Goal: Contribute content: Contribute content

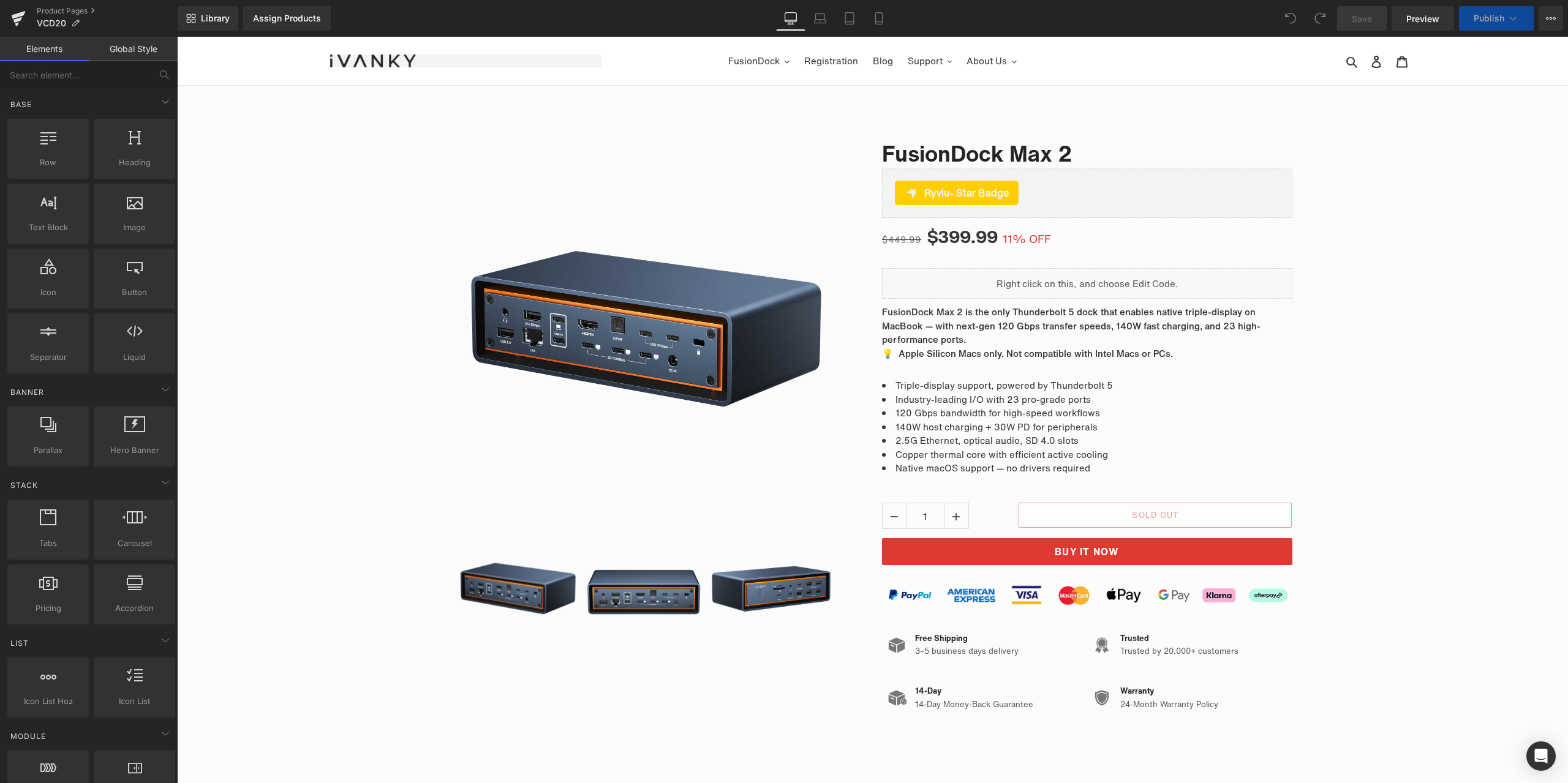
drag, startPoint x: 1294, startPoint y: 441, endPoint x: 1392, endPoint y: 429, distance: 98.7
click at [1392, 429] on div "Sale Off (P) Image ‹" at bounding box center [873, 418] width 1392 height 604
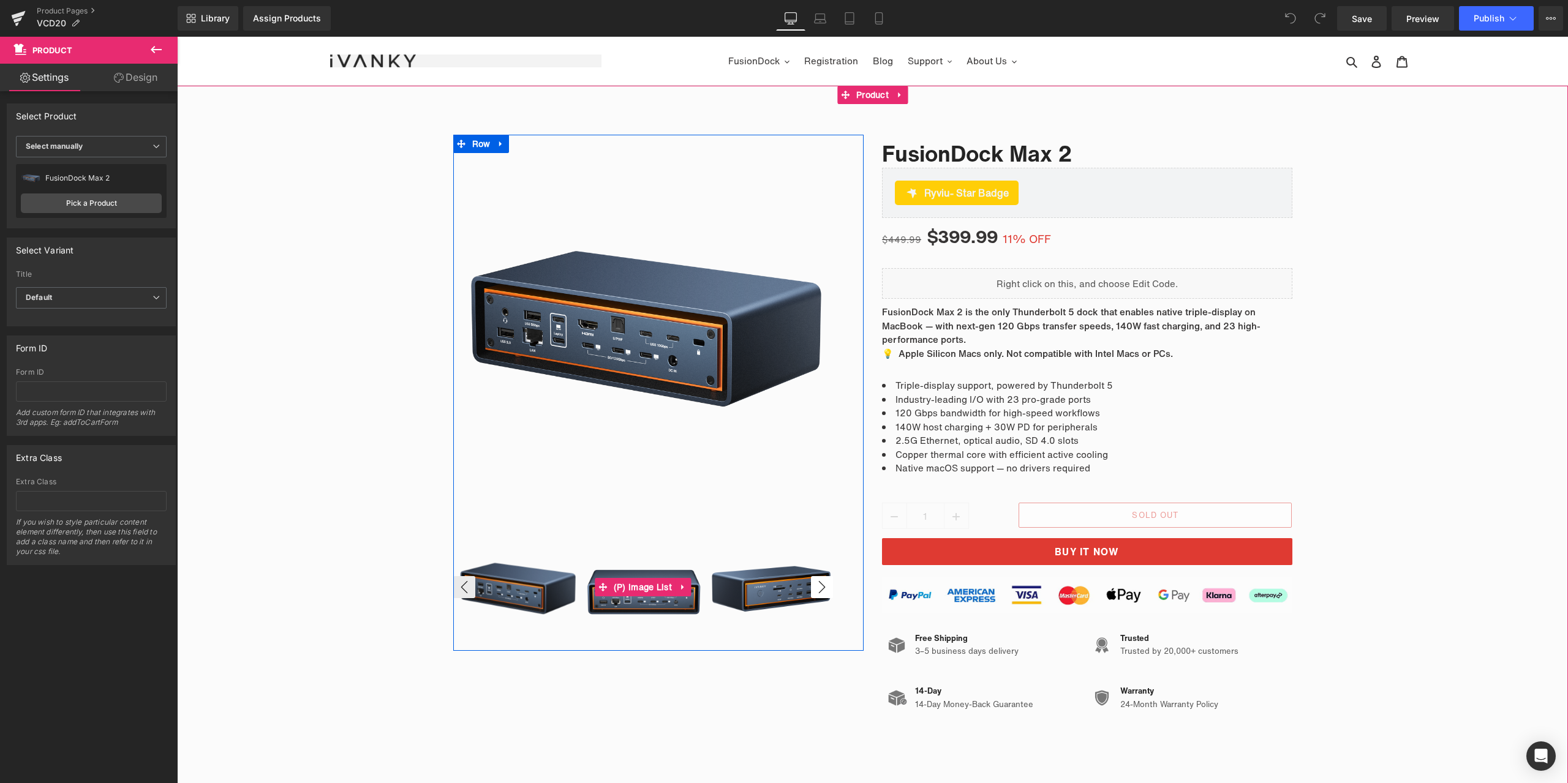
click at [813, 584] on button "›" at bounding box center [822, 587] width 22 height 22
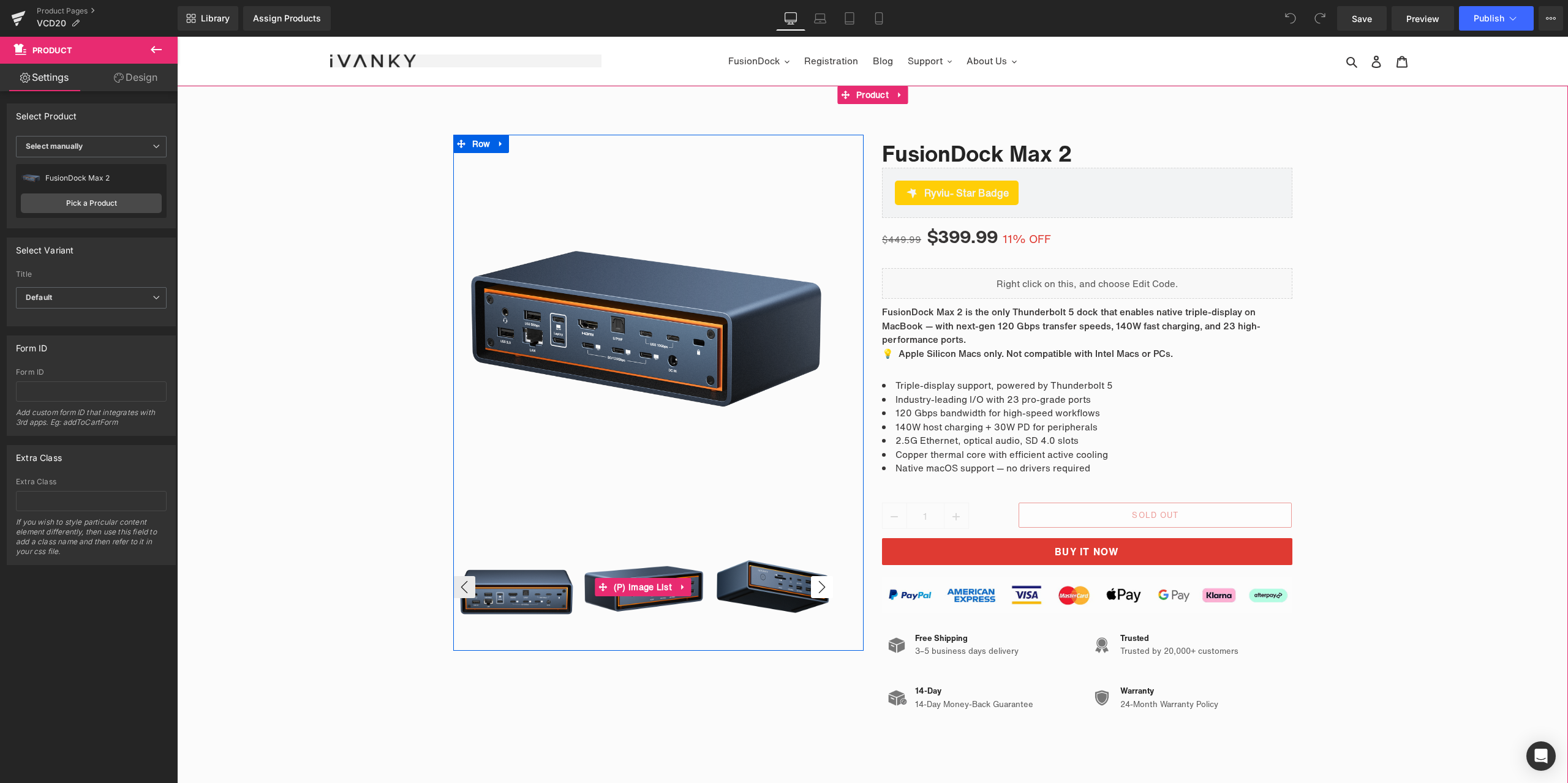
click at [813, 584] on button "›" at bounding box center [822, 587] width 22 height 22
click at [459, 591] on button "‹" at bounding box center [463, 587] width 22 height 22
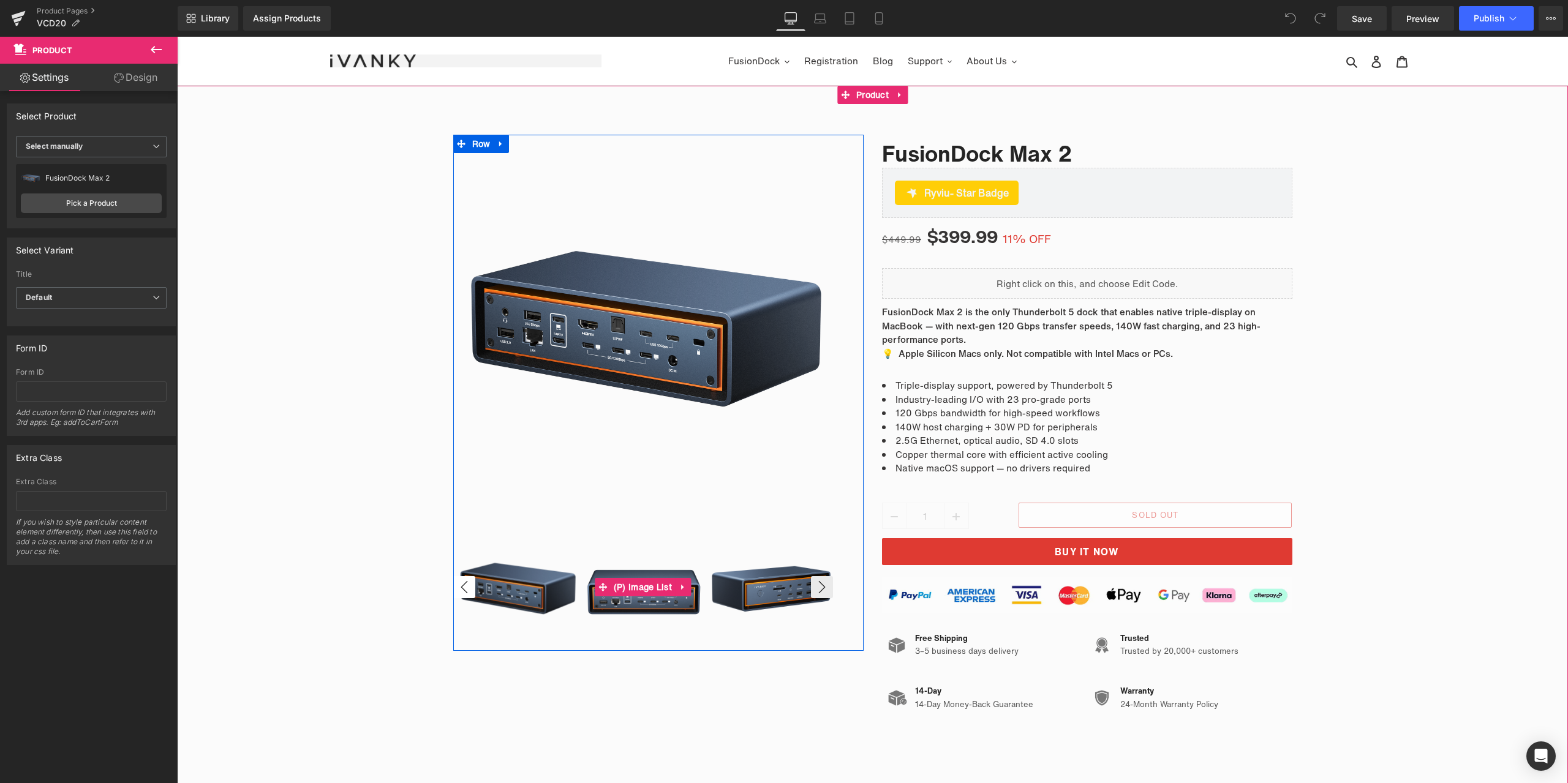
click at [459, 591] on button "‹" at bounding box center [463, 587] width 22 height 22
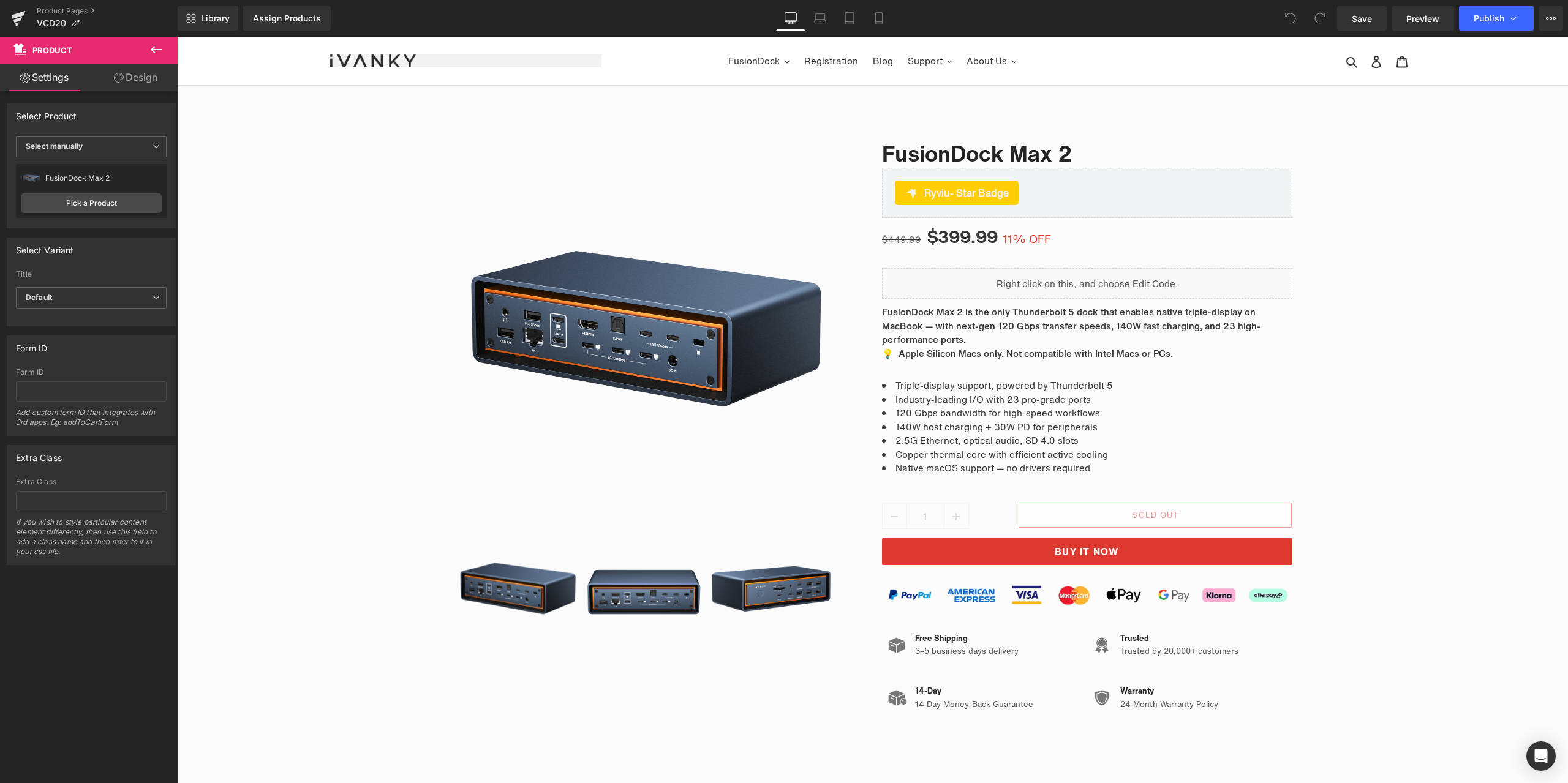
click at [628, 62] on ul "FusionDock Video Extender Registration Blog Support Warranty Claim Download Cen…" at bounding box center [873, 60] width 542 height 18
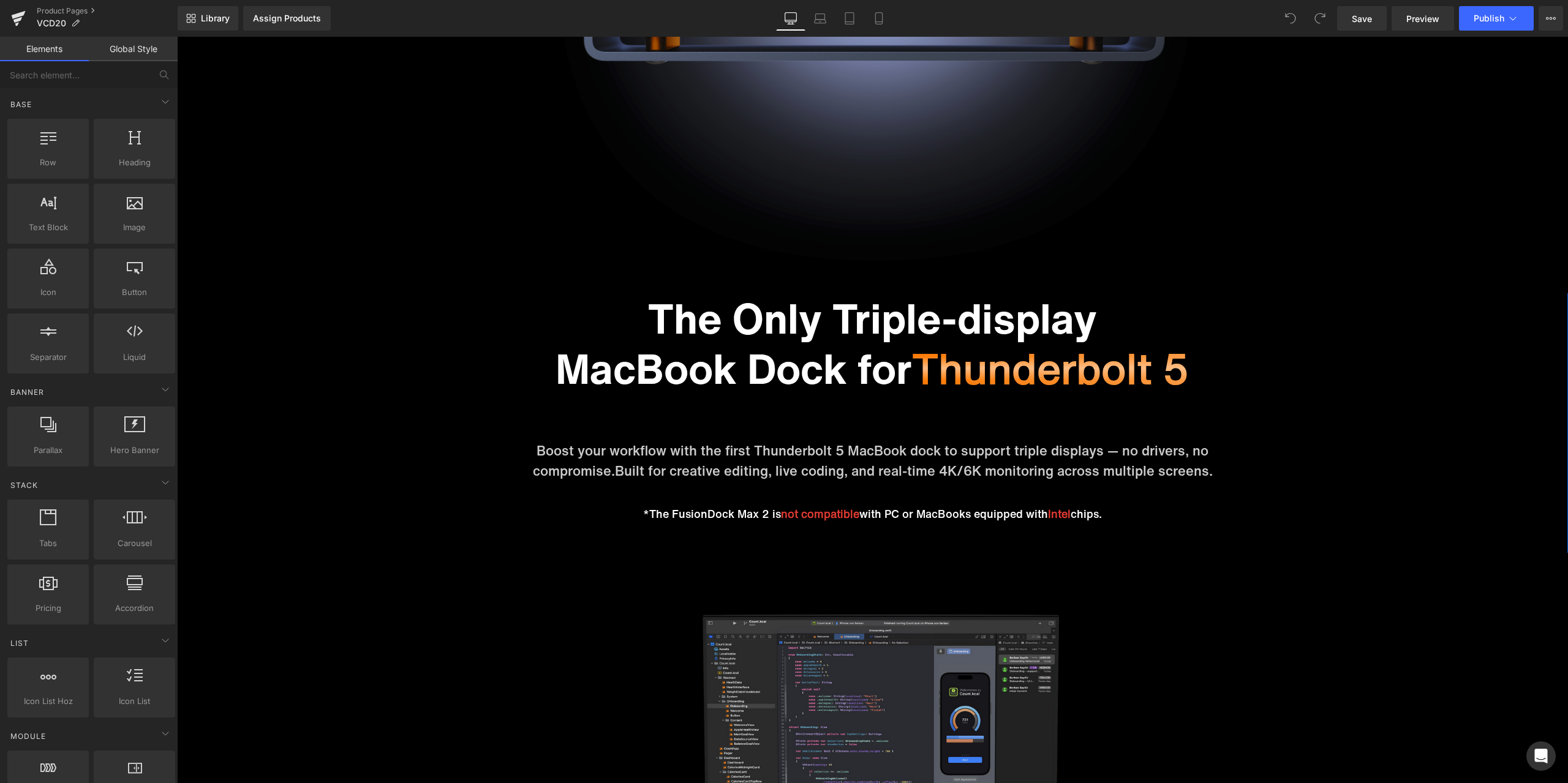
scroll to position [1408, 0]
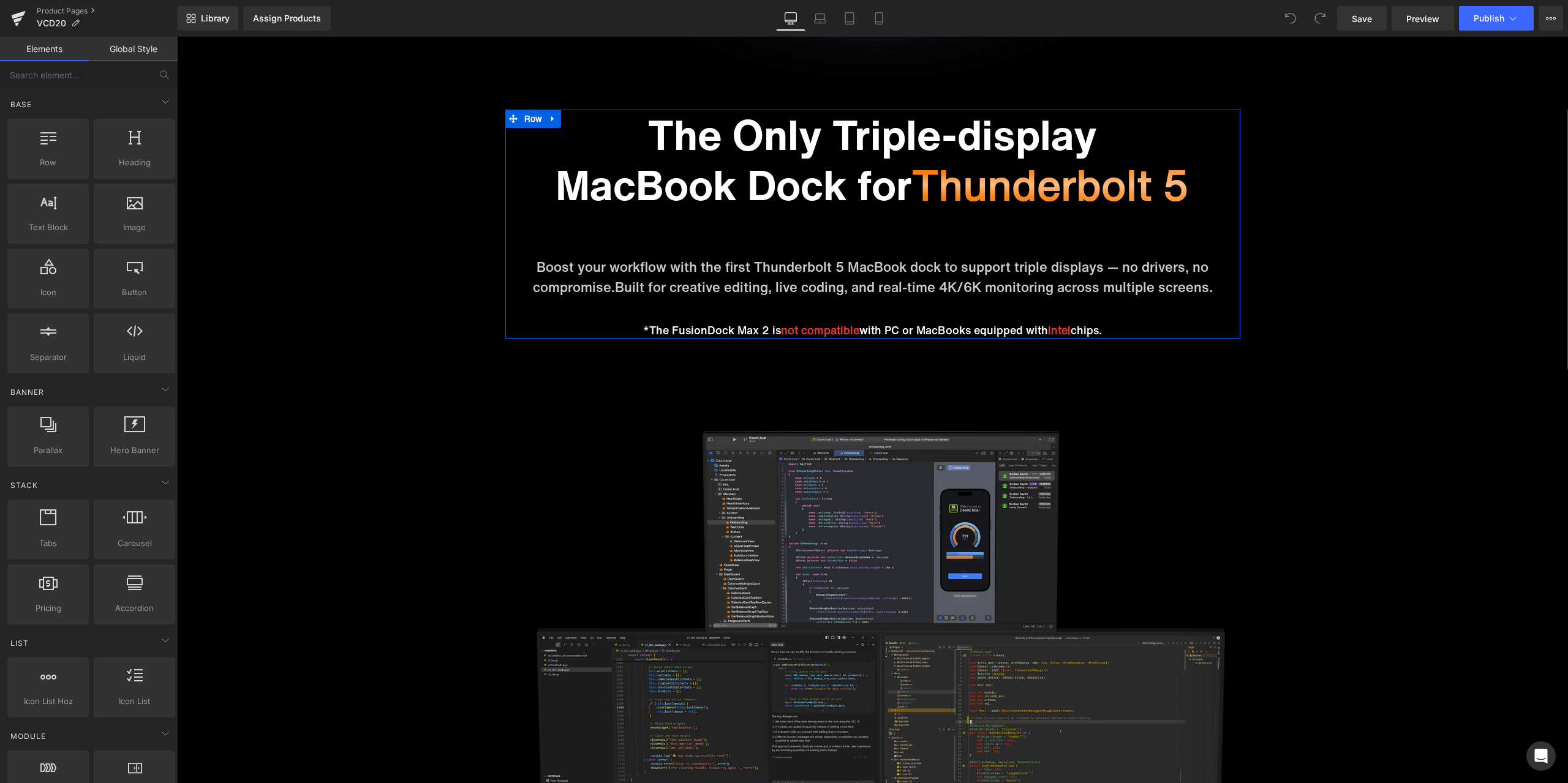
click at [1164, 319] on div "The Only Triple-display MacBook Dock for Thunderbolt 5 Heading Boost your workf…" at bounding box center [873, 224] width 735 height 229
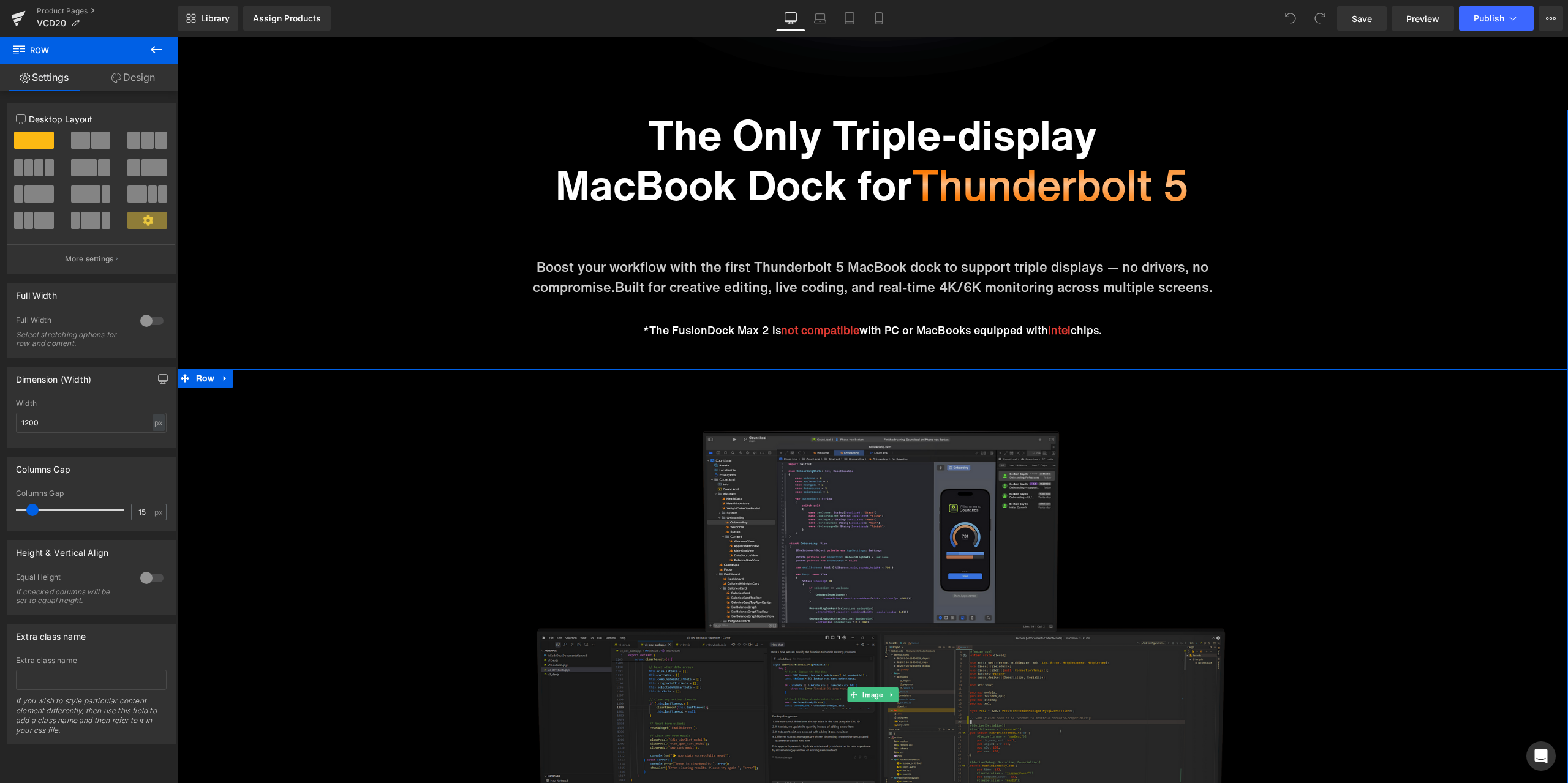
click at [1449, 378] on img at bounding box center [873, 695] width 1392 height 652
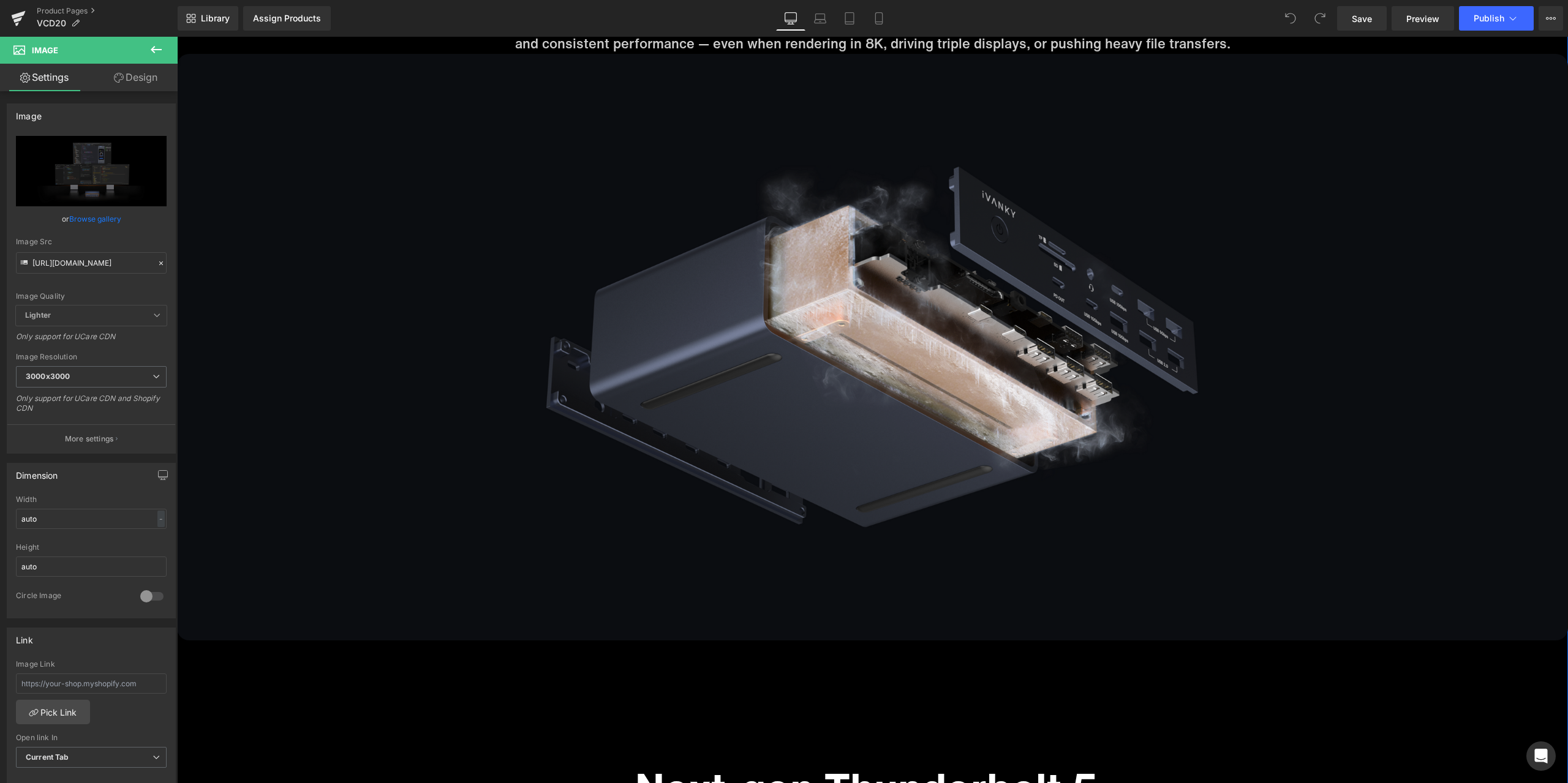
scroll to position [5635, 0]
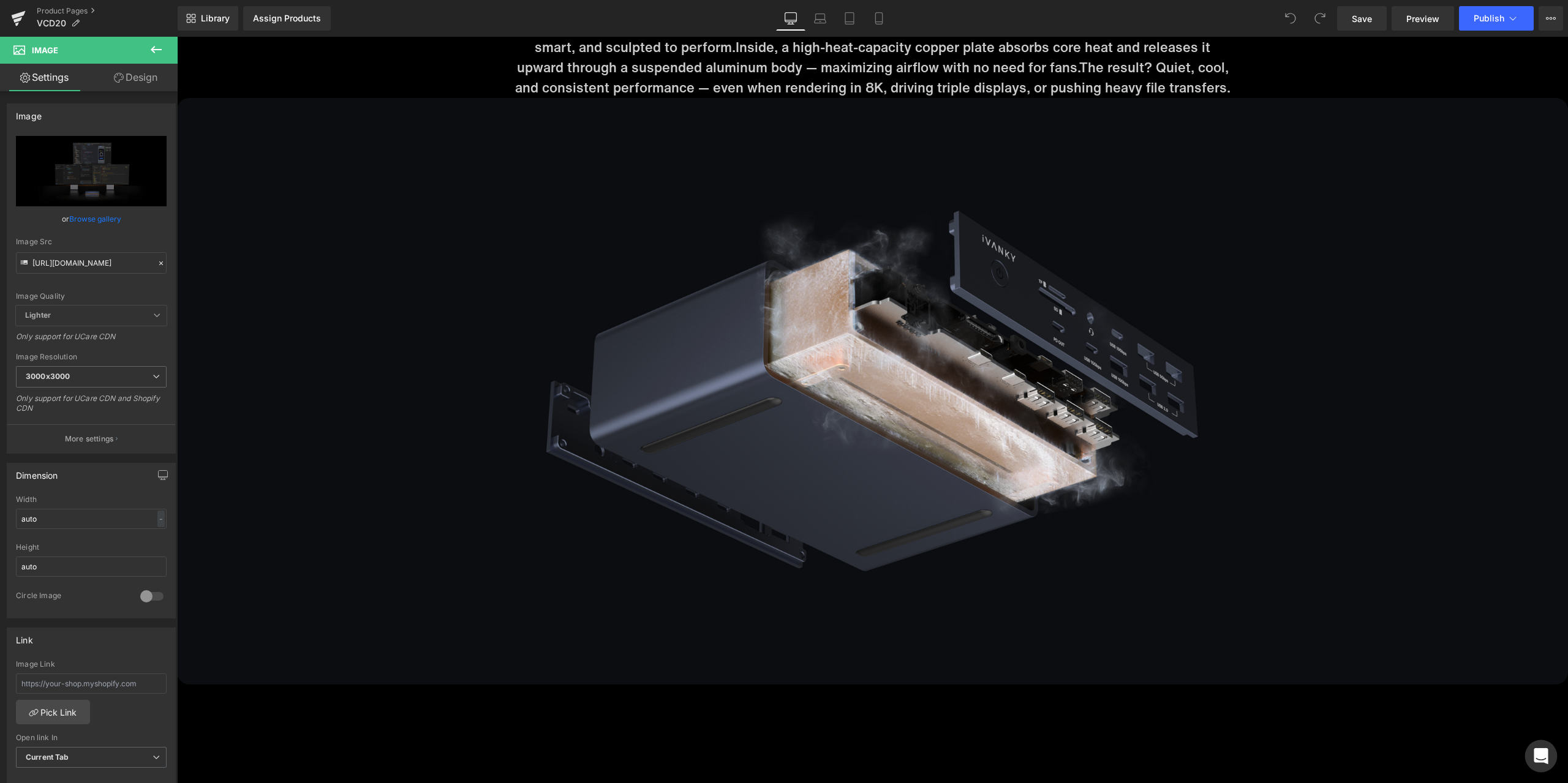
click at [1530, 758] on div "Open Intercom Messenger" at bounding box center [1542, 757] width 32 height 32
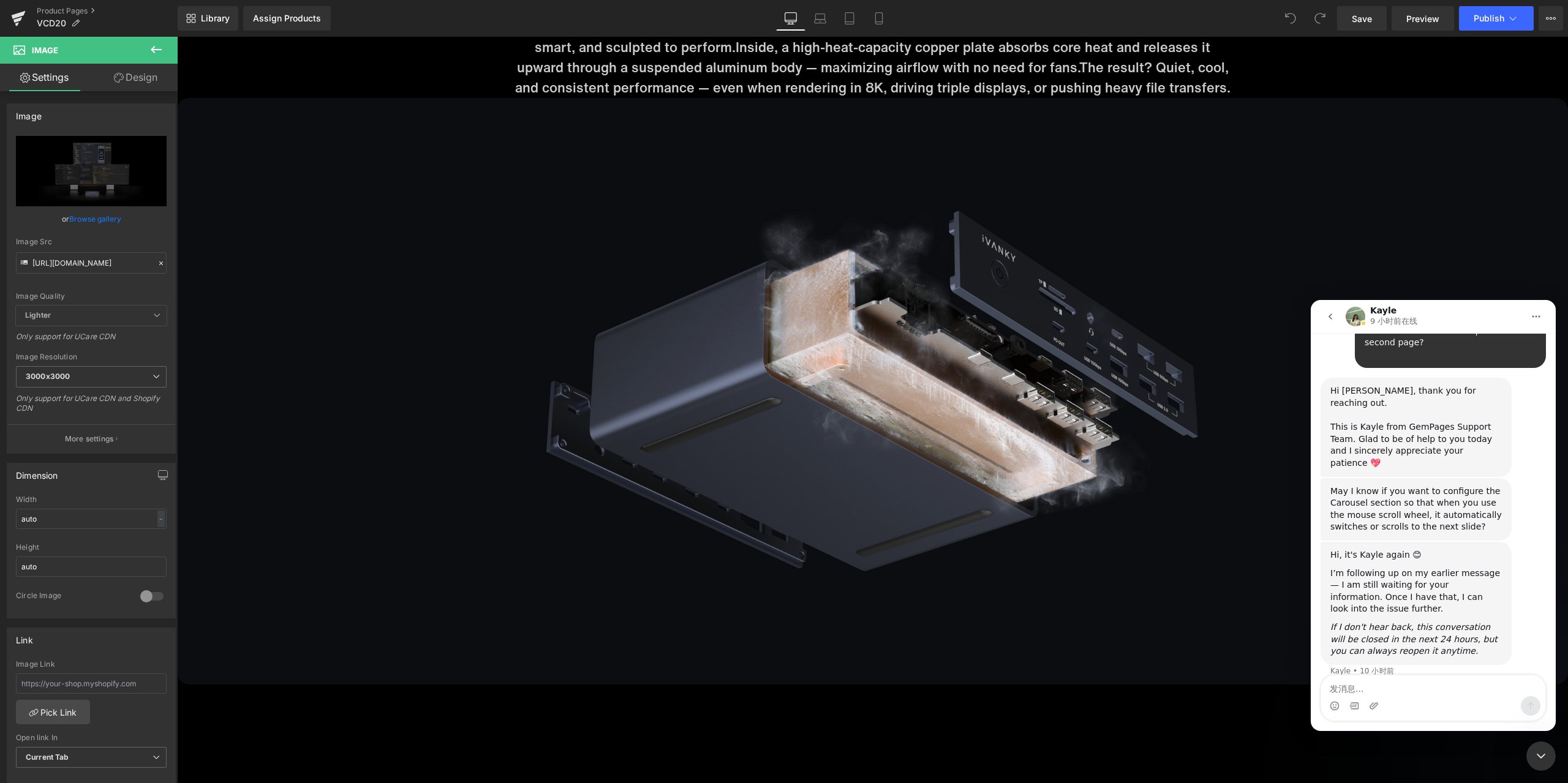
scroll to position [356, 0]
click at [1408, 690] on textarea "发消息..." at bounding box center [1434, 686] width 225 height 21
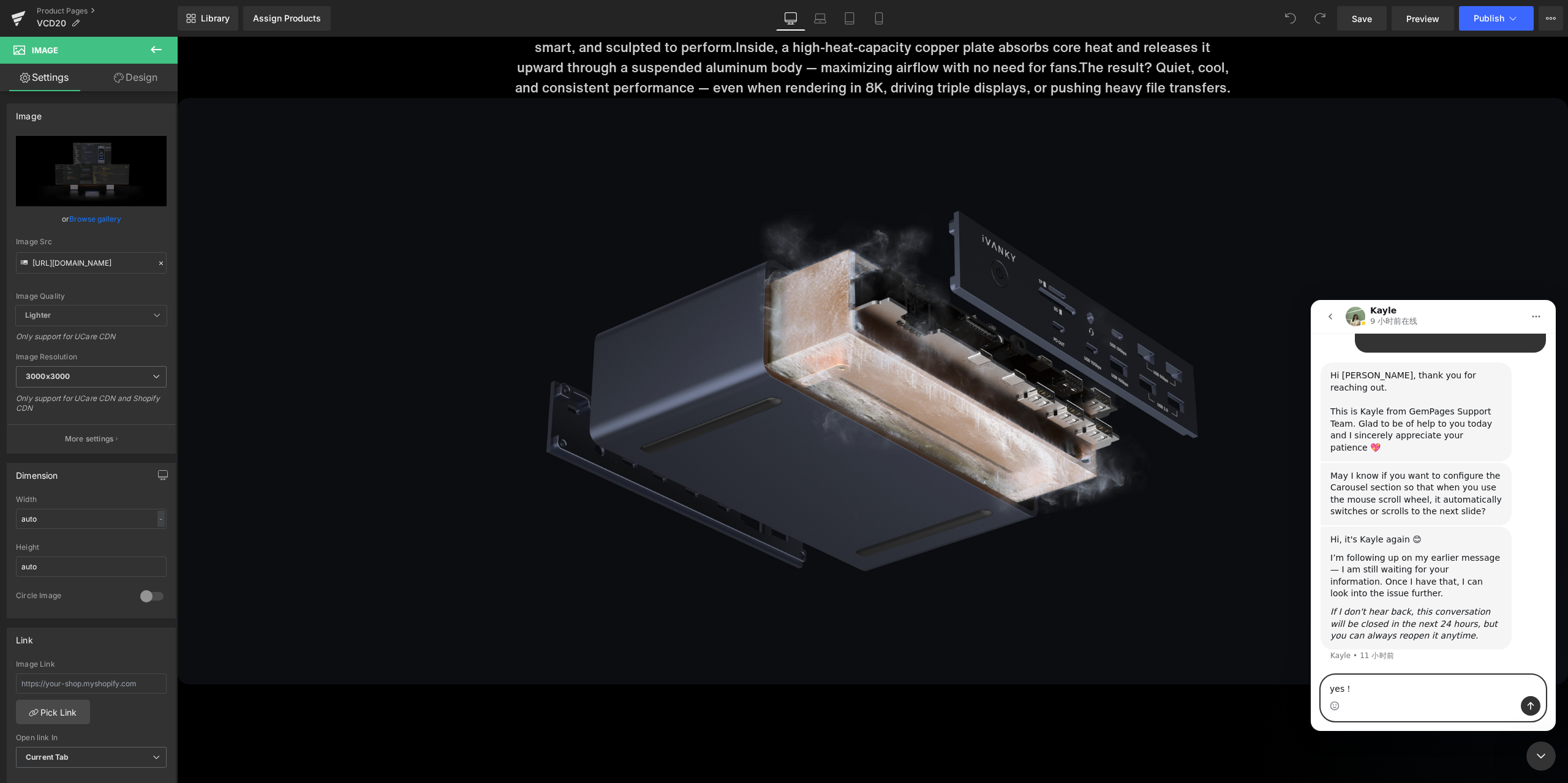
type textarea "yes！"
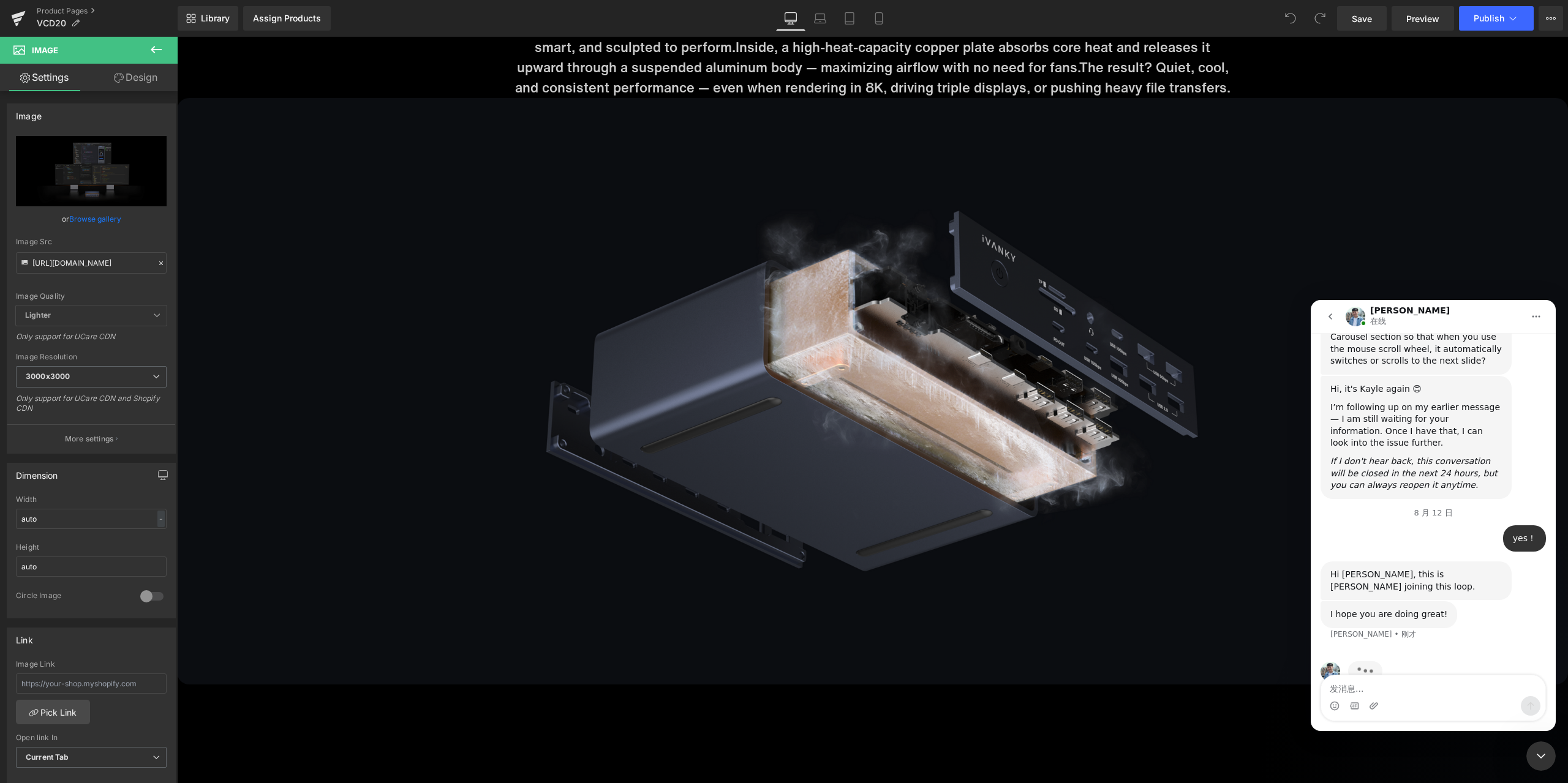
scroll to position [537, 0]
click at [1417, 695] on textarea "发消息..." at bounding box center [1434, 686] width 225 height 21
type textarea "ok"
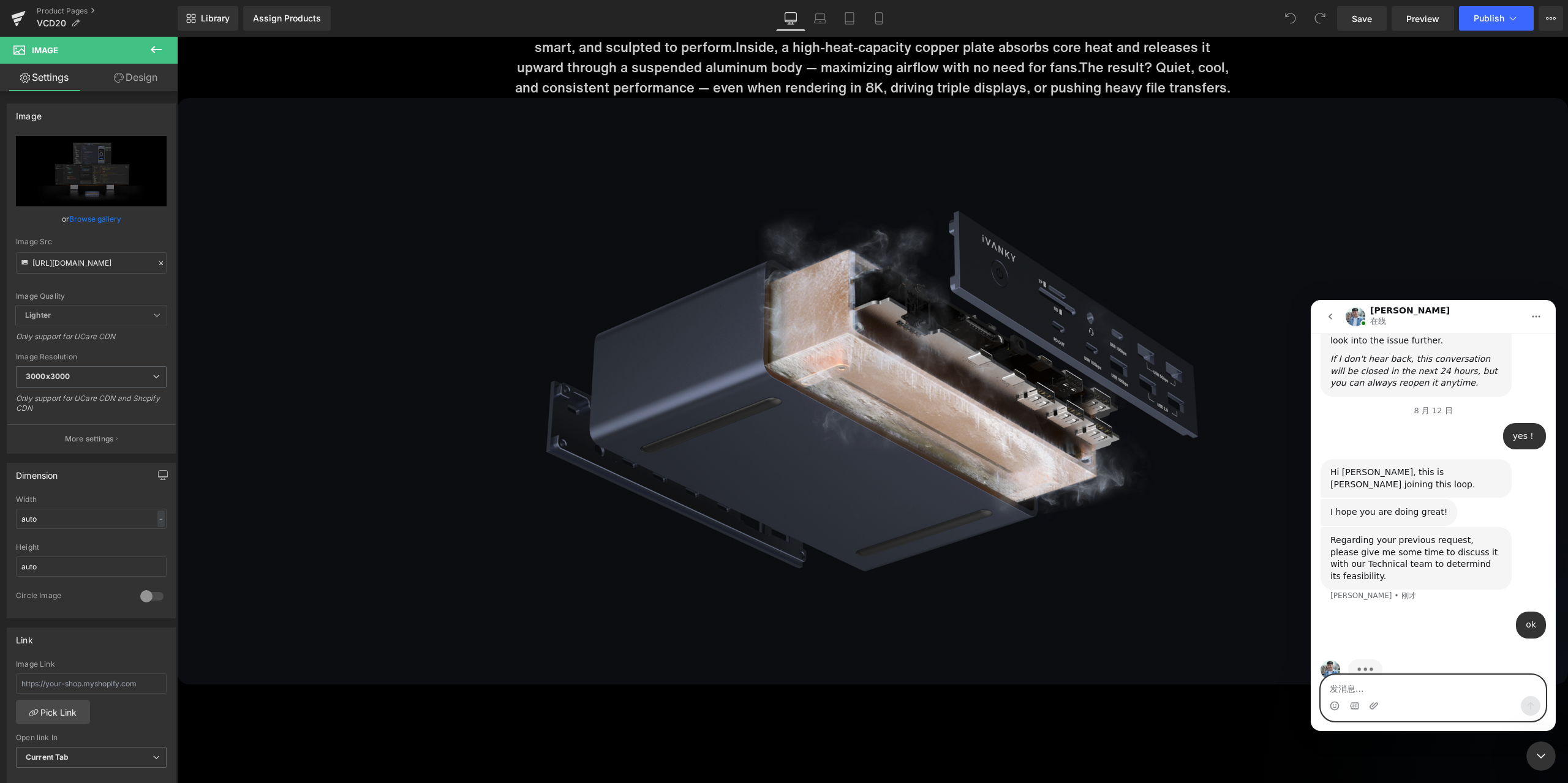
click at [1435, 687] on textarea "发消息..." at bounding box center [1434, 686] width 225 height 21
type textarea "thansk！"
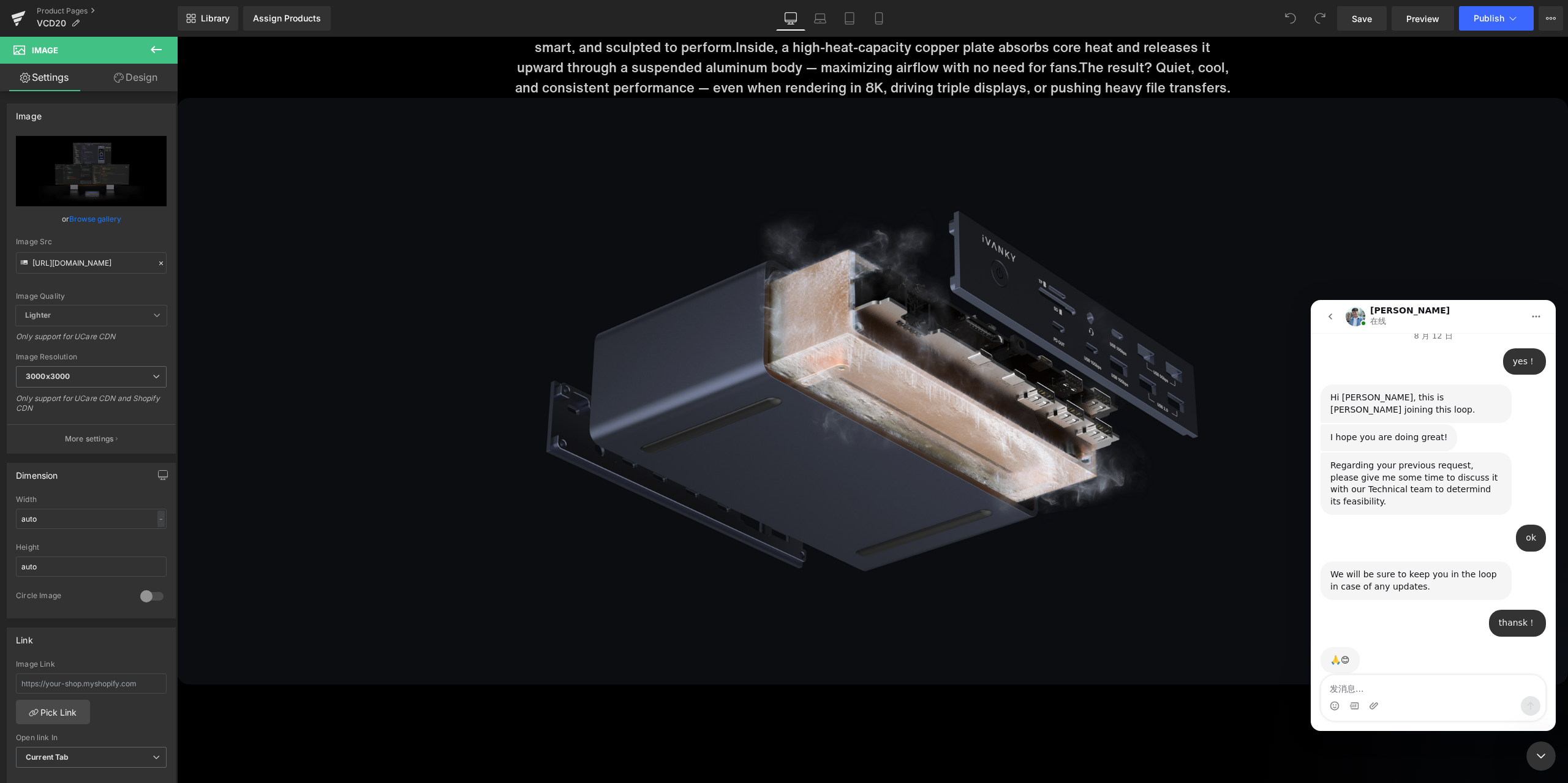
scroll to position [711, 0]
click at [459, 128] on div at bounding box center [784, 373] width 1568 height 746
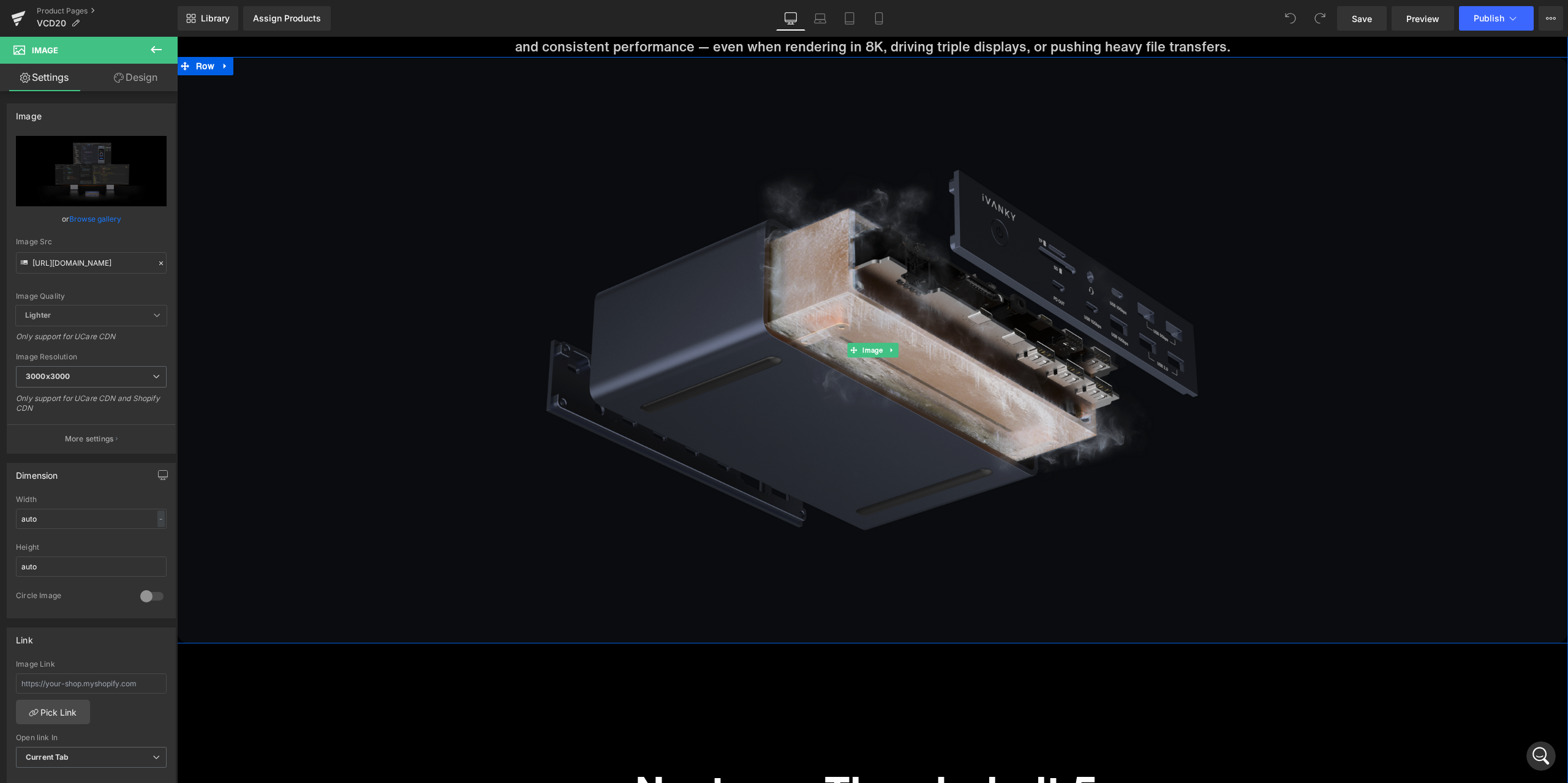
scroll to position [5757, 0]
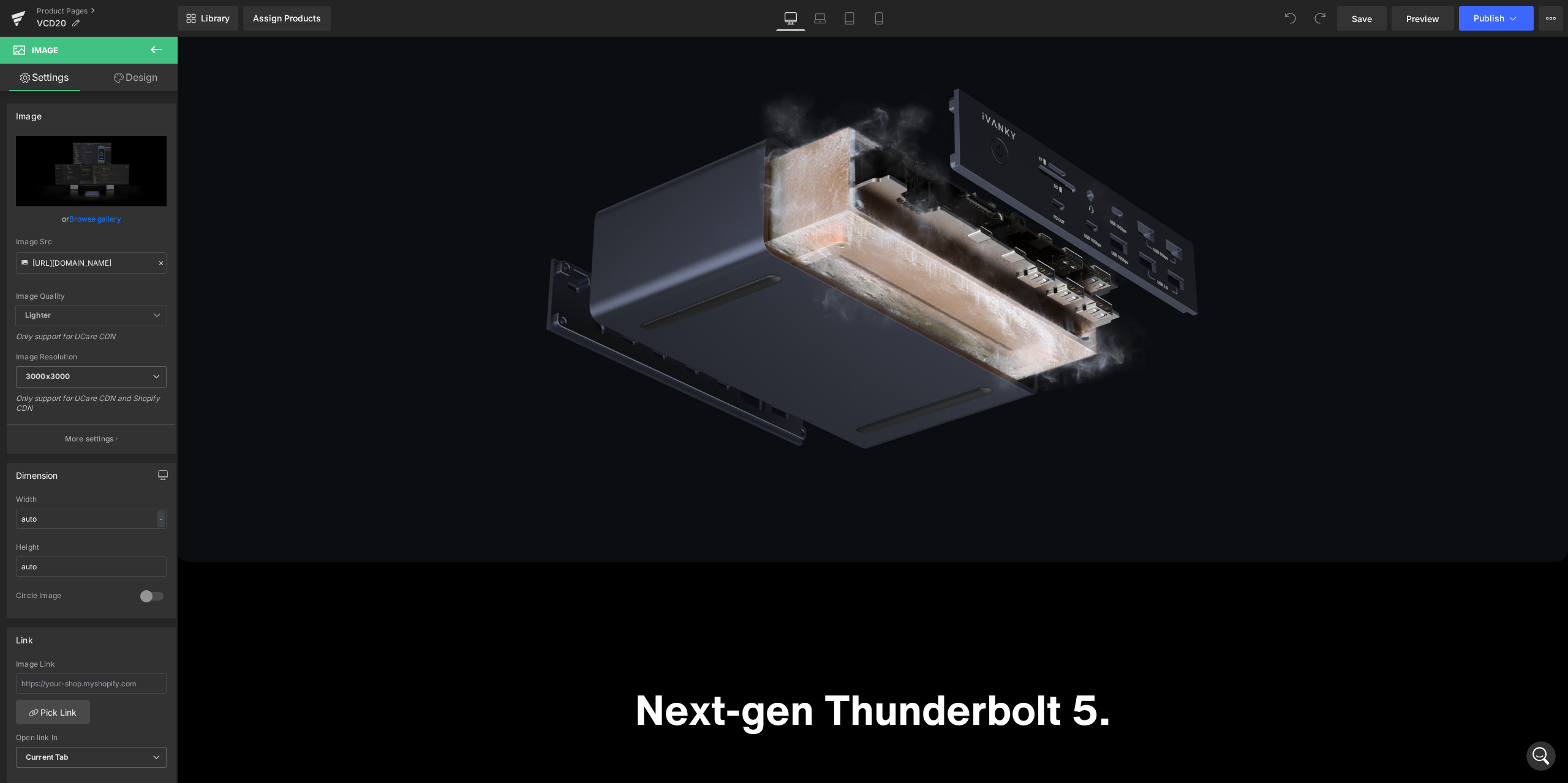
click at [709, 11] on div "Library Assign Products Product Preview No product match your search. Please tr…" at bounding box center [873, 18] width 1391 height 25
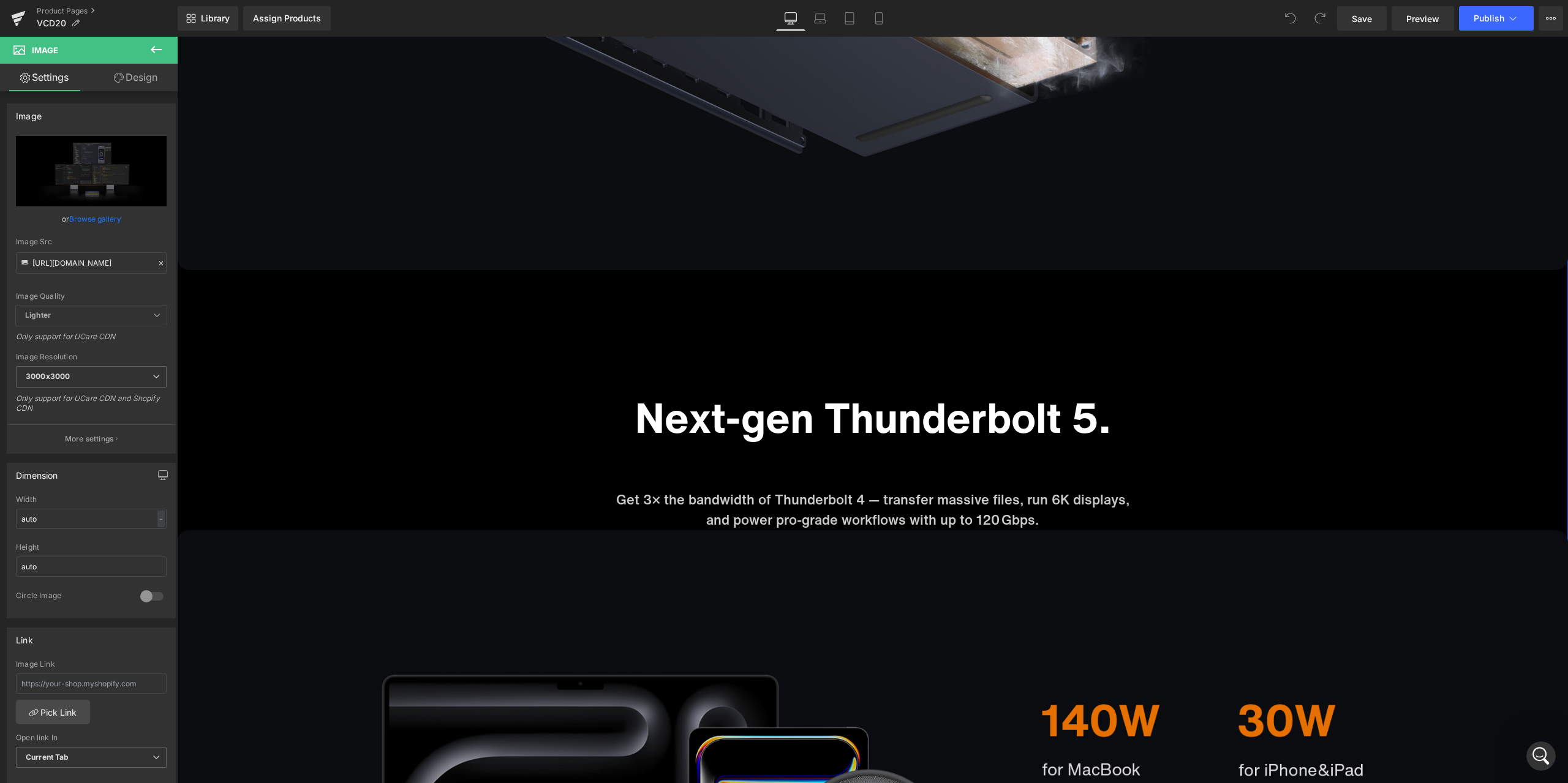
scroll to position [6125, 0]
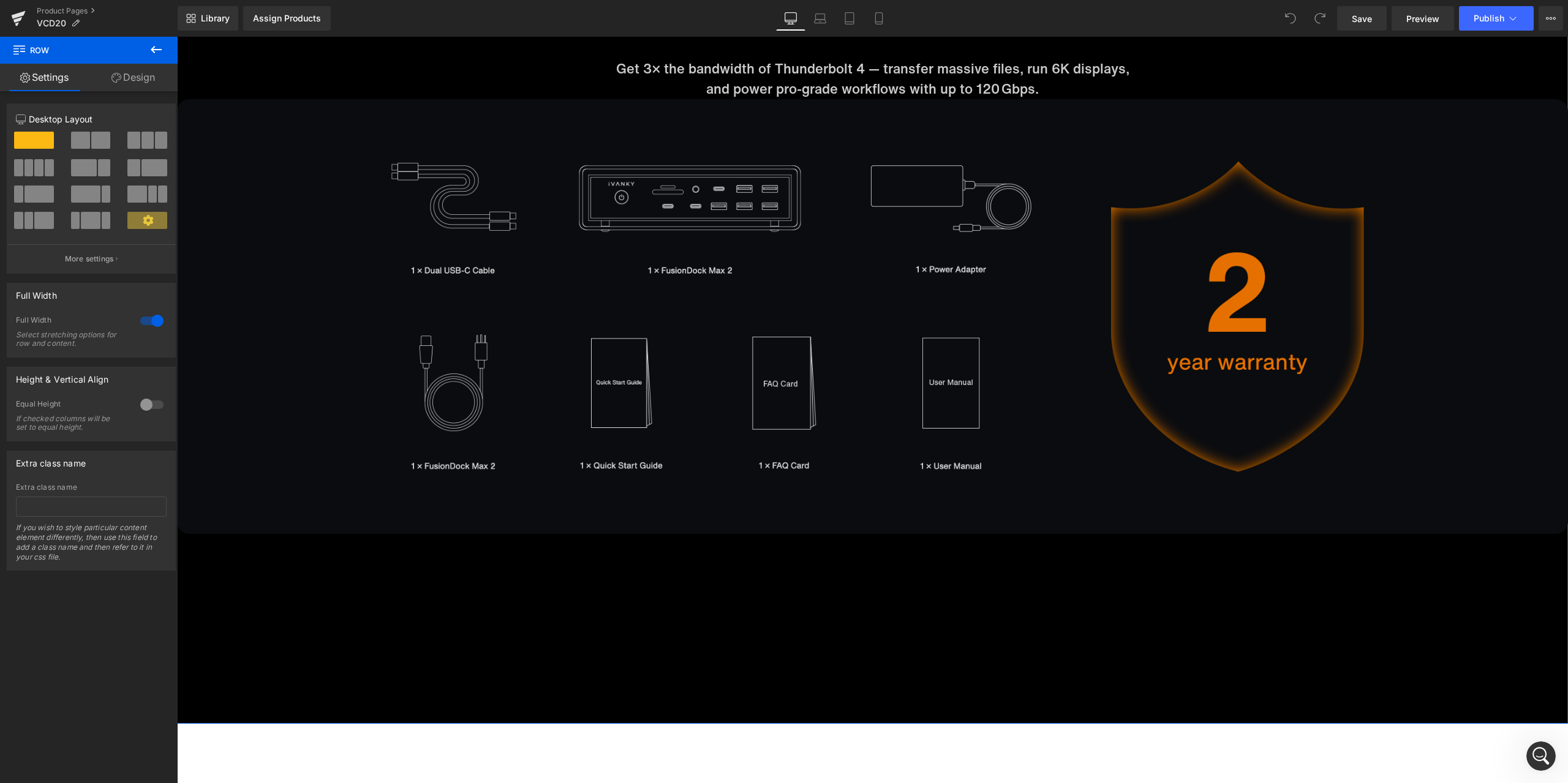
scroll to position [8720, 0]
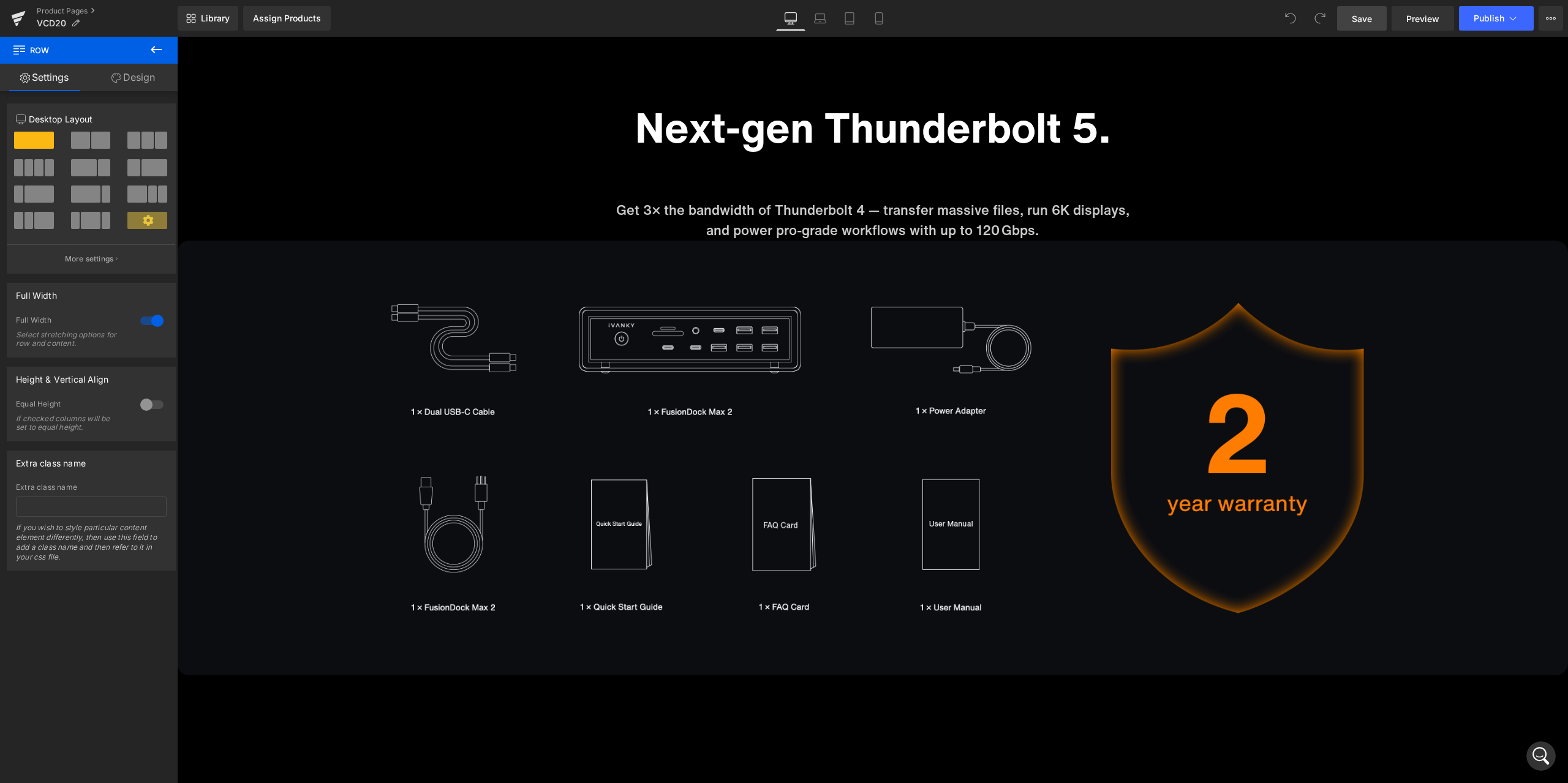
click at [1376, 17] on link "Save" at bounding box center [1361, 18] width 50 height 25
click at [1327, 272] on img at bounding box center [873, 458] width 1392 height 435
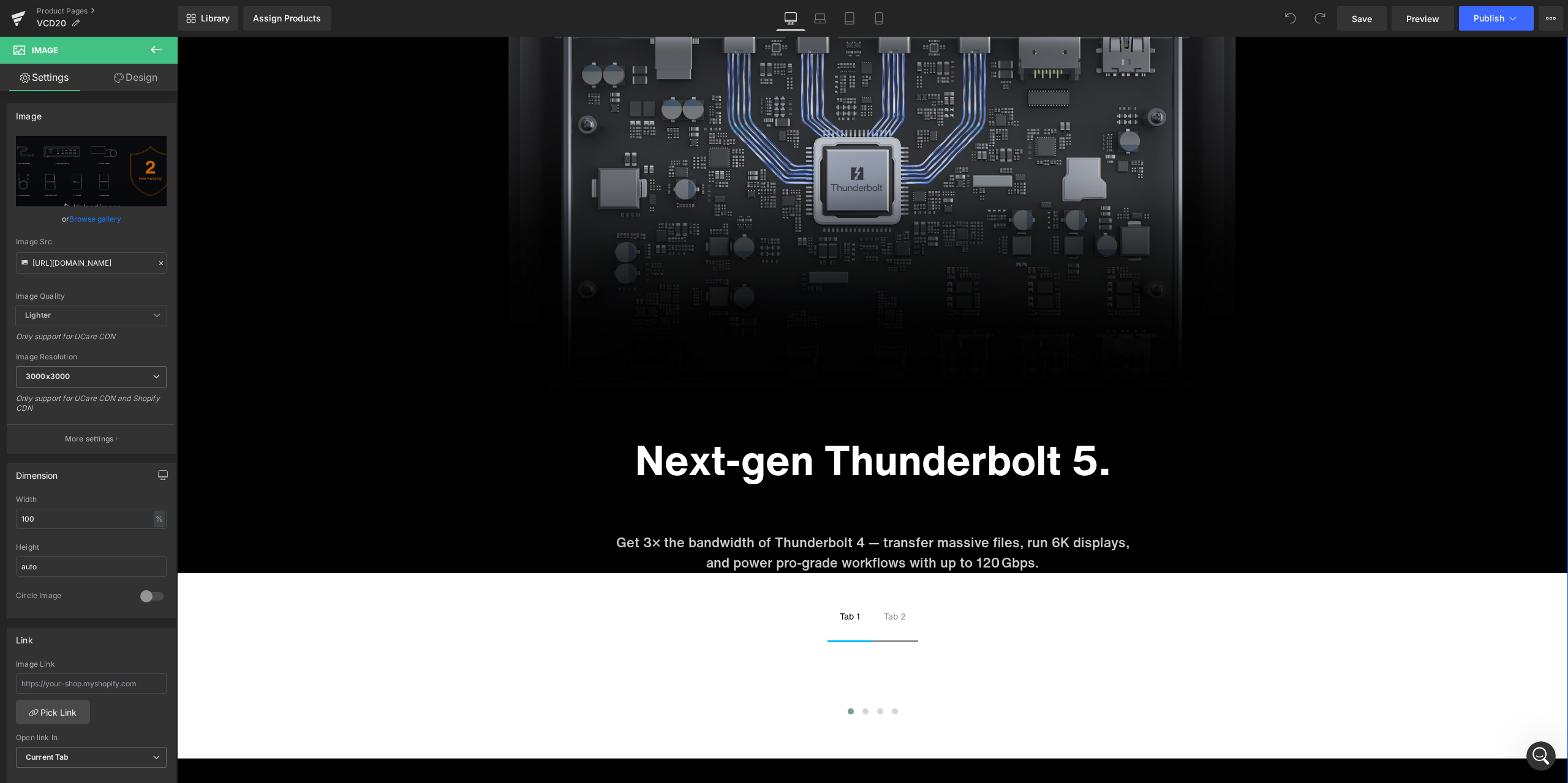
scroll to position [4983, 0]
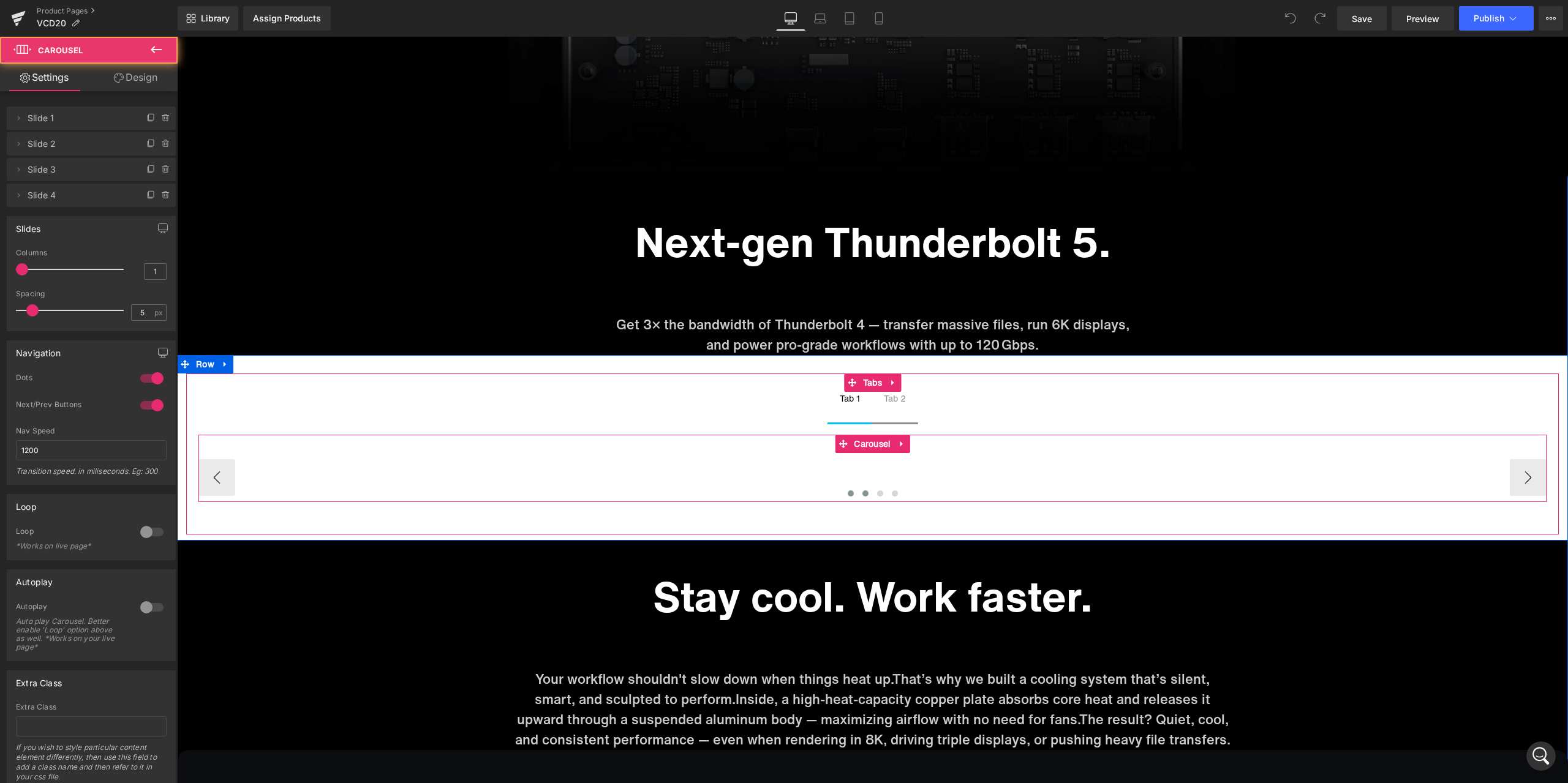
click at [862, 493] on span at bounding box center [865, 493] width 6 height 6
click at [852, 494] on button at bounding box center [851, 493] width 15 height 12
click at [892, 493] on span at bounding box center [894, 493] width 6 height 6
click at [867, 385] on span "Tabs" at bounding box center [873, 382] width 25 height 18
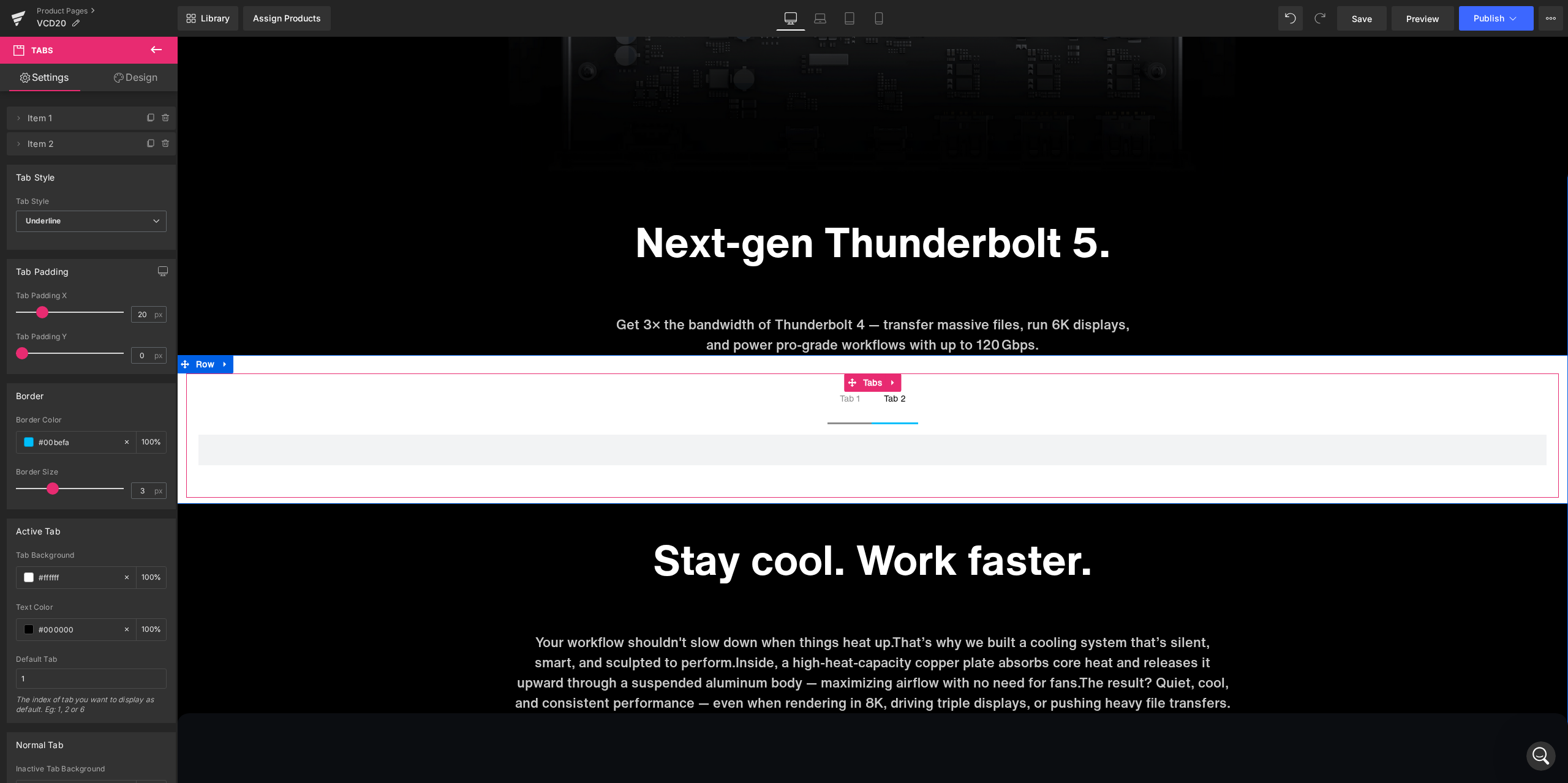
click at [894, 423] on li "Tab 2 Text Block" at bounding box center [894, 408] width 46 height 32
click at [853, 424] on li "Tab 1 Text Block" at bounding box center [849, 408] width 44 height 32
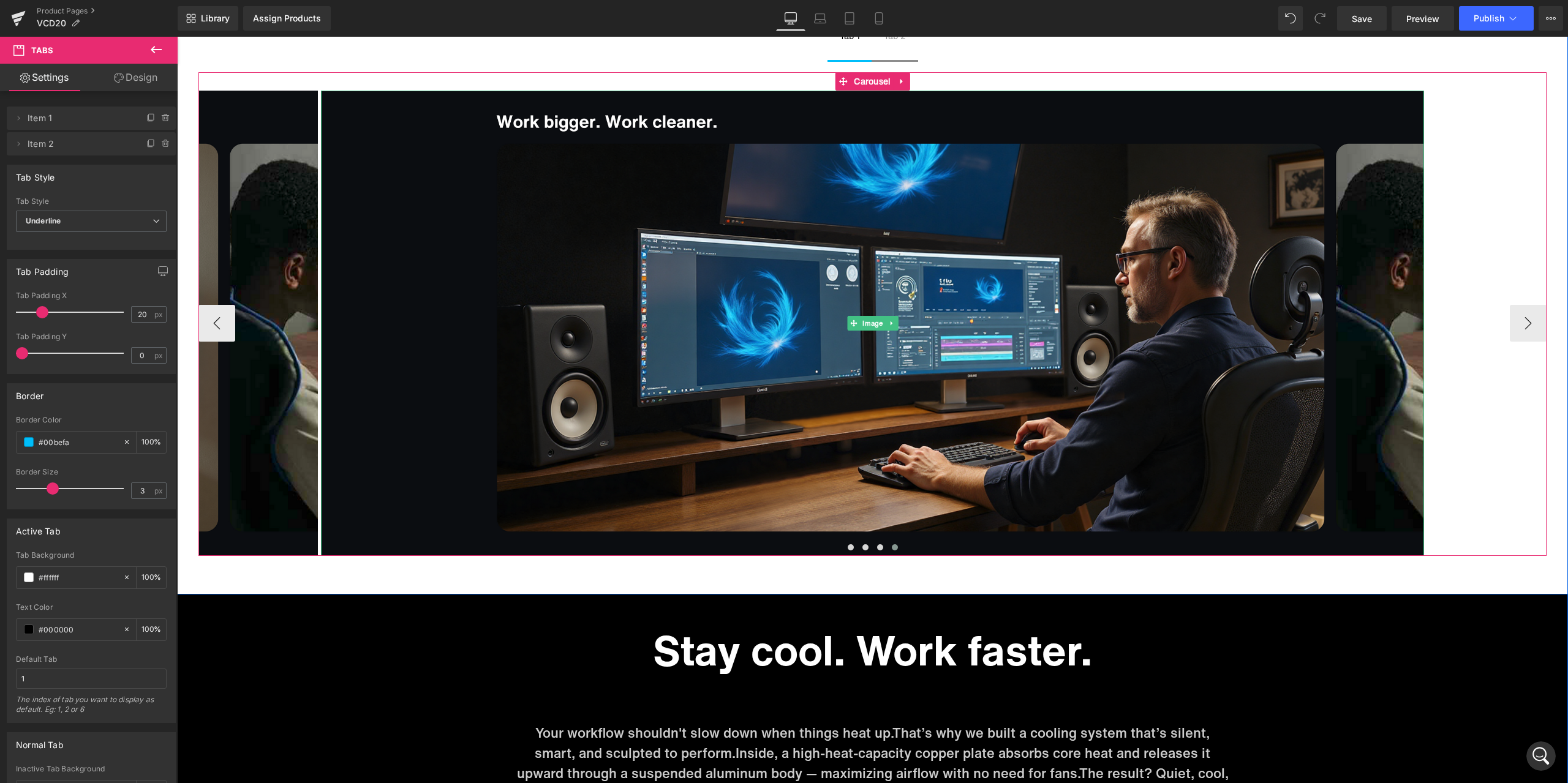
scroll to position [5289, 0]
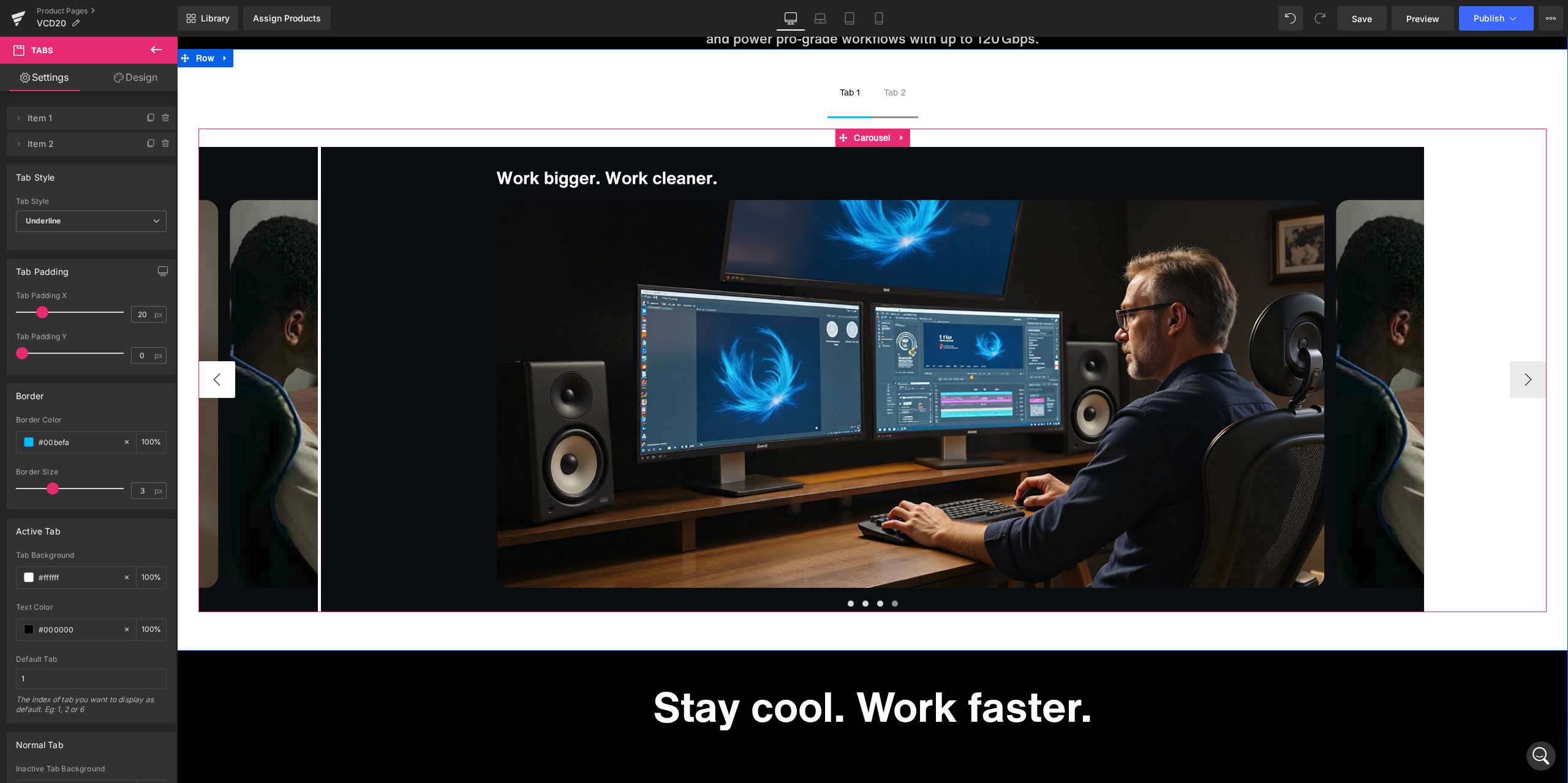
click at [210, 377] on button "‹" at bounding box center [216, 379] width 37 height 37
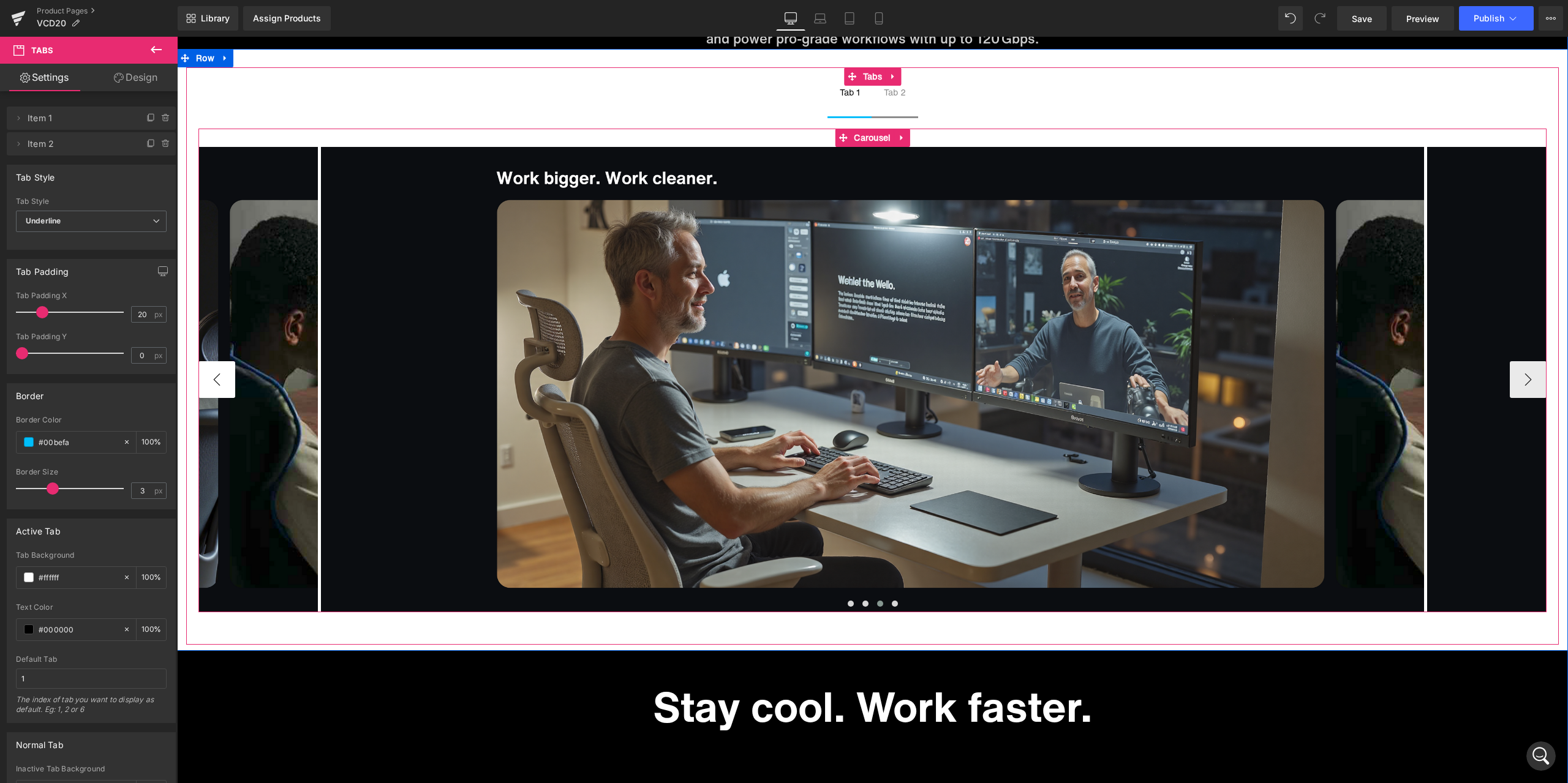
click at [210, 377] on button "‹" at bounding box center [216, 379] width 37 height 37
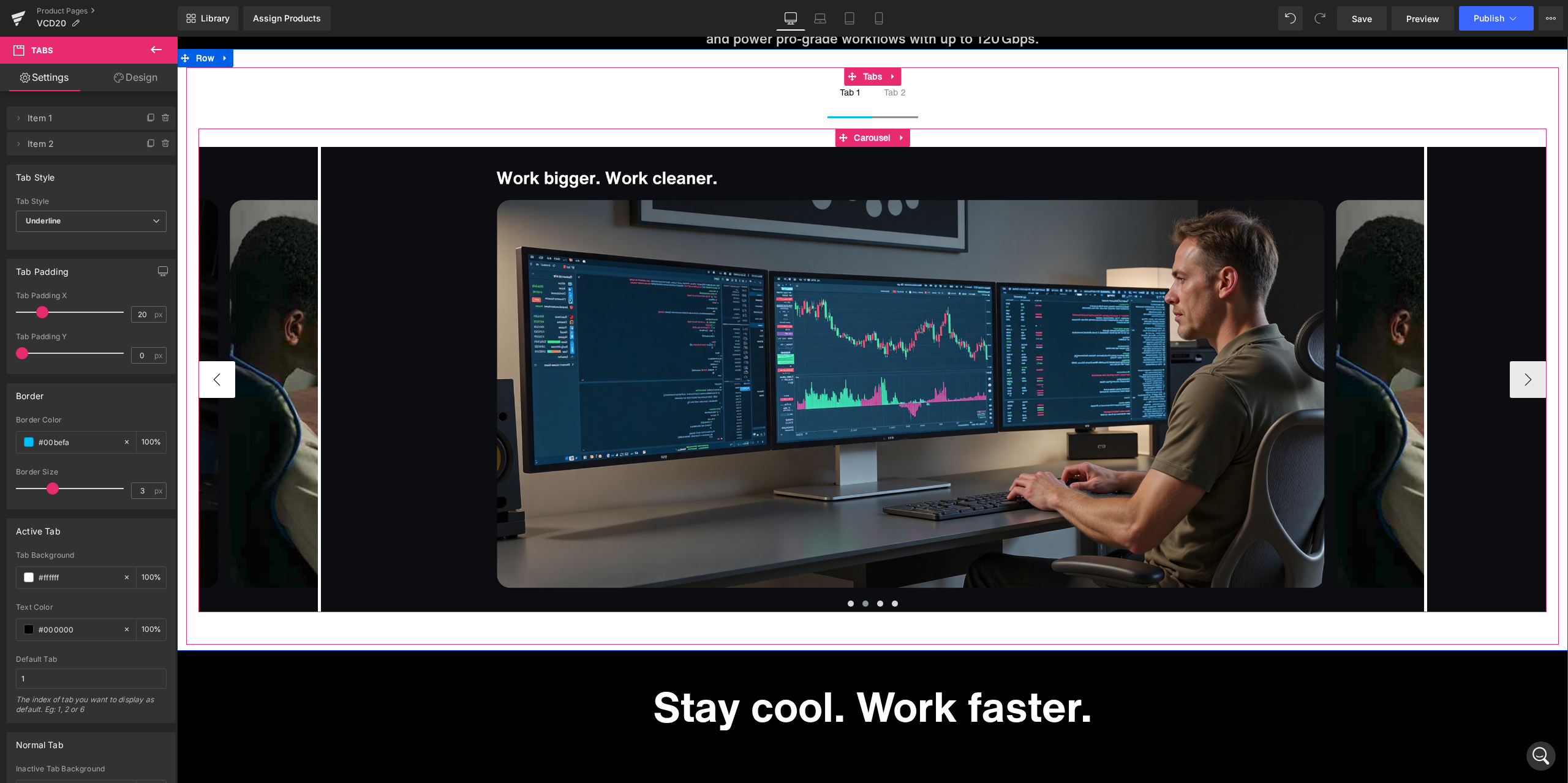
click at [210, 377] on button "‹" at bounding box center [216, 379] width 37 height 37
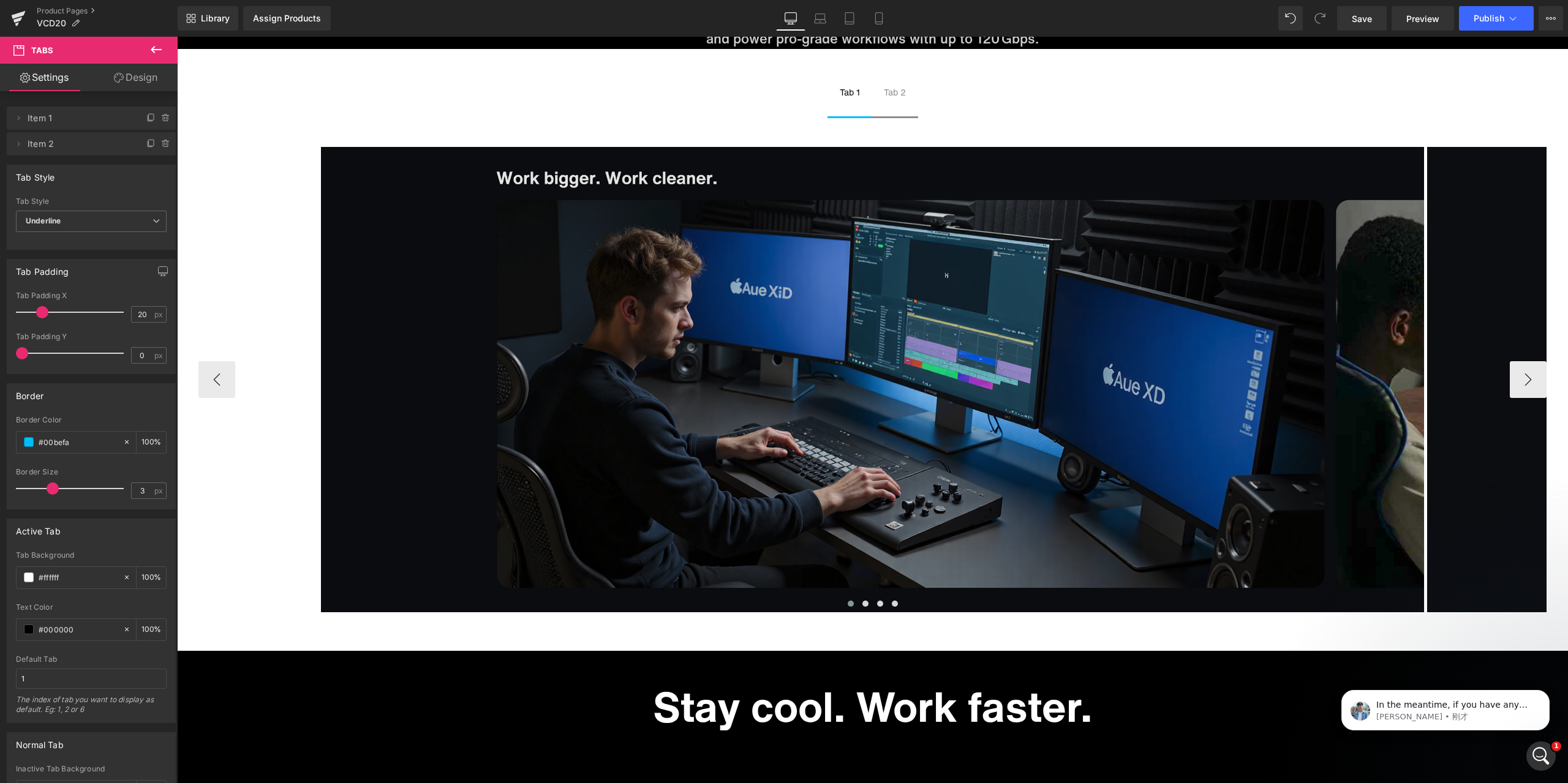
scroll to position [959, 0]
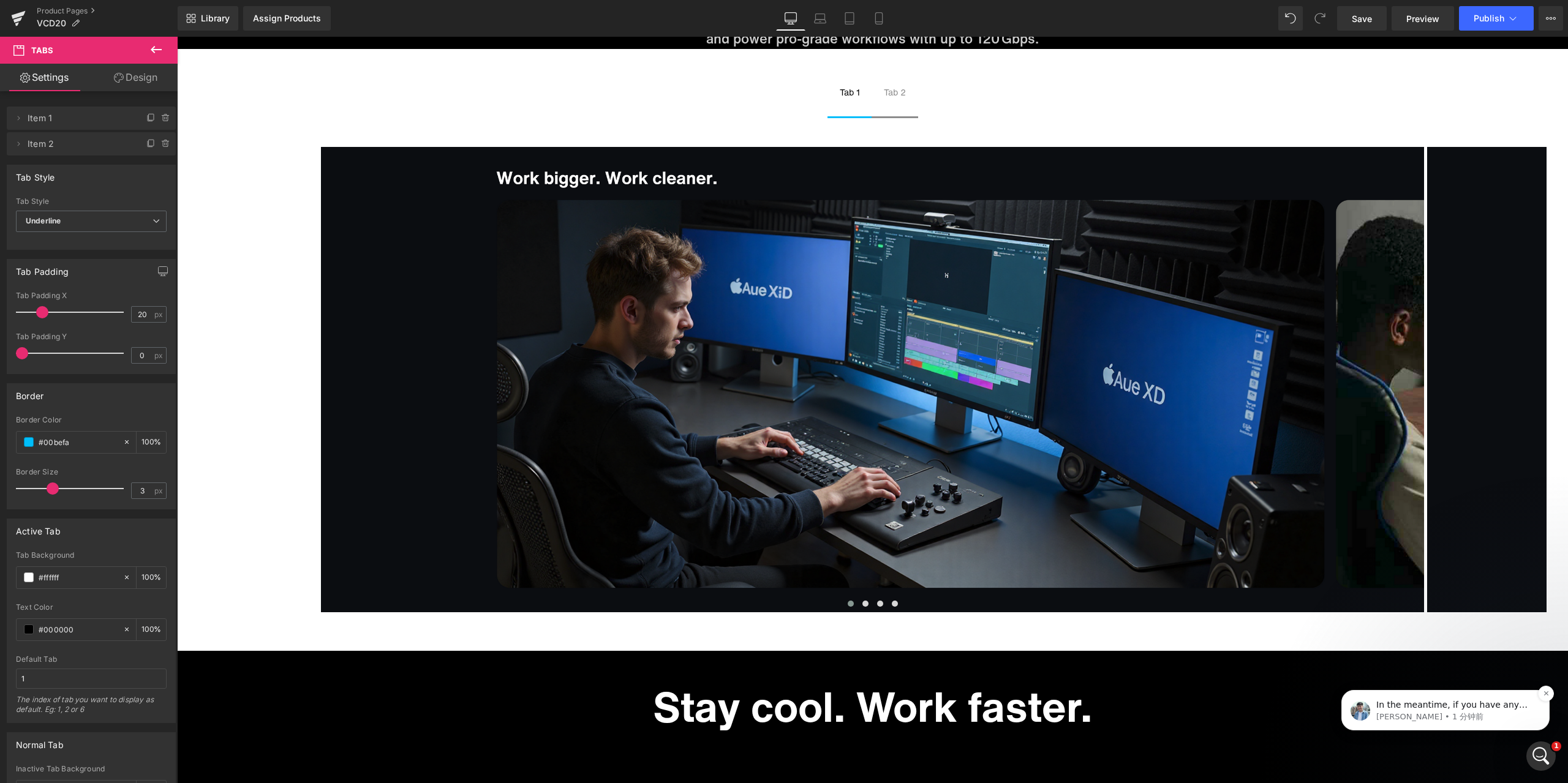
click at [1464, 711] on p "[PERSON_NAME] • 1 分钟前" at bounding box center [1456, 717] width 158 height 11
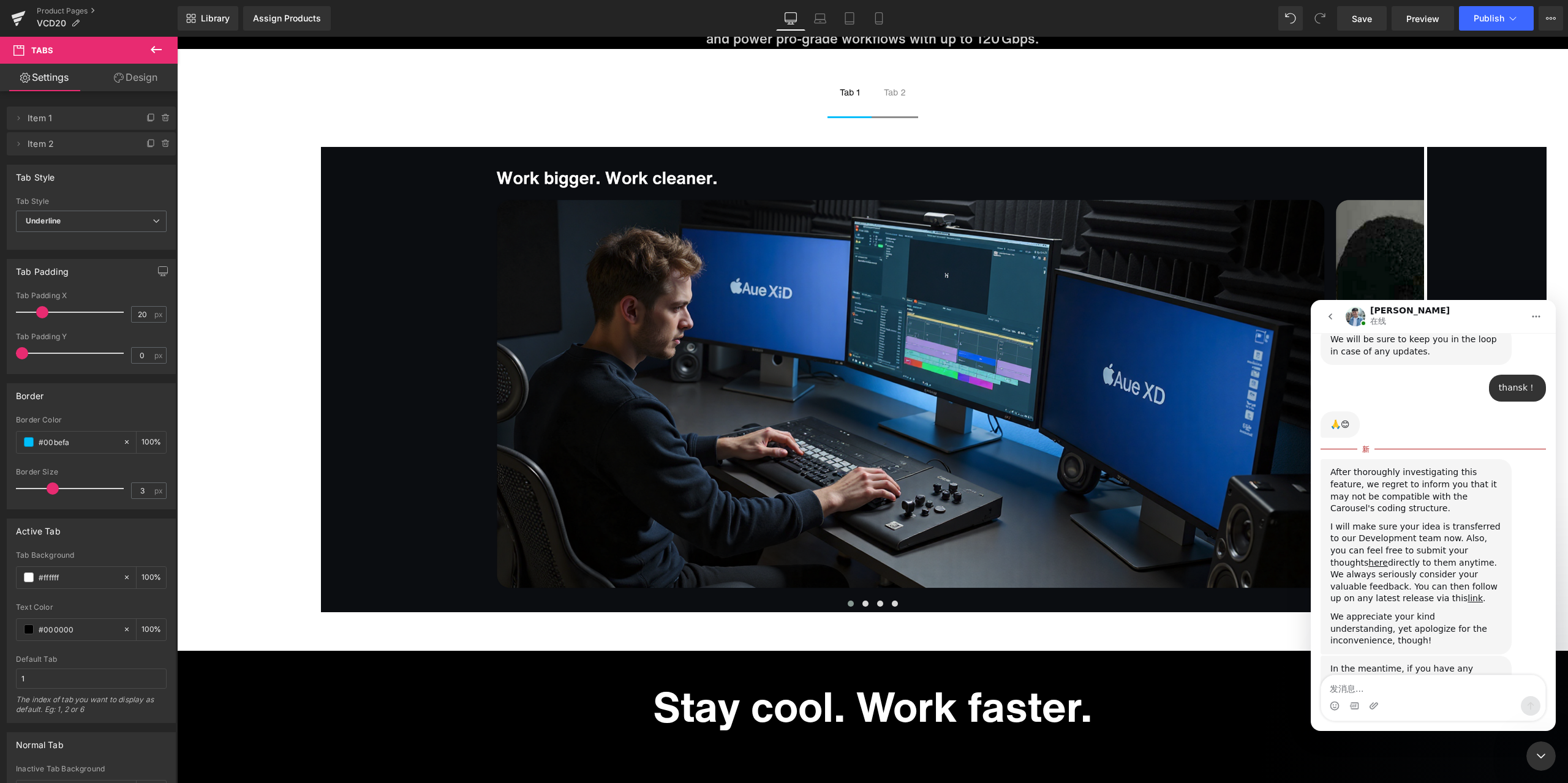
scroll to position [979, 0]
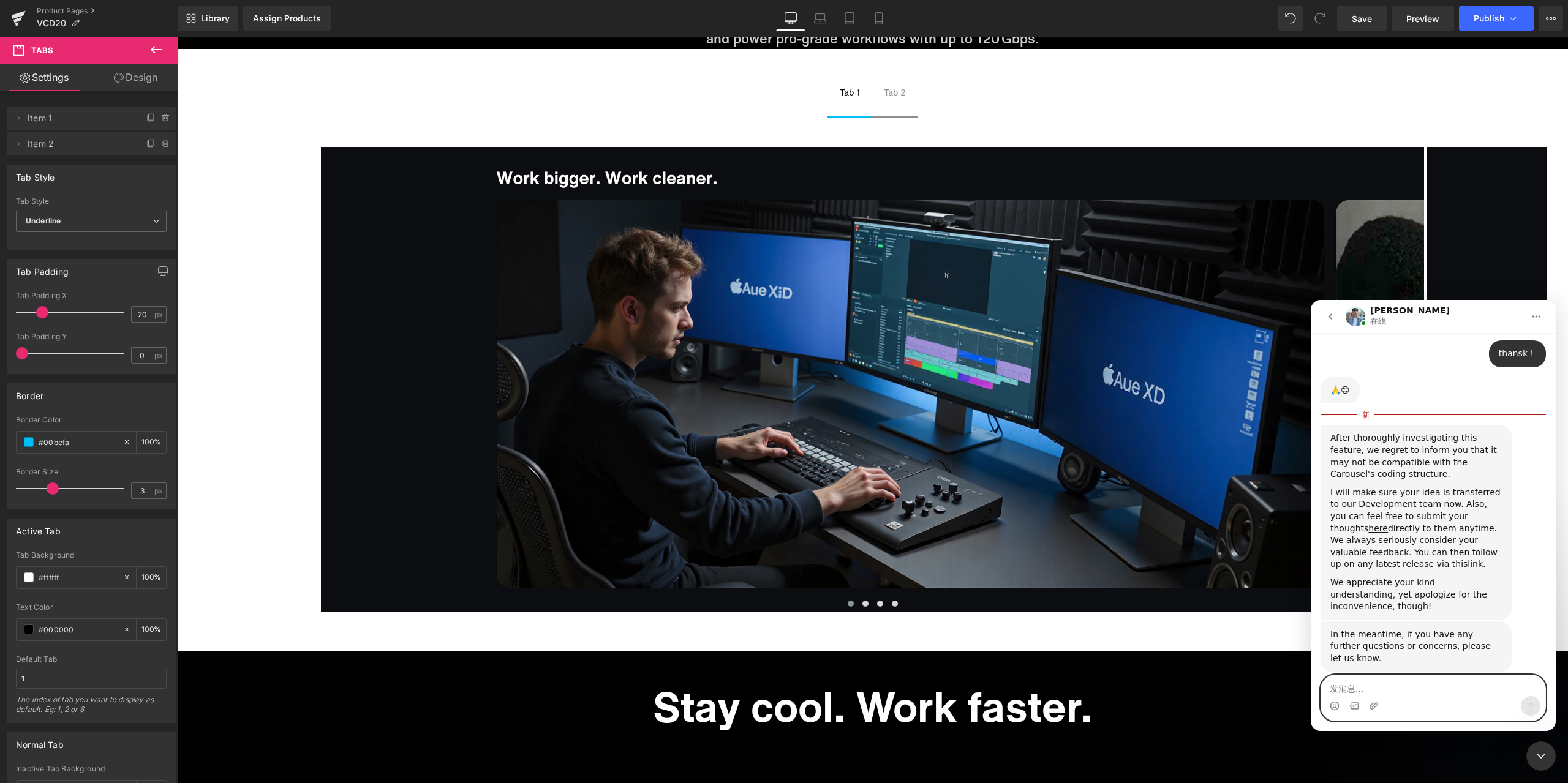
click at [1410, 691] on textarea "发消息..." at bounding box center [1434, 686] width 225 height 21
type textarea "OK"
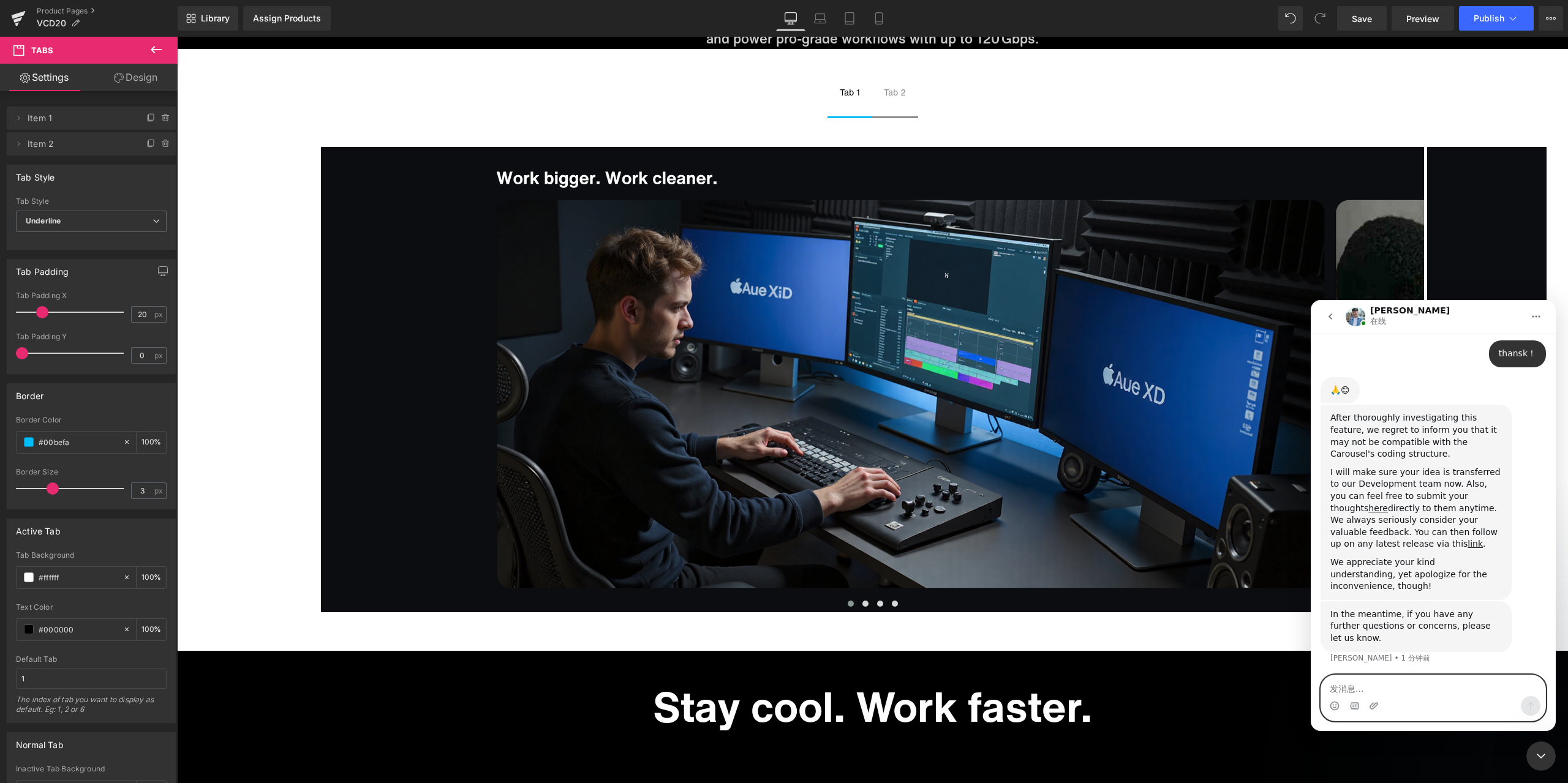
scroll to position [996, 0]
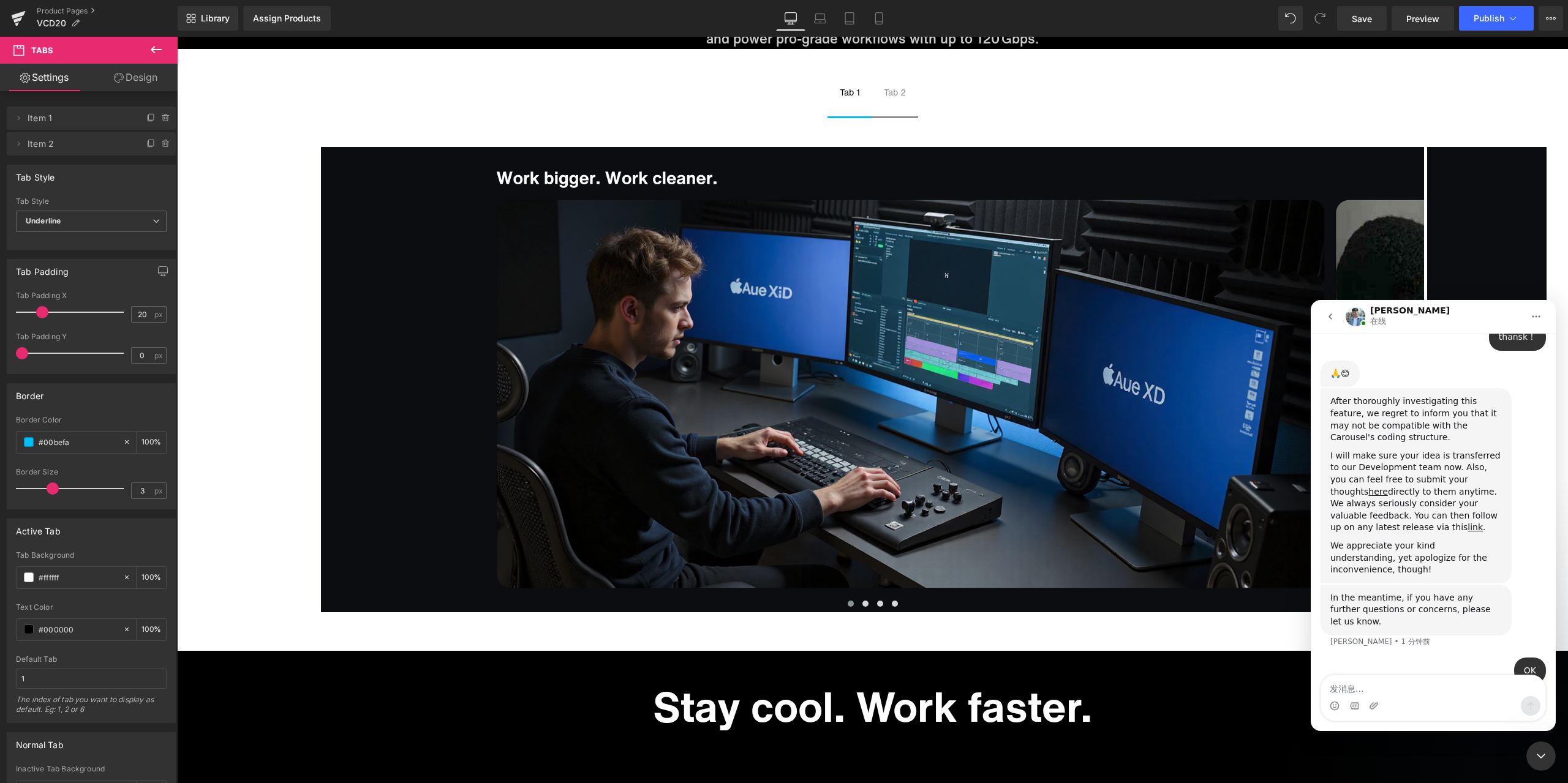
click at [1256, 638] on div at bounding box center [784, 373] width 1568 height 746
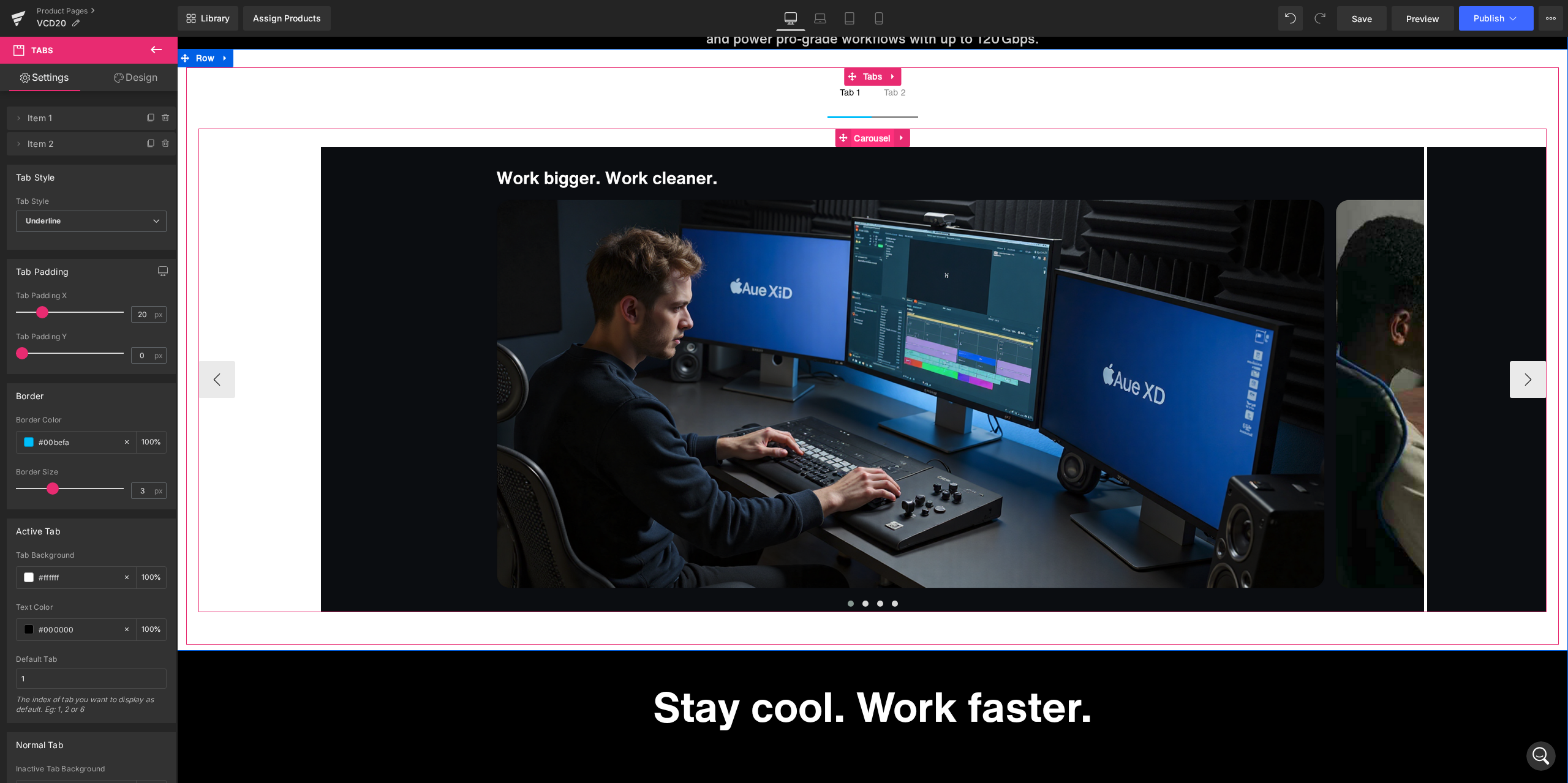
click at [869, 141] on span "Carousel" at bounding box center [872, 138] width 42 height 18
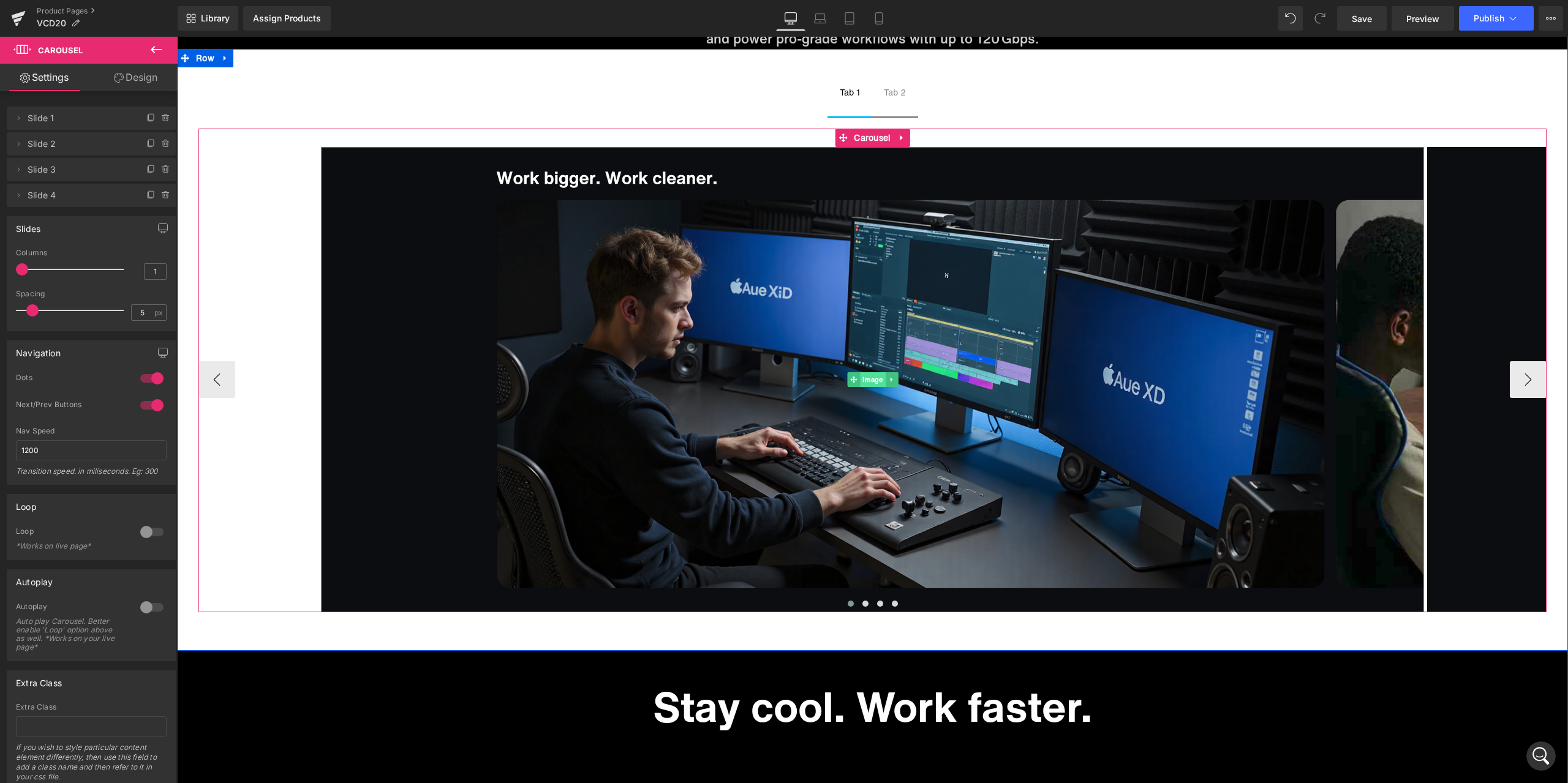
click at [861, 382] on span "Image" at bounding box center [873, 380] width 25 height 15
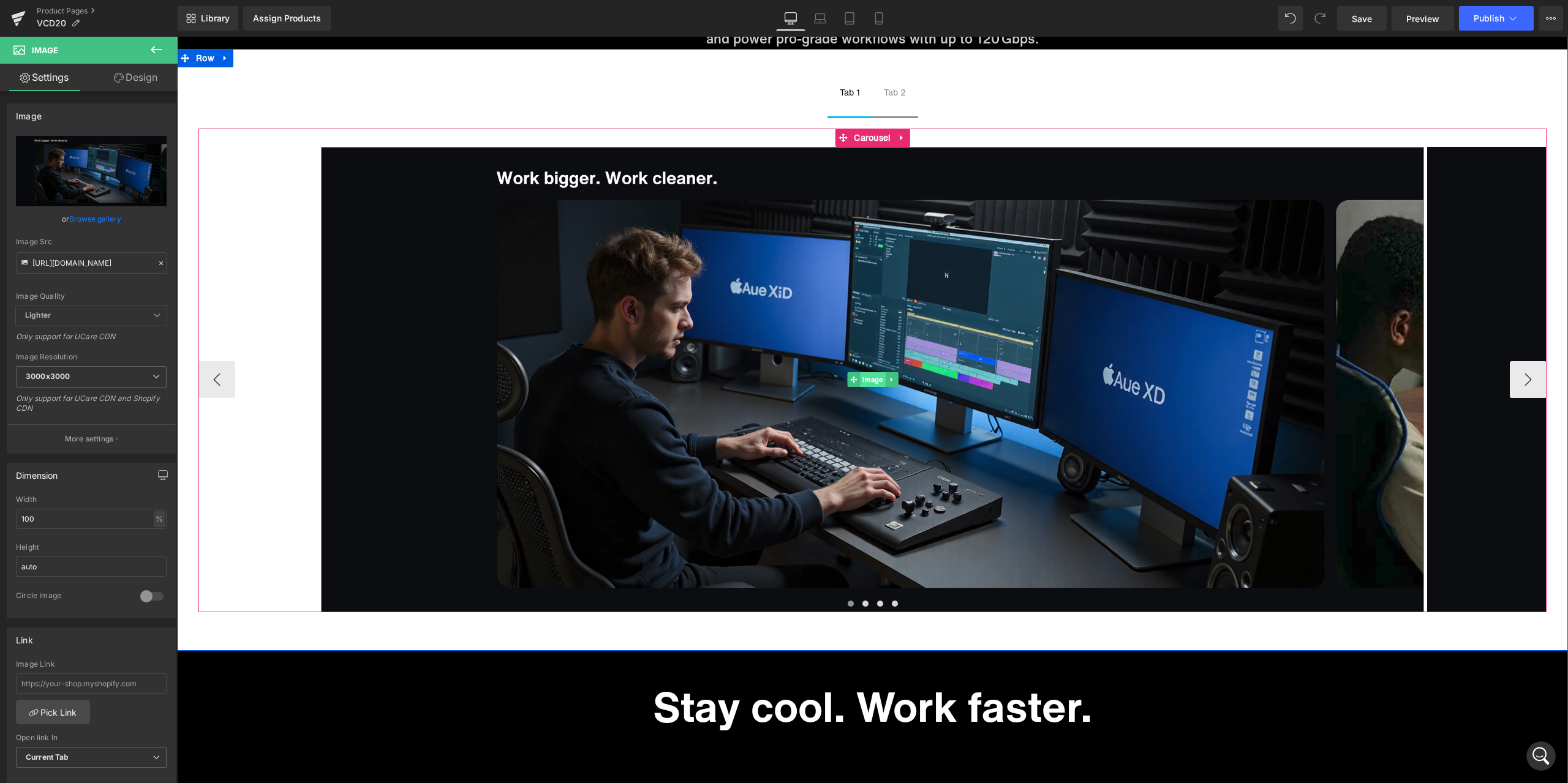
click at [868, 381] on span "Image" at bounding box center [873, 380] width 25 height 15
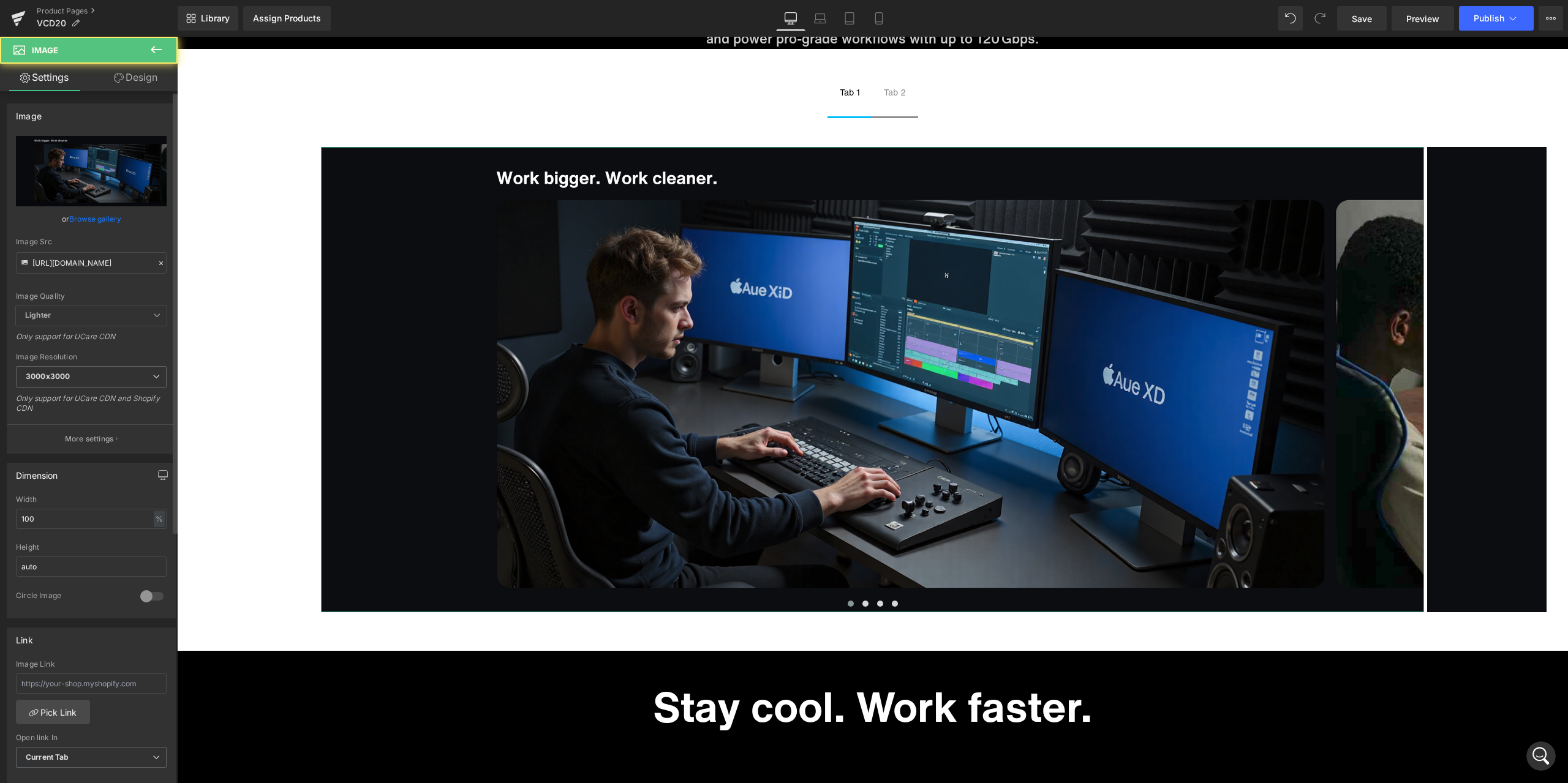
click at [116, 251] on div "Image Src [URL][DOMAIN_NAME]" at bounding box center [92, 256] width 151 height 36
click at [156, 258] on div at bounding box center [161, 263] width 11 height 14
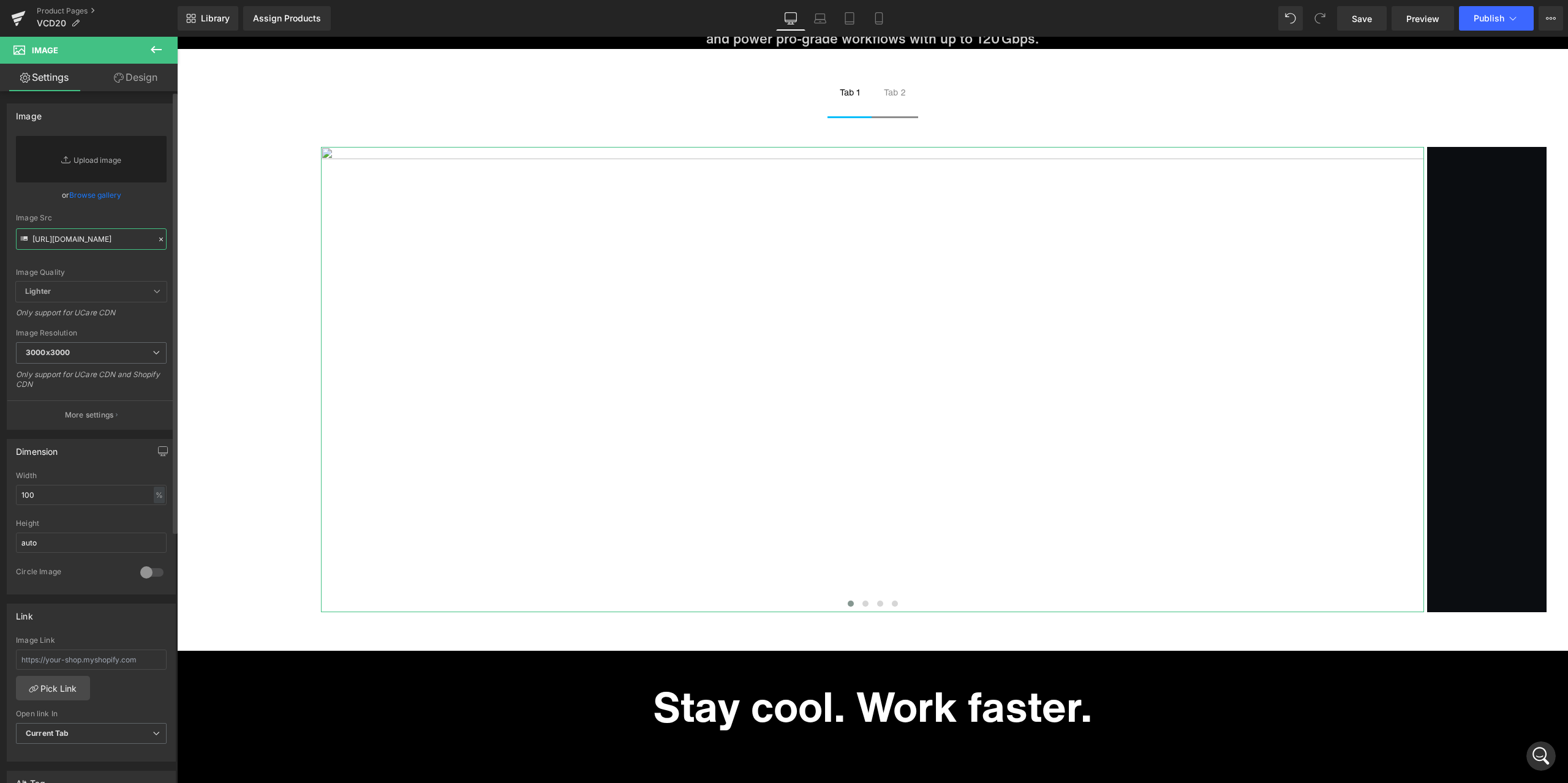
click at [101, 239] on input "[URL][DOMAIN_NAME]" at bounding box center [92, 239] width 151 height 22
paste input "[URL][DOMAIN_NAME]"
type input "[URL][DOMAIN_NAME]"
click at [138, 225] on div "Image Quality Lighter Lightest Lighter Lighter Lightest Only support for UCare …" at bounding box center [92, 208] width 151 height 146
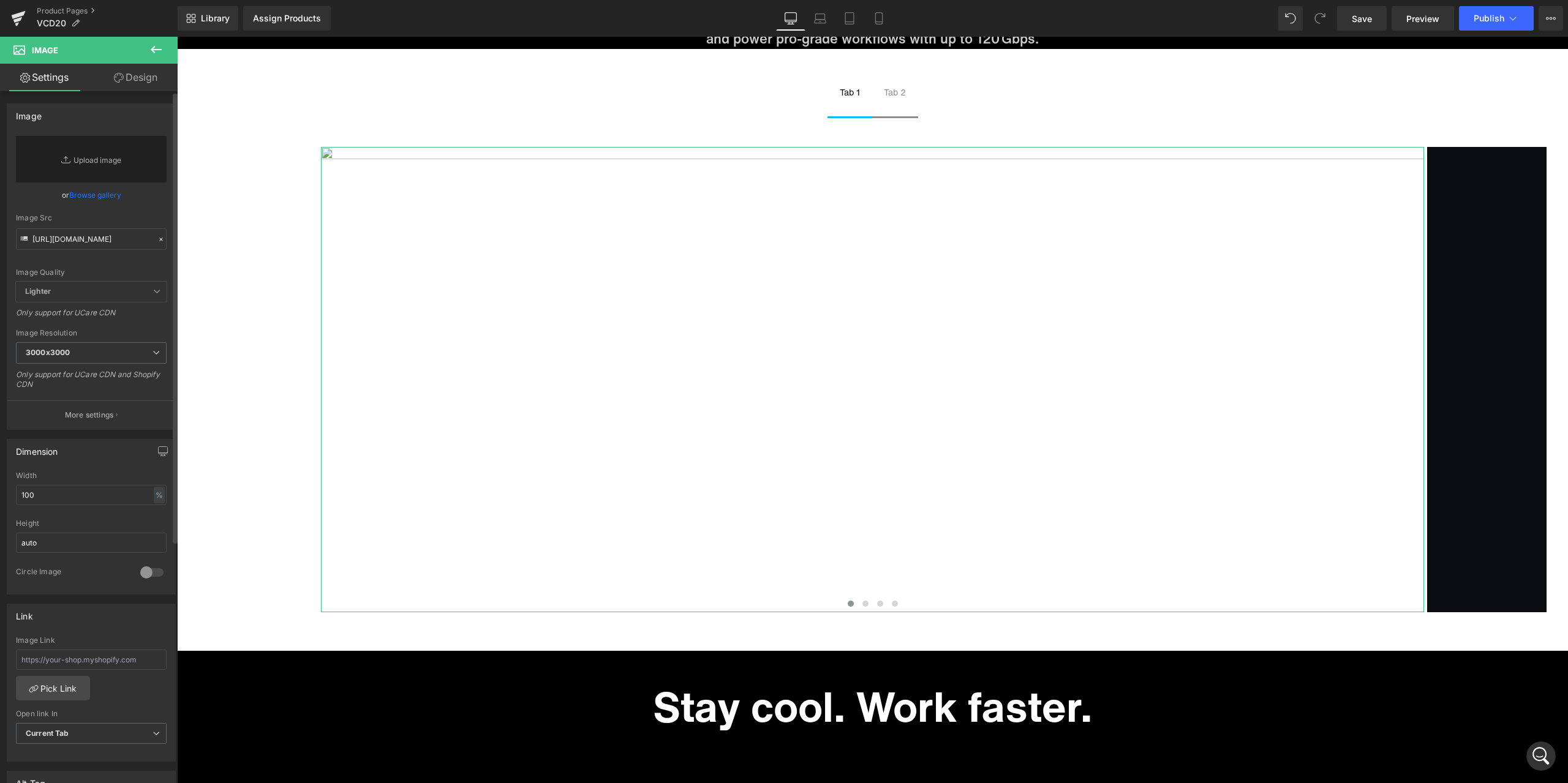
scroll to position [0, 0]
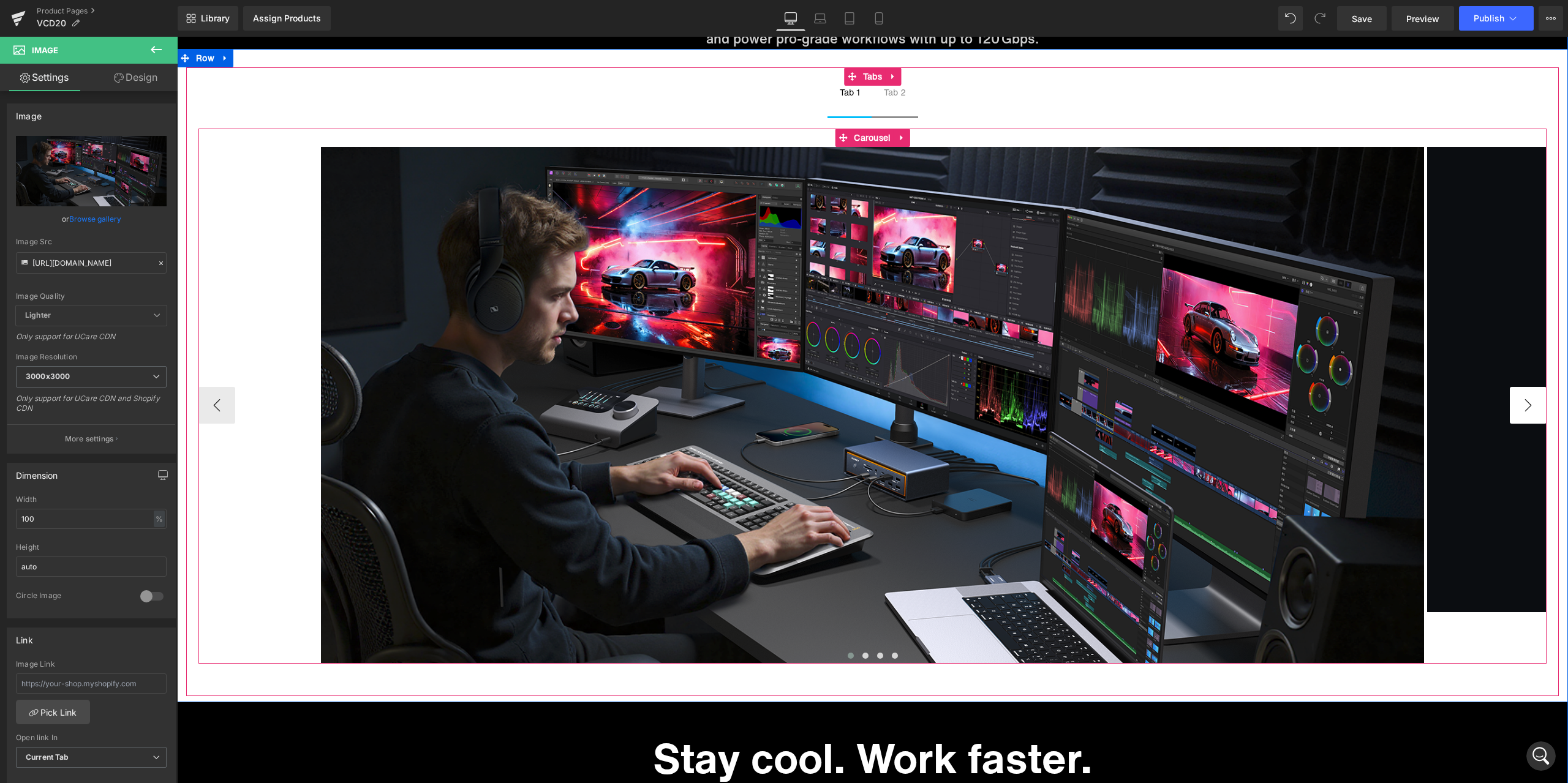
click at [1524, 401] on button "›" at bounding box center [1528, 405] width 37 height 37
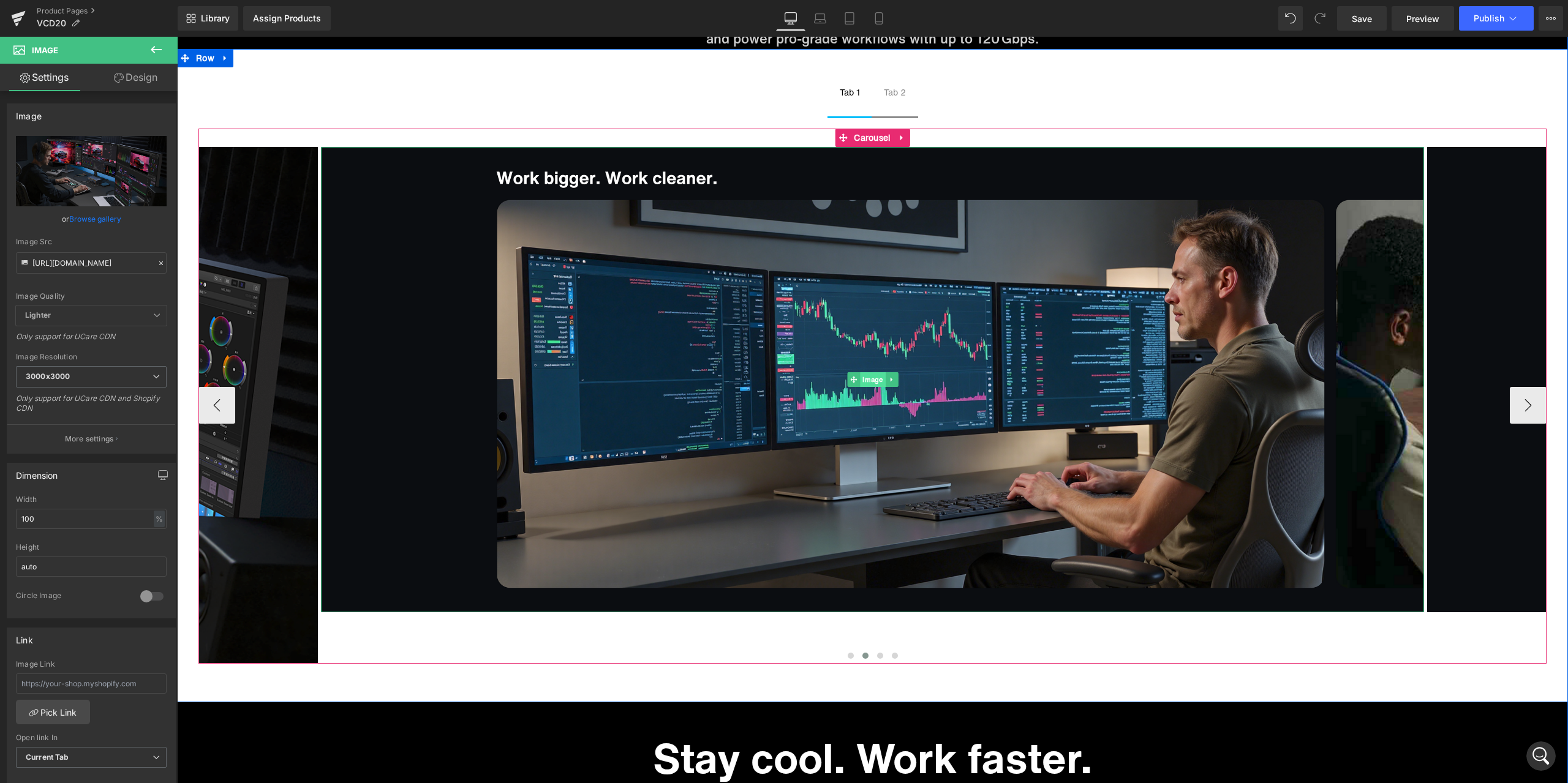
click at [872, 383] on span "Image" at bounding box center [873, 380] width 25 height 15
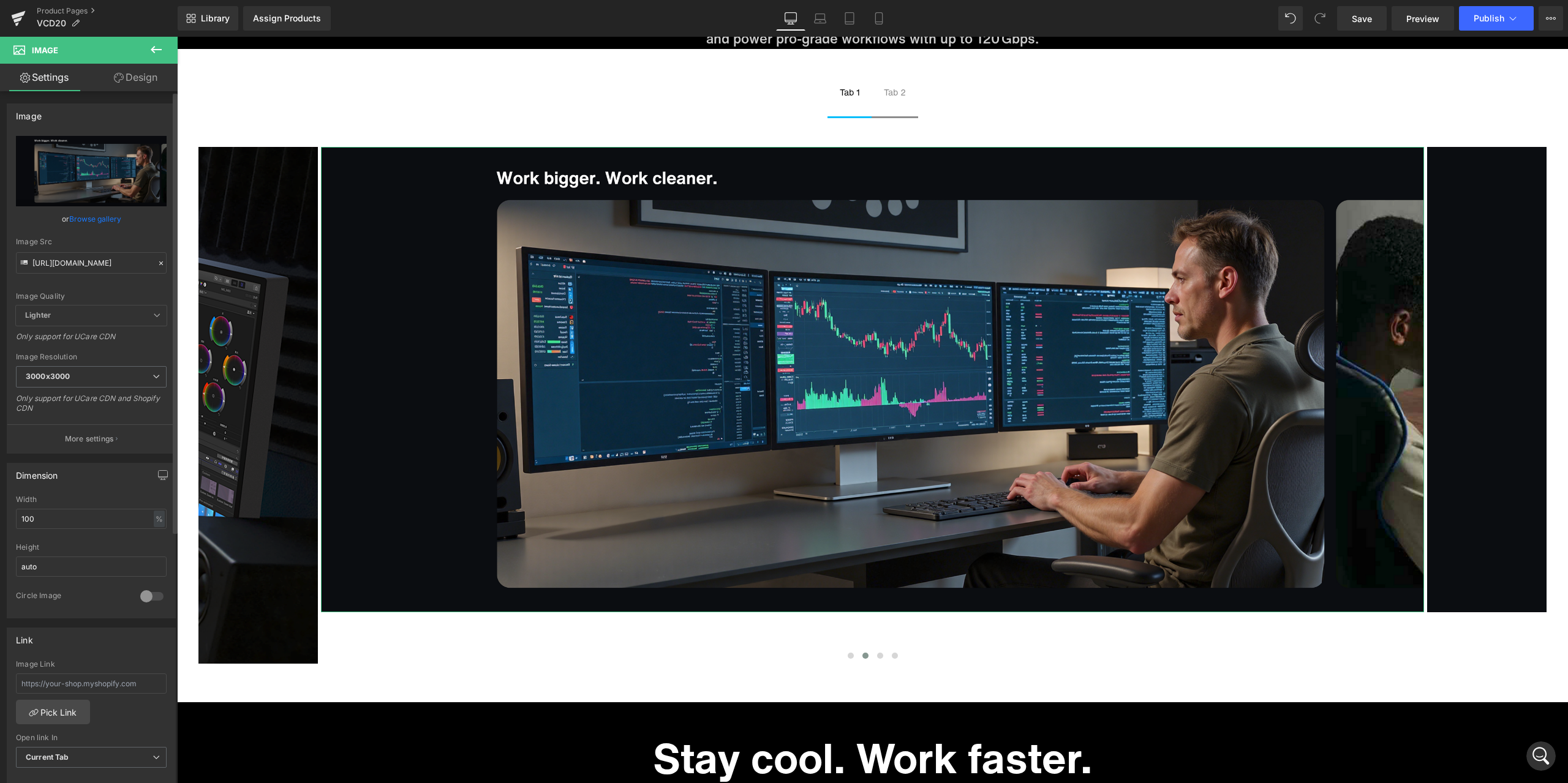
click at [157, 263] on icon at bounding box center [160, 263] width 8 height 8
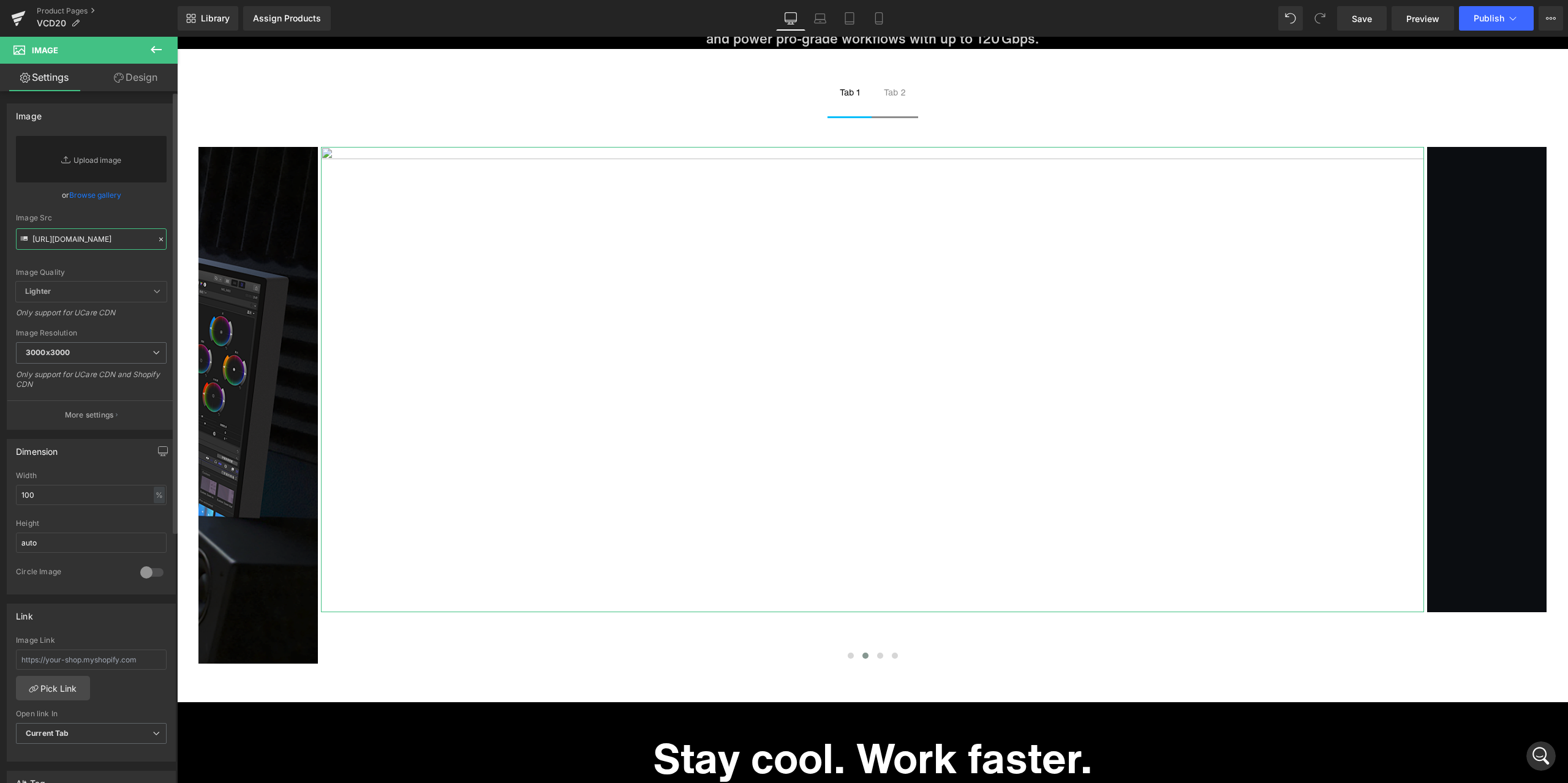
click at [107, 244] on input "[URL][DOMAIN_NAME]" at bounding box center [92, 239] width 151 height 22
paste input "[URL][DOMAIN_NAME]"
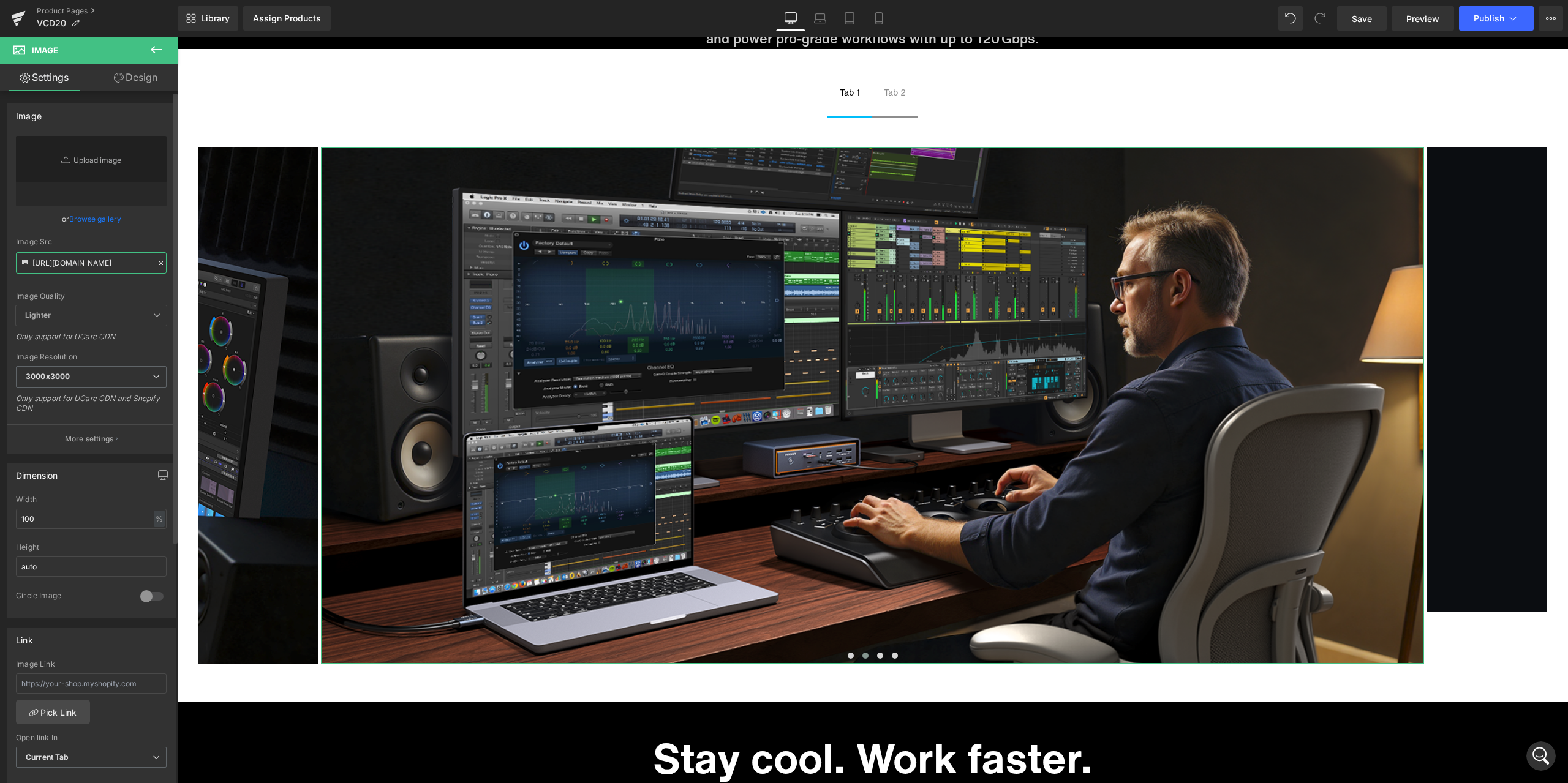
type input "[URL][DOMAIN_NAME]"
click at [150, 237] on div "Image Quality Lighter Lightest Lighter Lighter Lightest Only support for UCare …" at bounding box center [92, 221] width 151 height 170
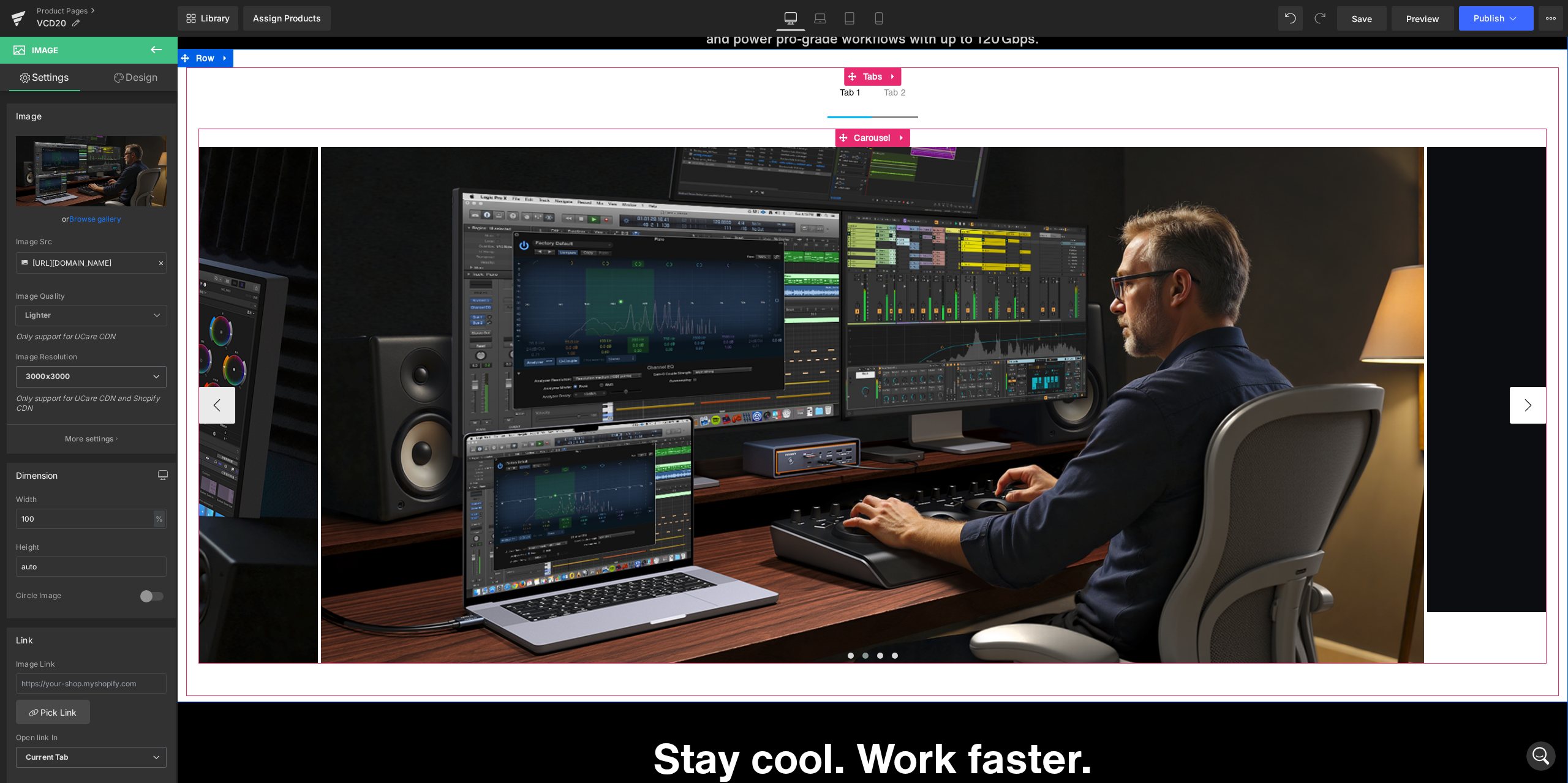
click at [1529, 412] on button "›" at bounding box center [1528, 405] width 37 height 37
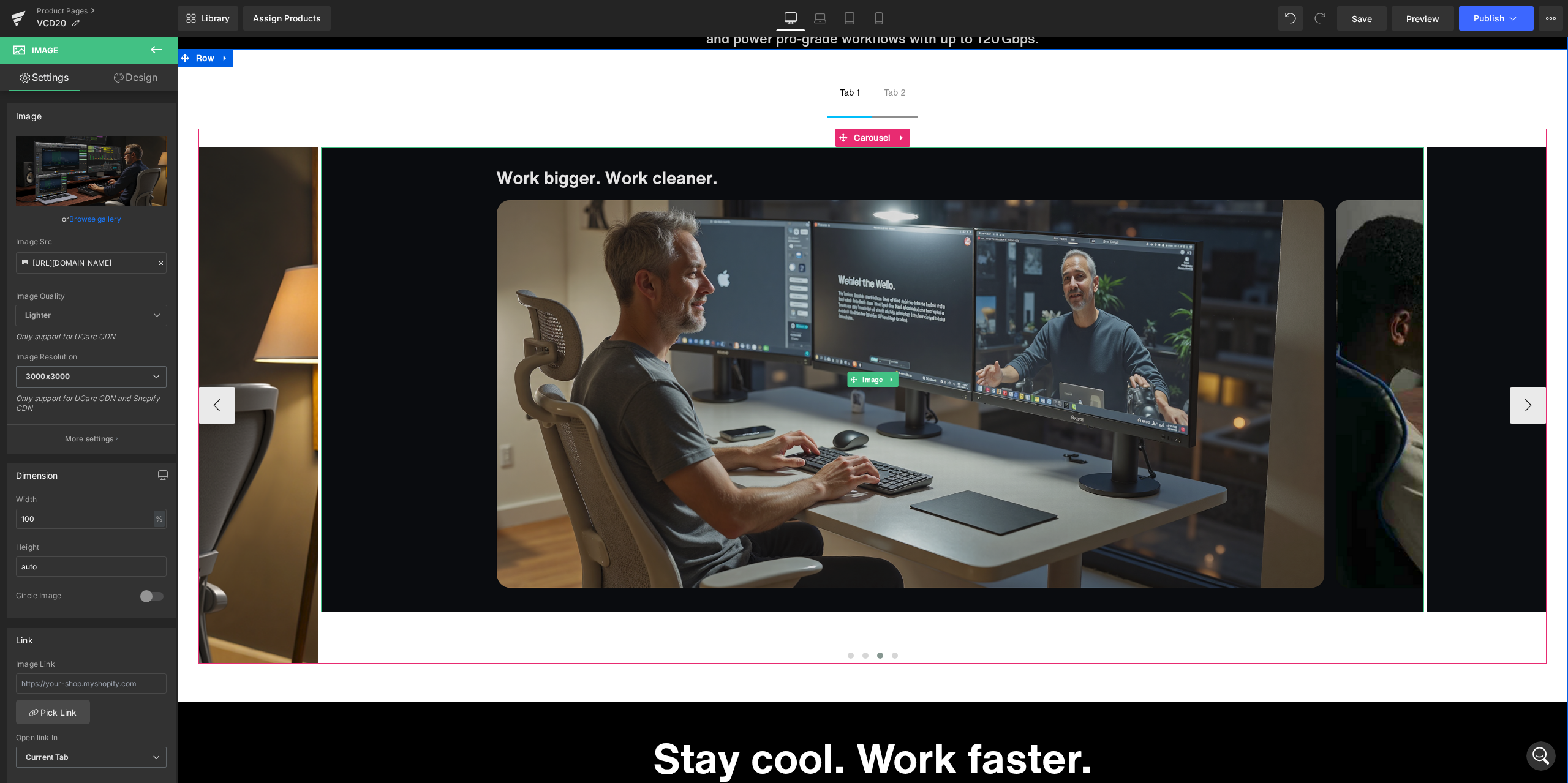
drag, startPoint x: 867, startPoint y: 382, endPoint x: 776, endPoint y: 382, distance: 91.0
click at [867, 382] on span "Image" at bounding box center [873, 380] width 25 height 15
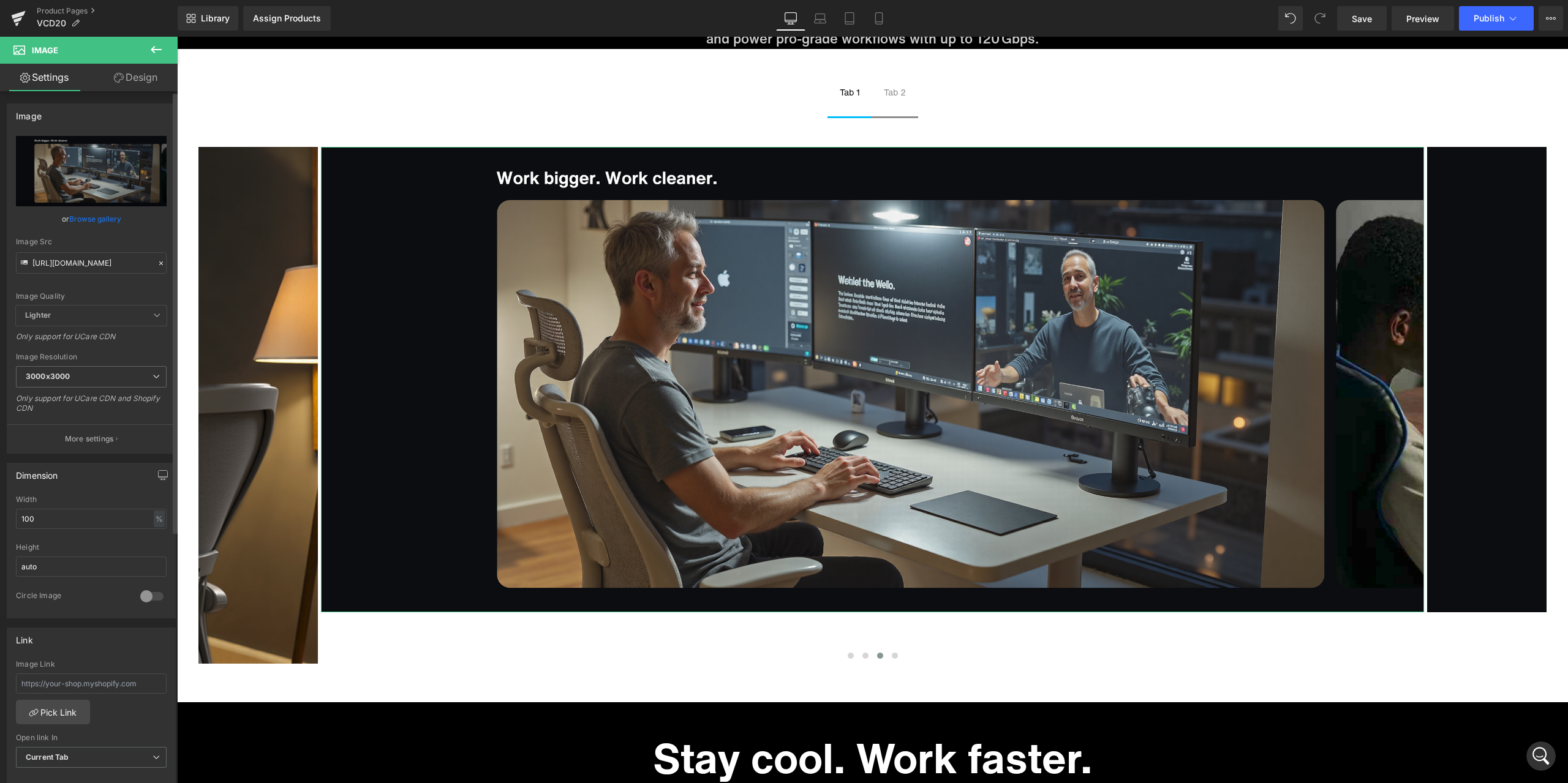
click at [159, 262] on icon at bounding box center [160, 263] width 8 height 8
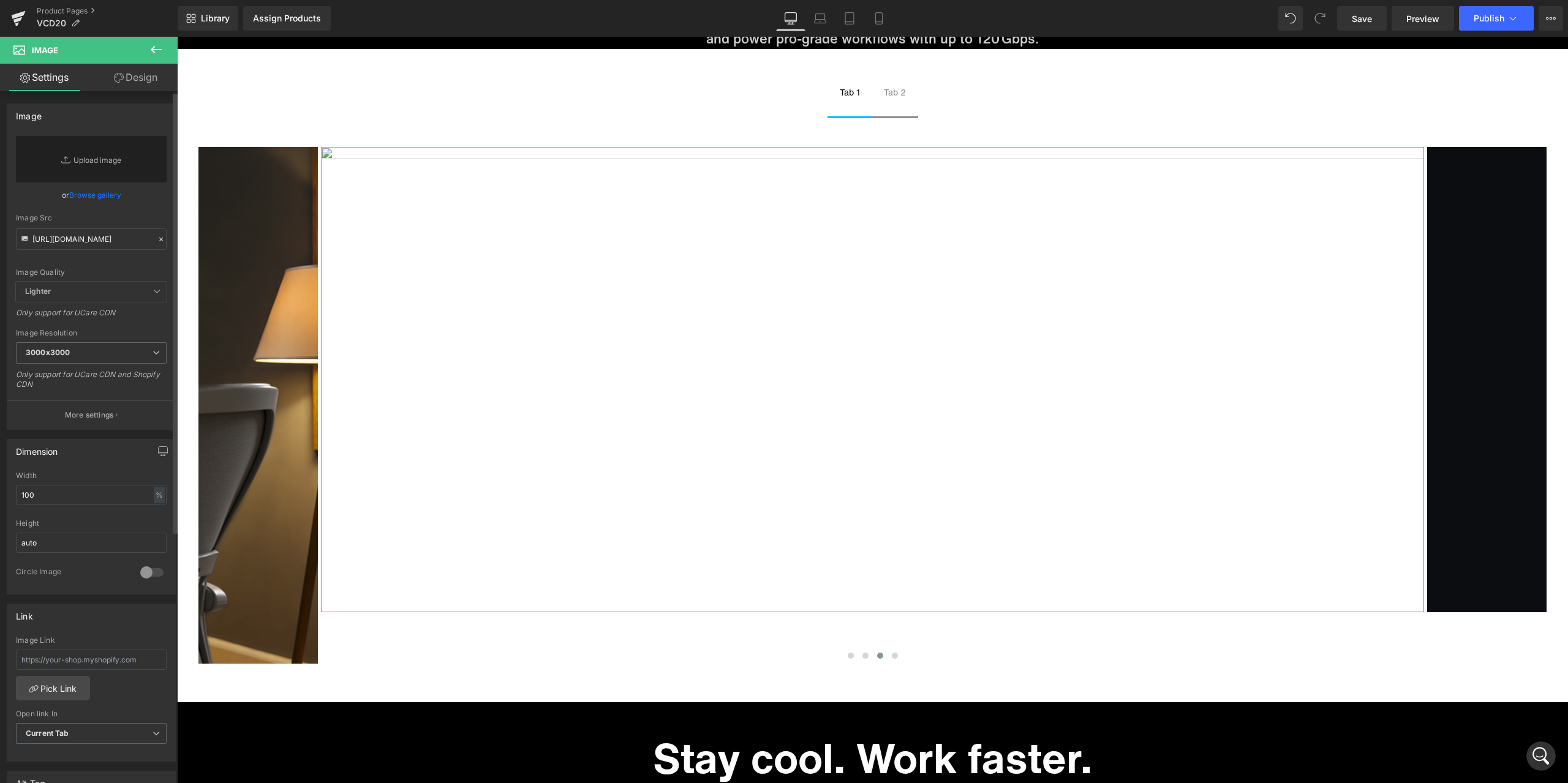
click at [139, 261] on div "Image Quality Lighter Lightest Lighter Lighter Lightest Only support for UCare …" at bounding box center [92, 208] width 151 height 146
click at [131, 246] on input "[URL][DOMAIN_NAME]" at bounding box center [92, 239] width 151 height 22
paste input "[URL][DOMAIN_NAME]"
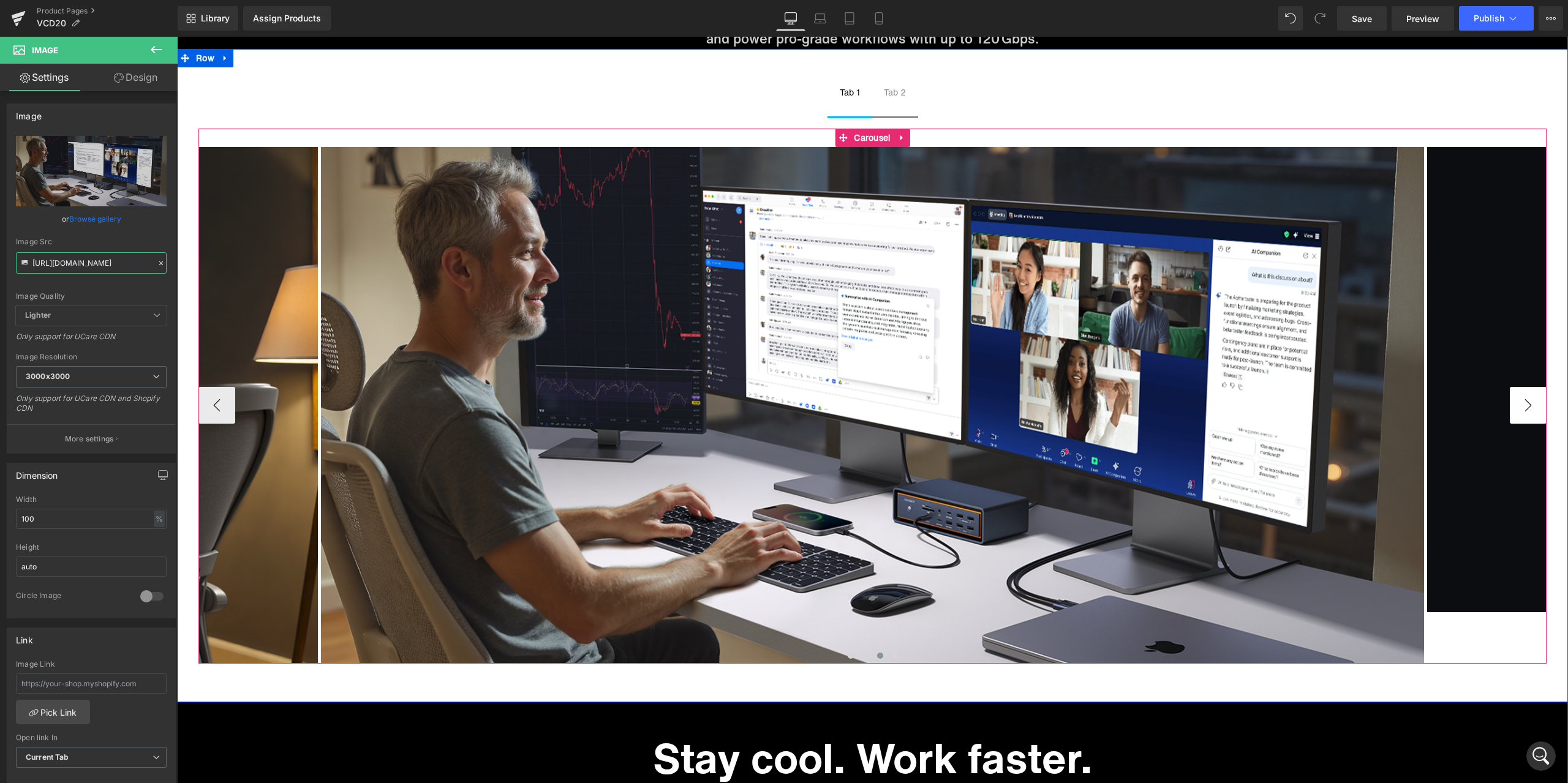
type input "[URL][DOMAIN_NAME]"
click at [1528, 410] on button "›" at bounding box center [1528, 405] width 37 height 37
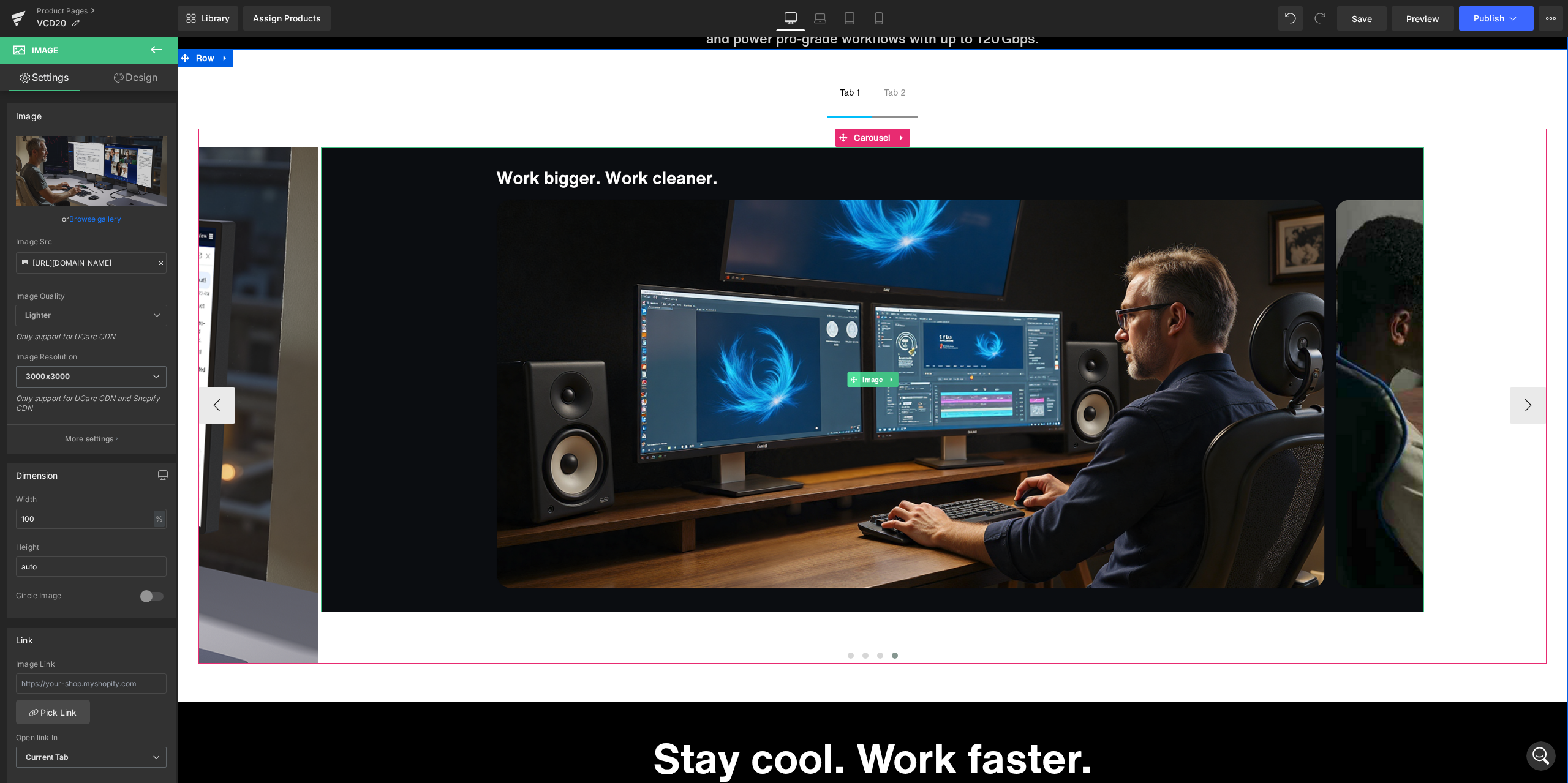
drag, startPoint x: 876, startPoint y: 379, endPoint x: 826, endPoint y: 382, distance: 50.1
click at [876, 379] on span "Image" at bounding box center [873, 380] width 25 height 15
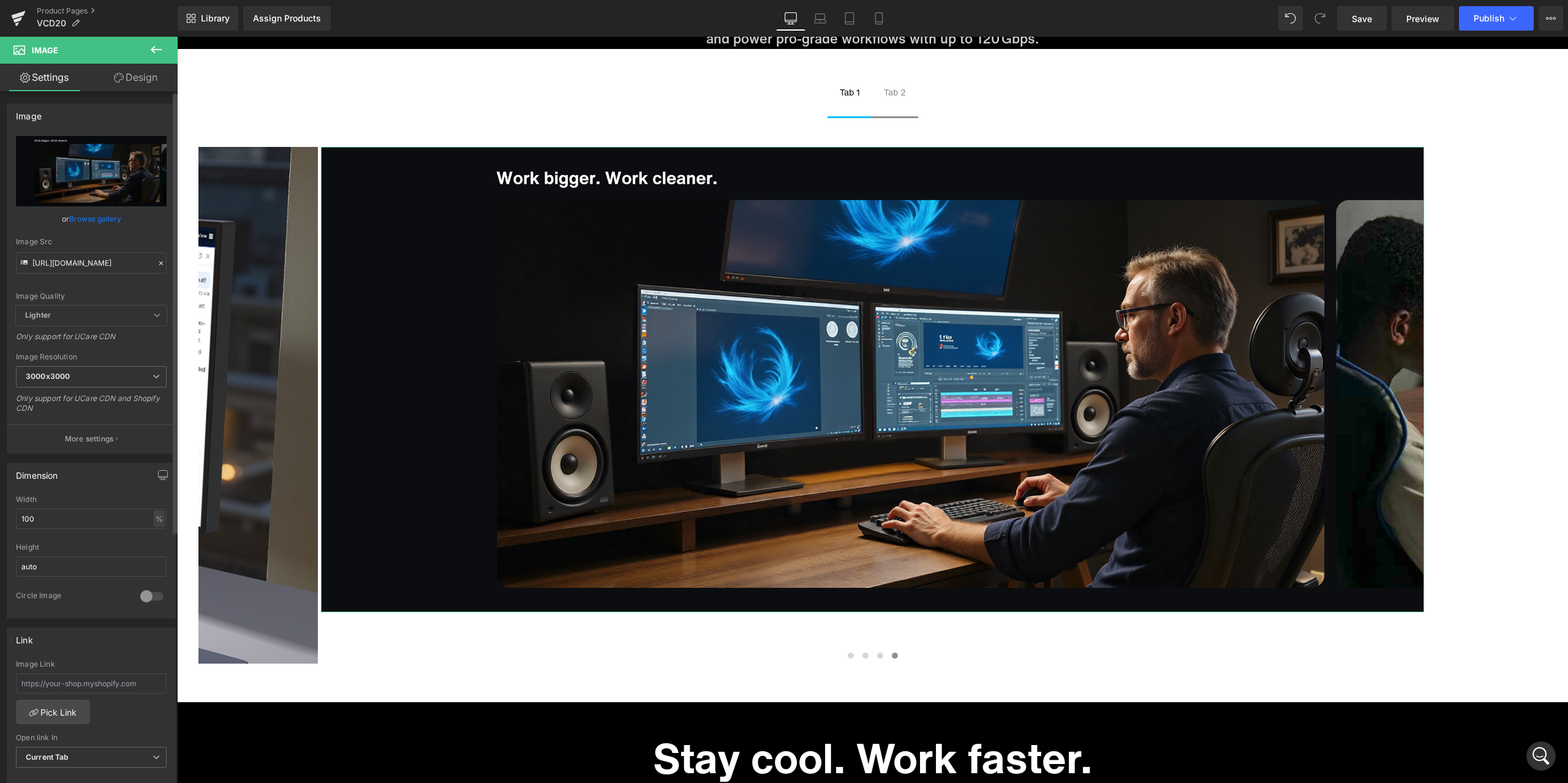
click at [157, 267] on div at bounding box center [161, 263] width 11 height 14
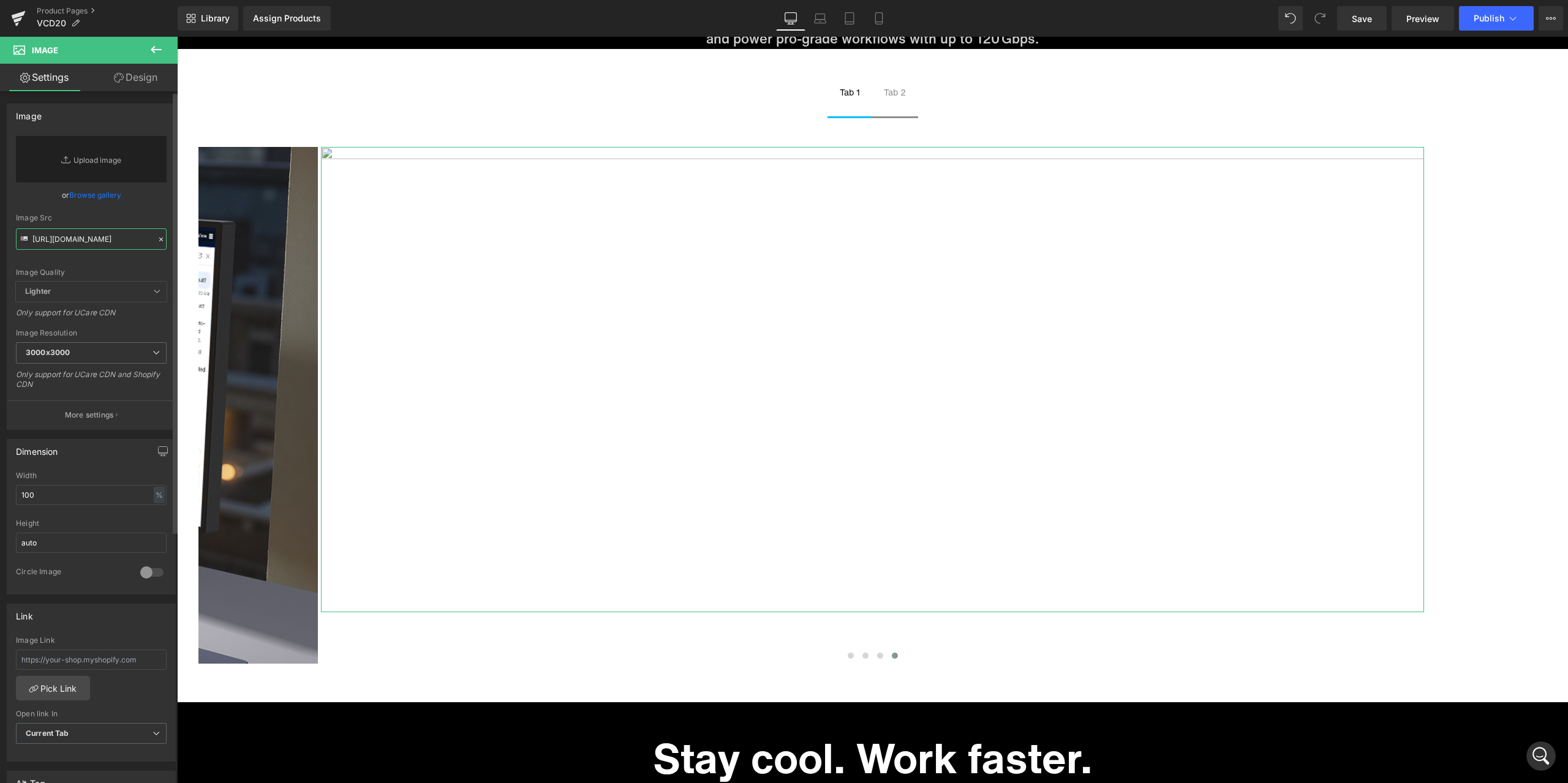
click at [75, 242] on input "[URL][DOMAIN_NAME]" at bounding box center [92, 239] width 151 height 22
paste input "[URL][DOMAIN_NAME]"
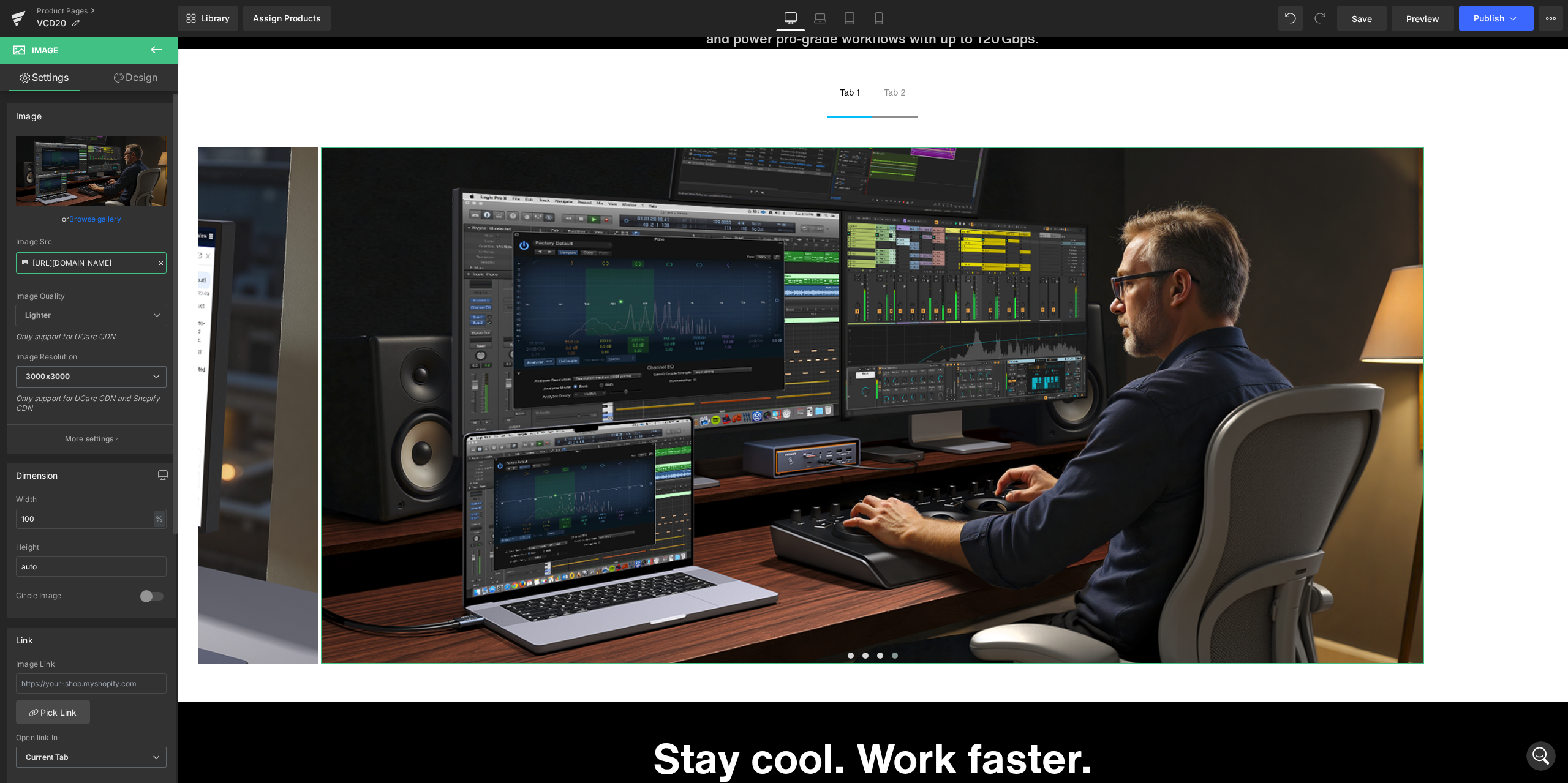
type input "[URL][DOMAIN_NAME]"
click at [147, 232] on div "Image Quality Lighter Lightest Lighter Lighter Lightest Only support for UCare …" at bounding box center [92, 221] width 151 height 170
click at [217, 406] on button "‹" at bounding box center [216, 405] width 37 height 37
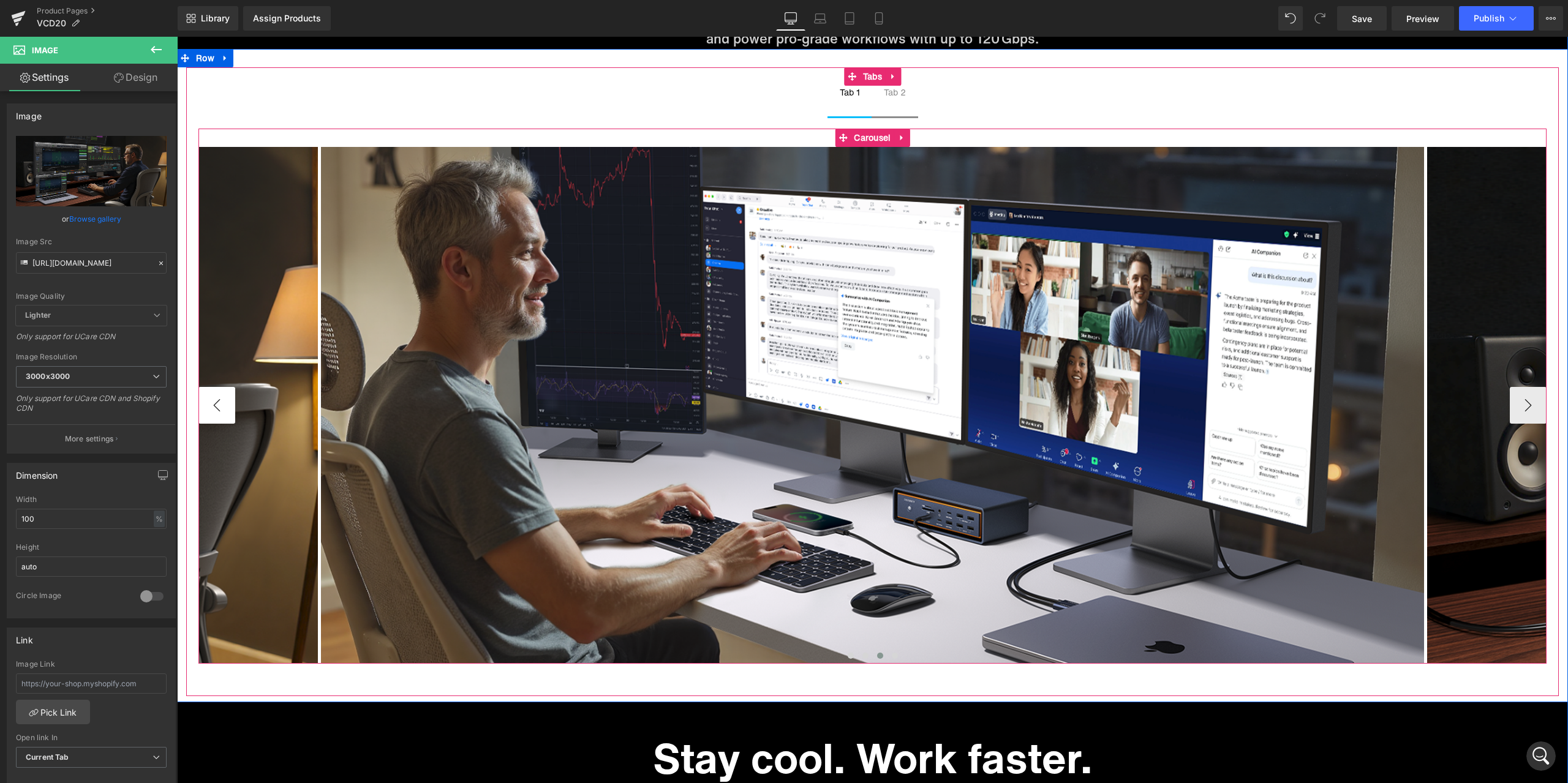
click at [217, 406] on button "‹" at bounding box center [216, 405] width 37 height 37
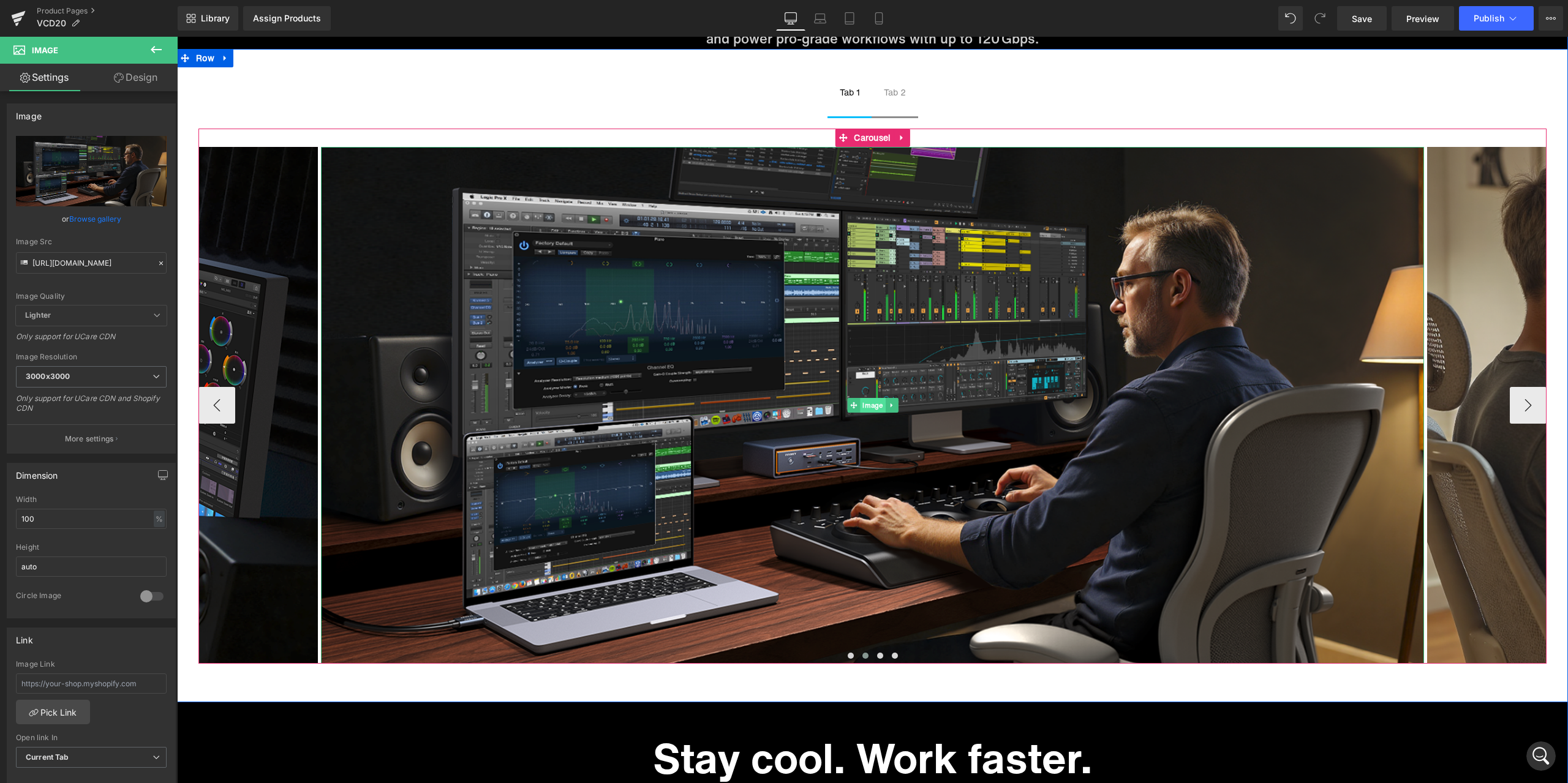
click at [866, 403] on span "Image" at bounding box center [873, 406] width 25 height 15
click at [160, 264] on div at bounding box center [161, 263] width 11 height 14
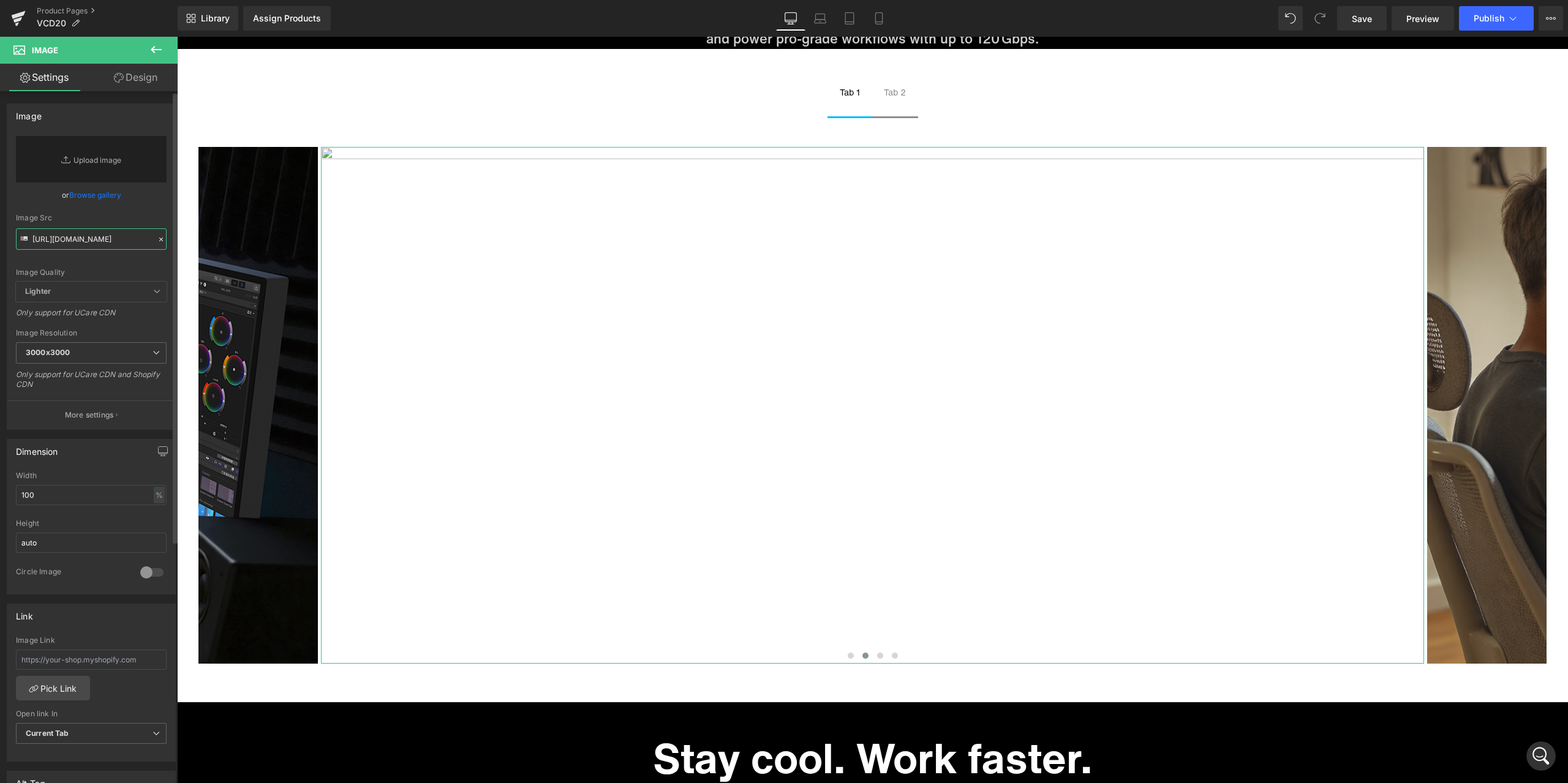
click at [104, 245] on input "[URL][DOMAIN_NAME]" at bounding box center [92, 239] width 151 height 22
paste input "[URL][DOMAIN_NAME]"
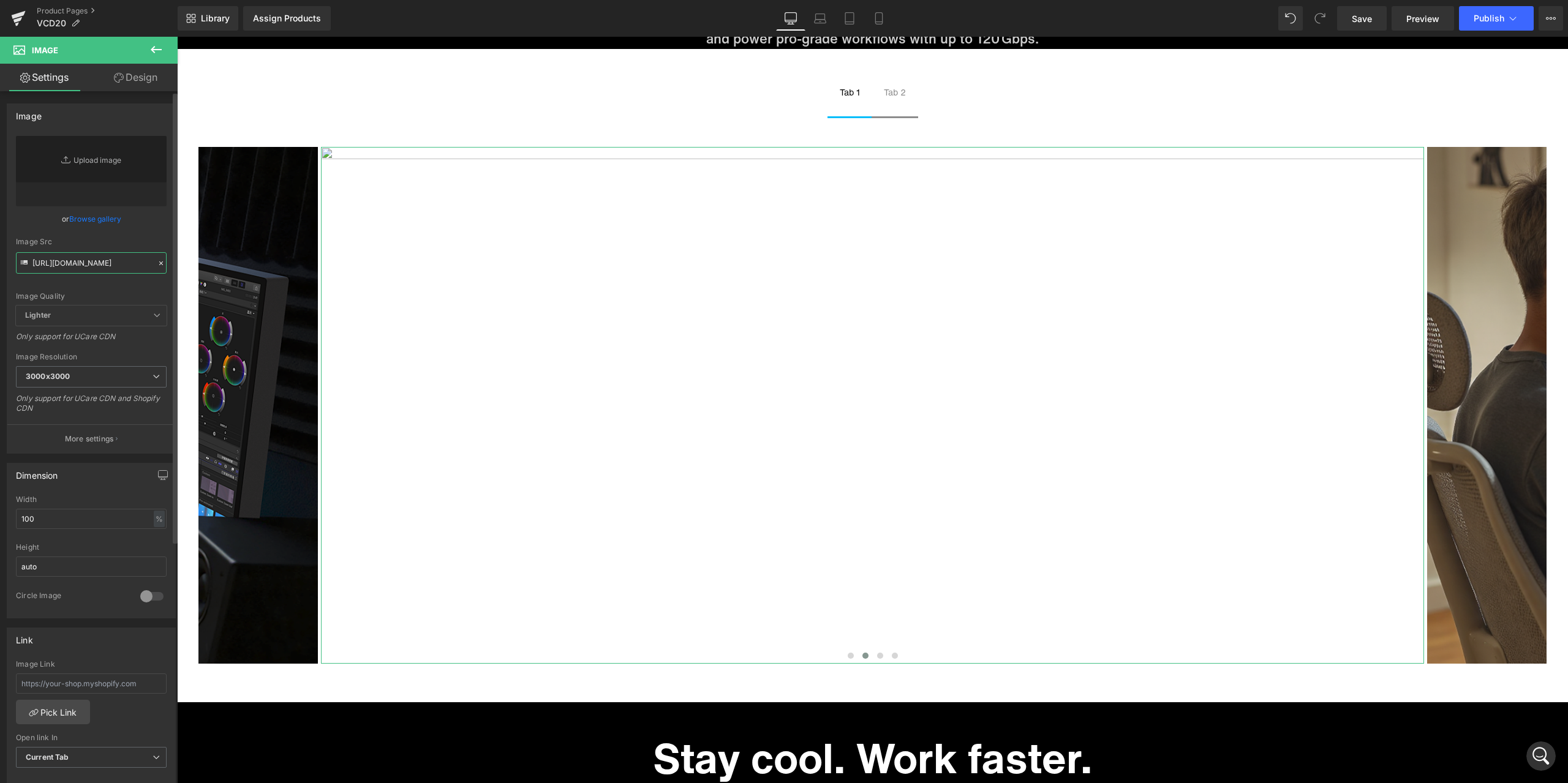
type input "[URL][DOMAIN_NAME]"
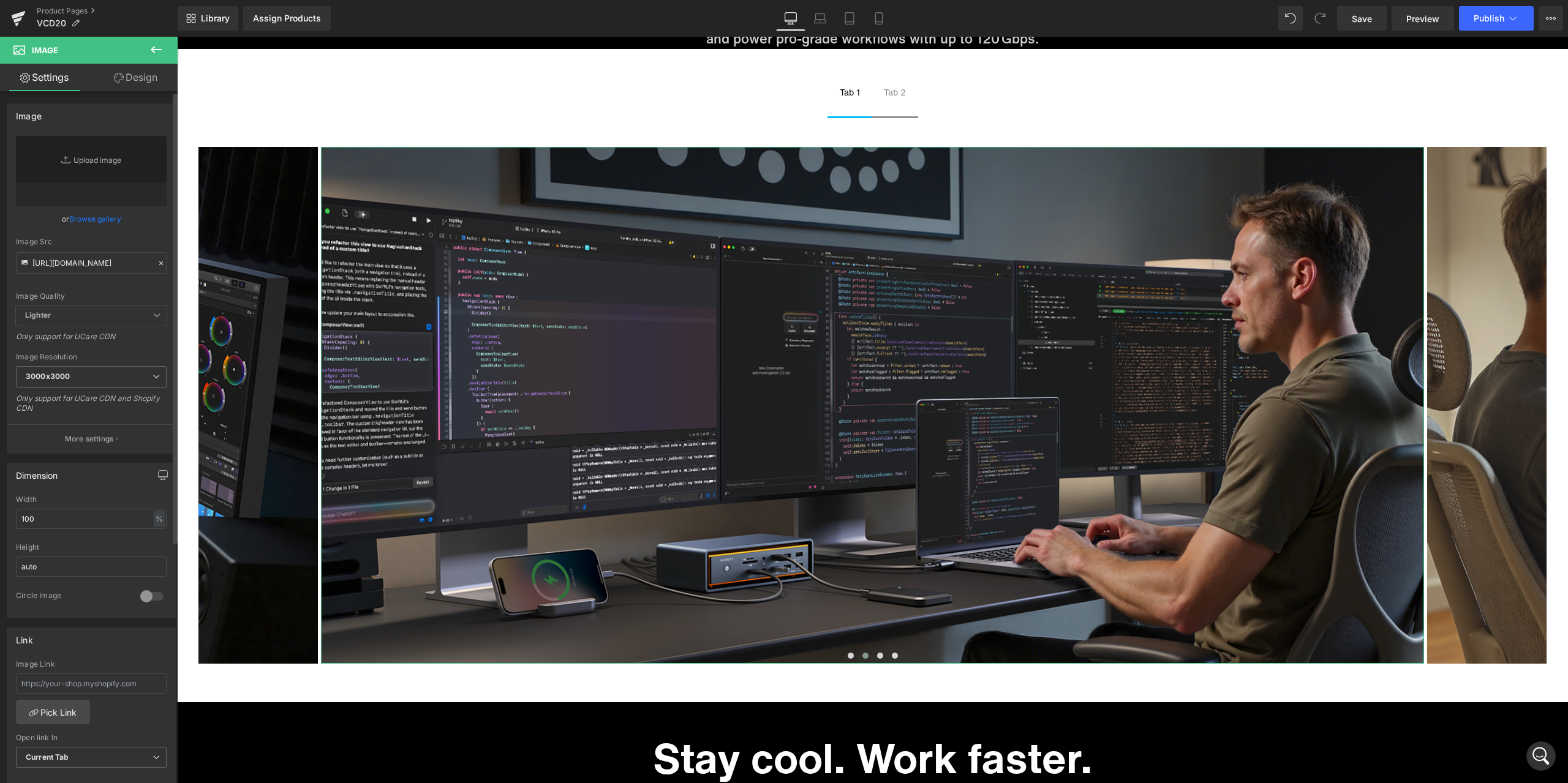
click at [146, 224] on div "or Browse gallery" at bounding box center [92, 219] width 151 height 13
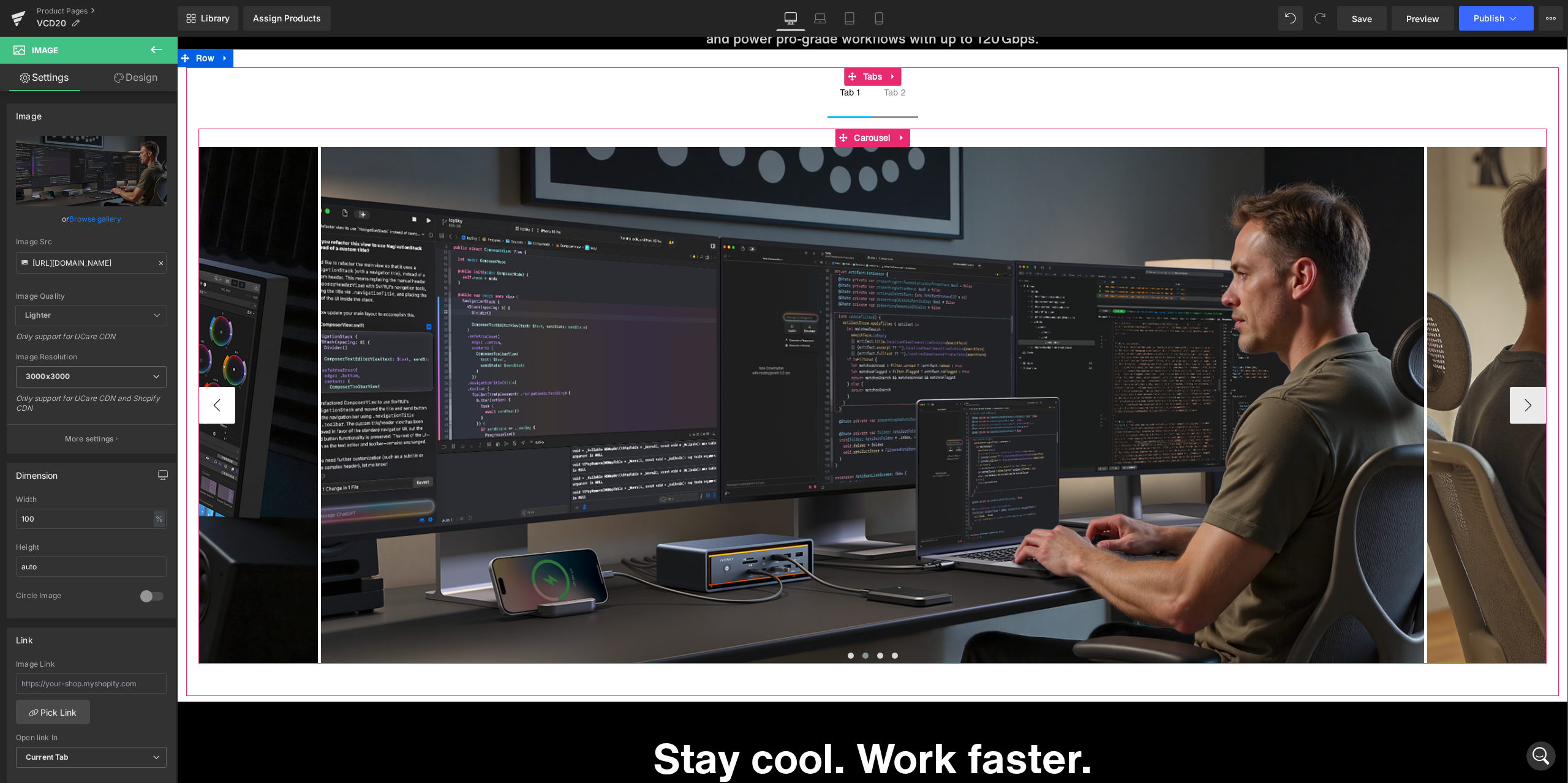
click at [221, 401] on button "‹" at bounding box center [216, 405] width 37 height 37
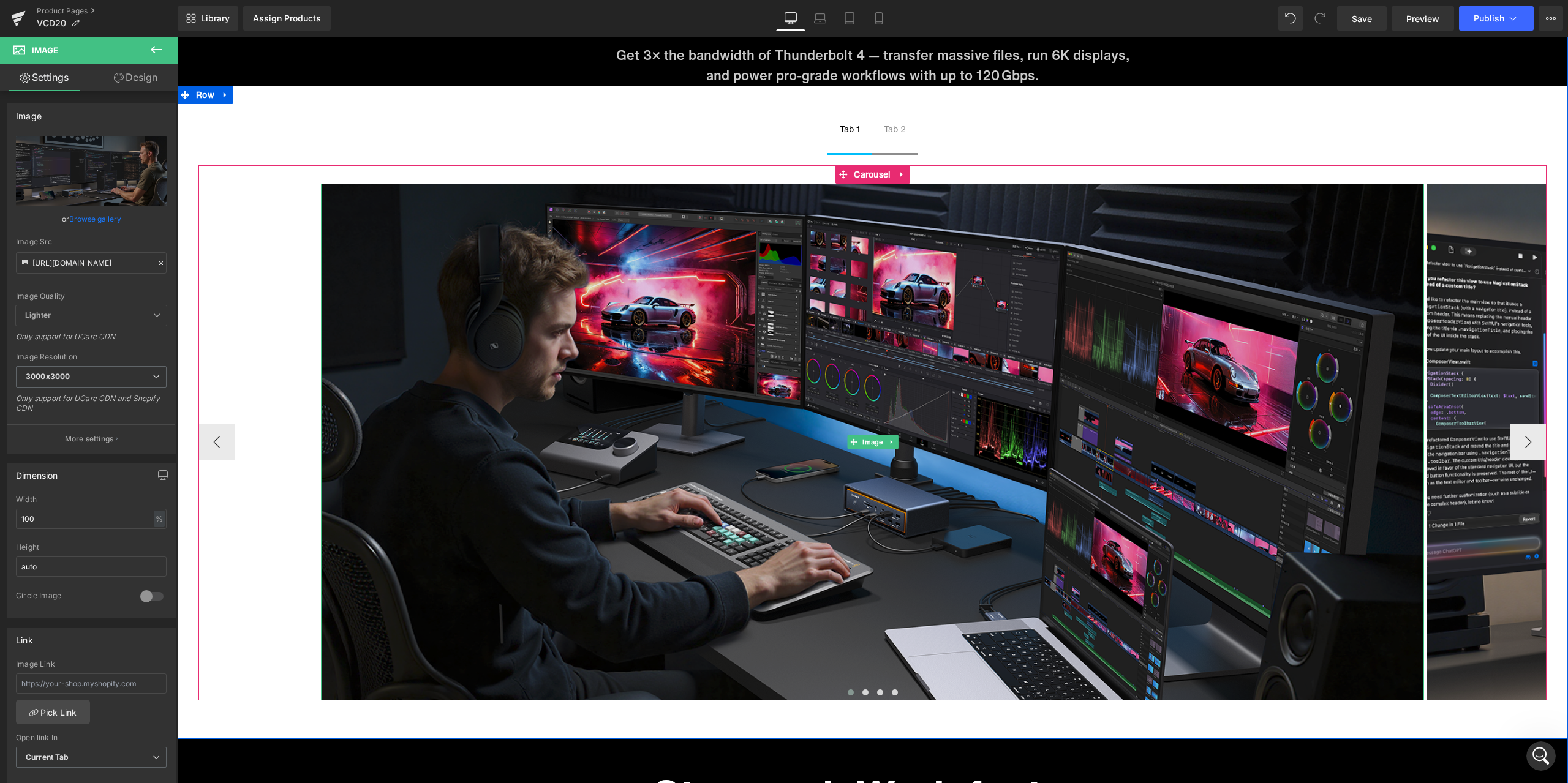
scroll to position [5167, 0]
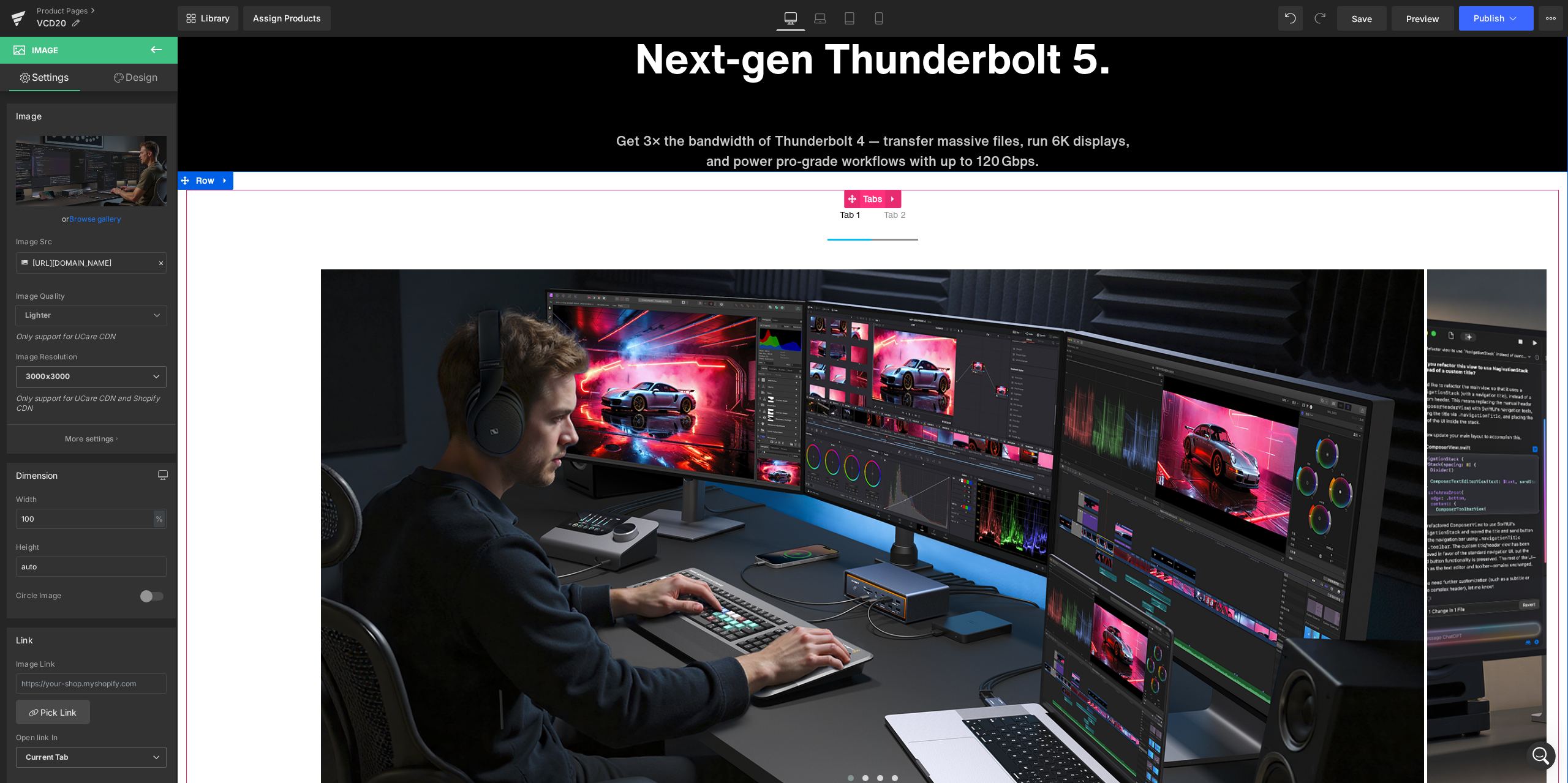
click at [860, 199] on span "Tabs" at bounding box center [873, 198] width 25 height 18
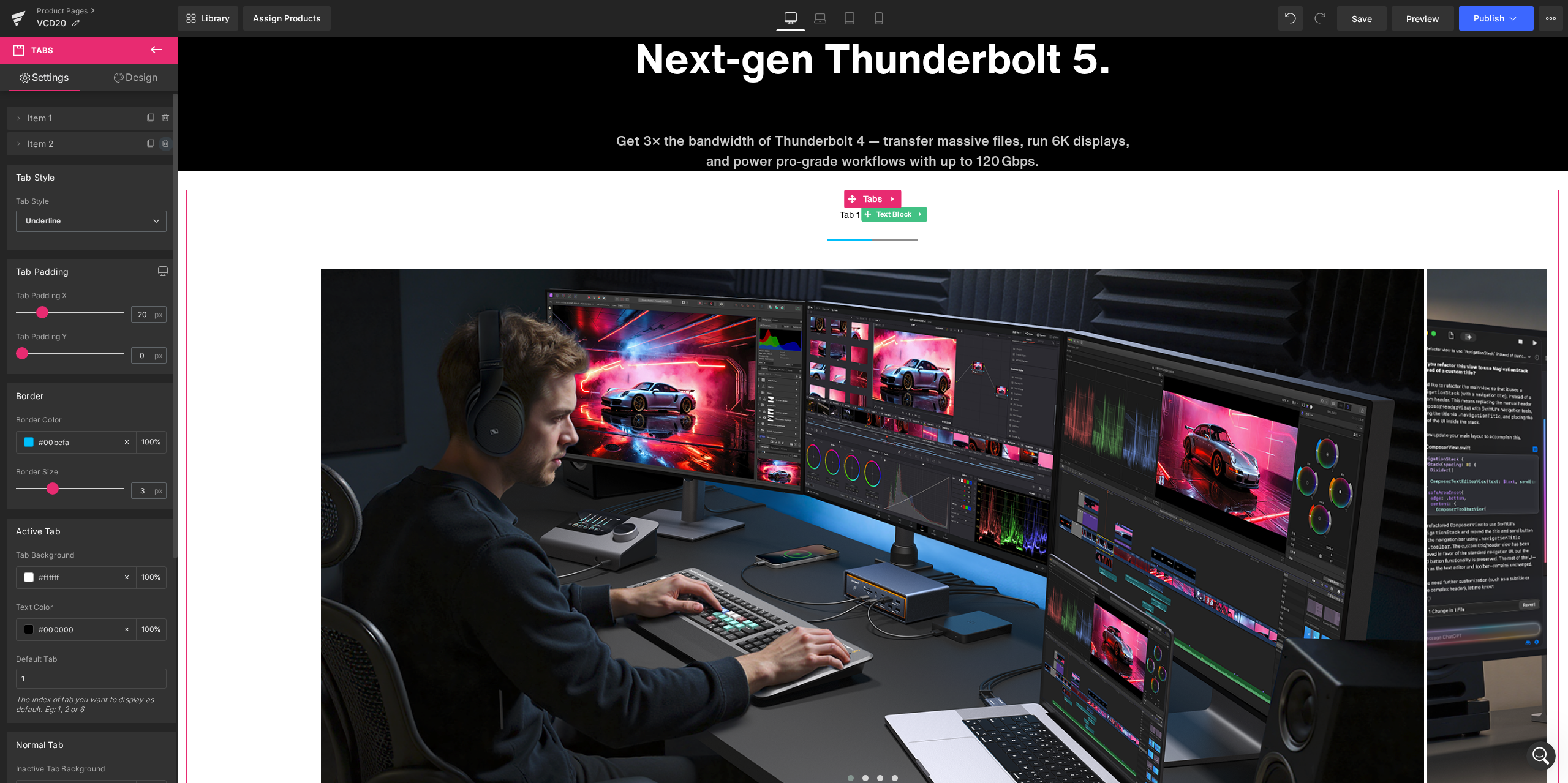
click at [163, 146] on icon at bounding box center [165, 144] width 5 height 6
click at [157, 147] on button "Delete" at bounding box center [153, 144] width 39 height 16
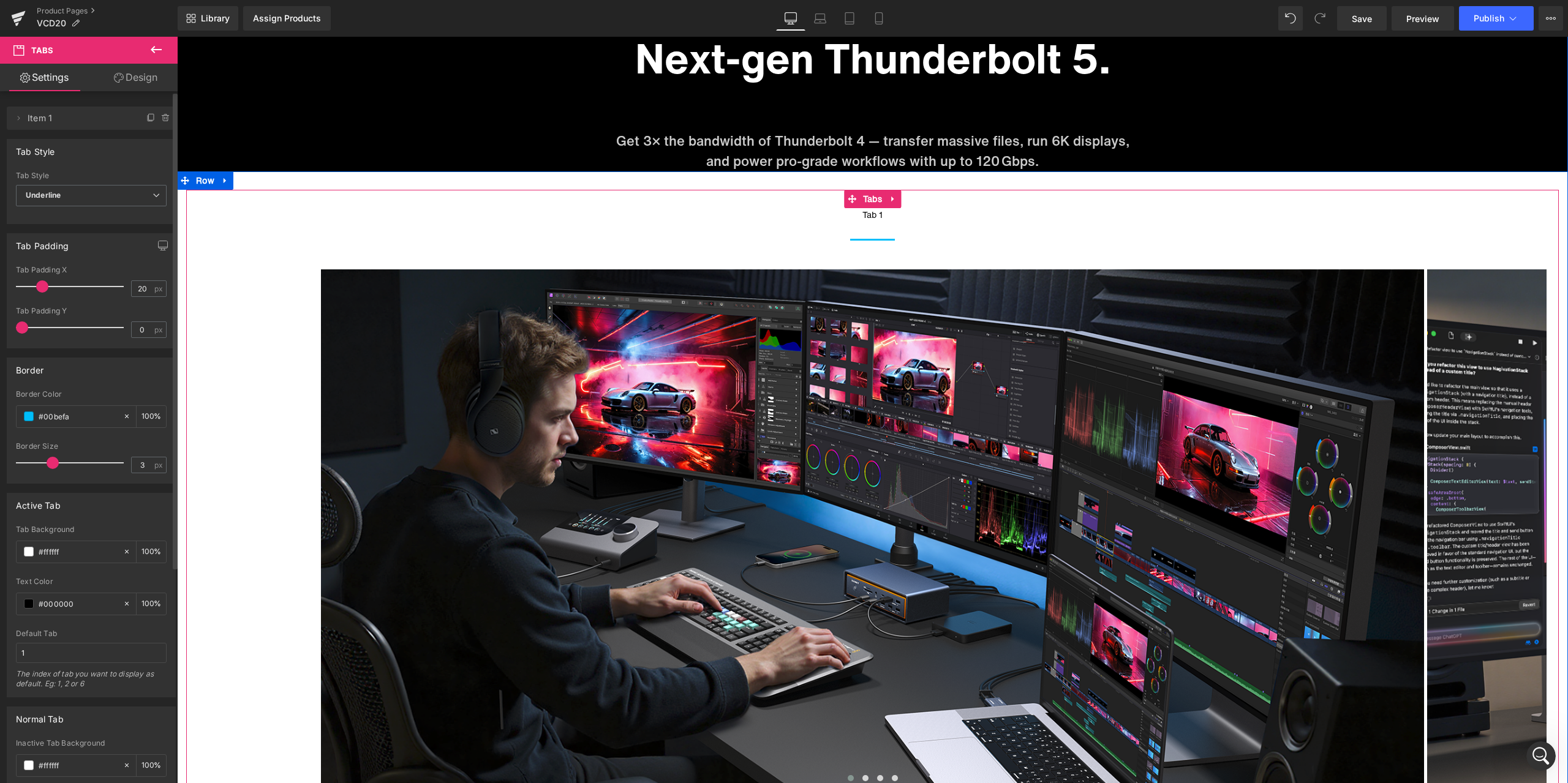
click at [864, 238] on span "Tab 1 Text Block" at bounding box center [872, 224] width 44 height 30
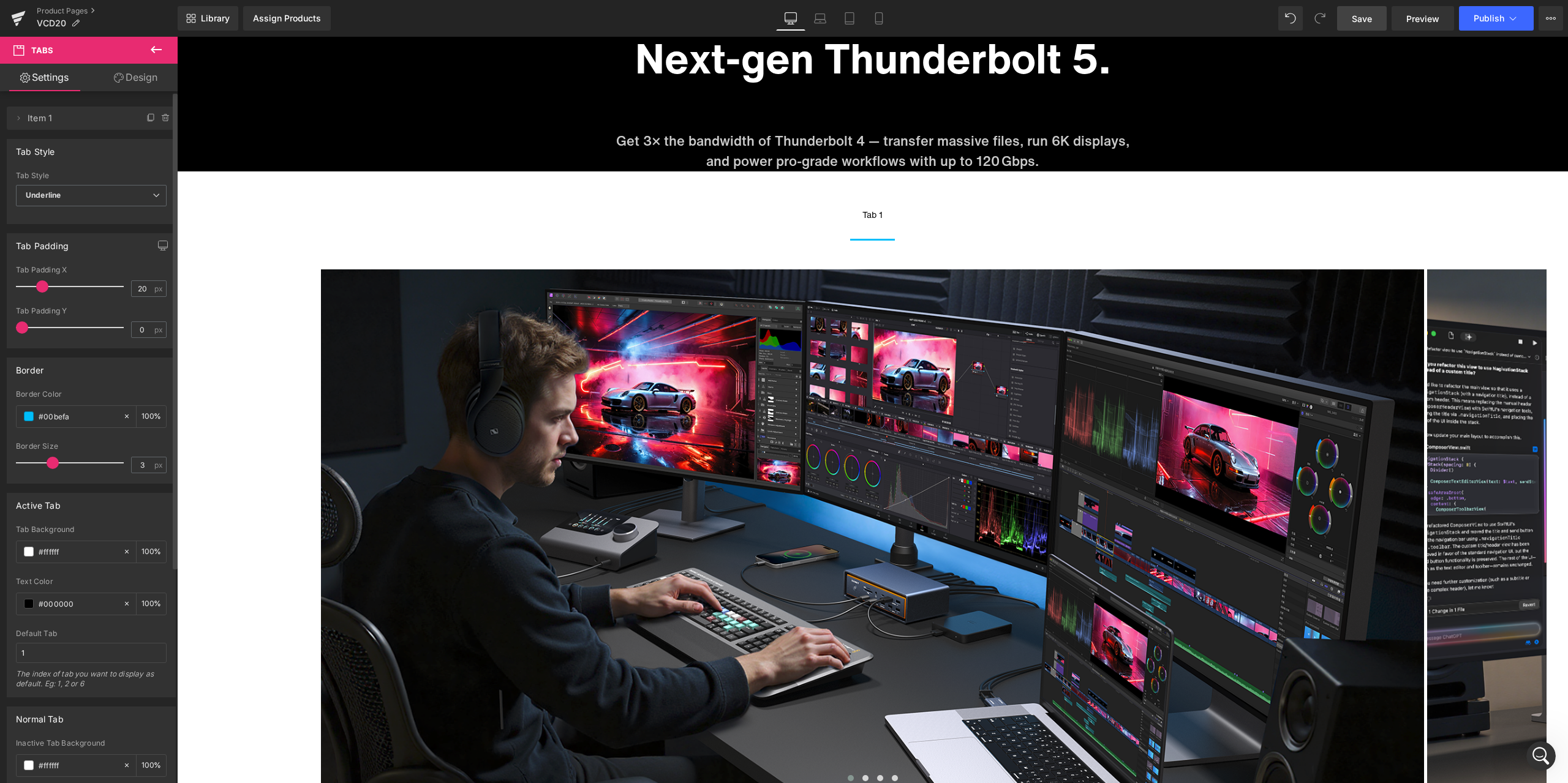
scroll to position [1043, 0]
click at [1376, 24] on link "Save" at bounding box center [1361, 18] width 50 height 25
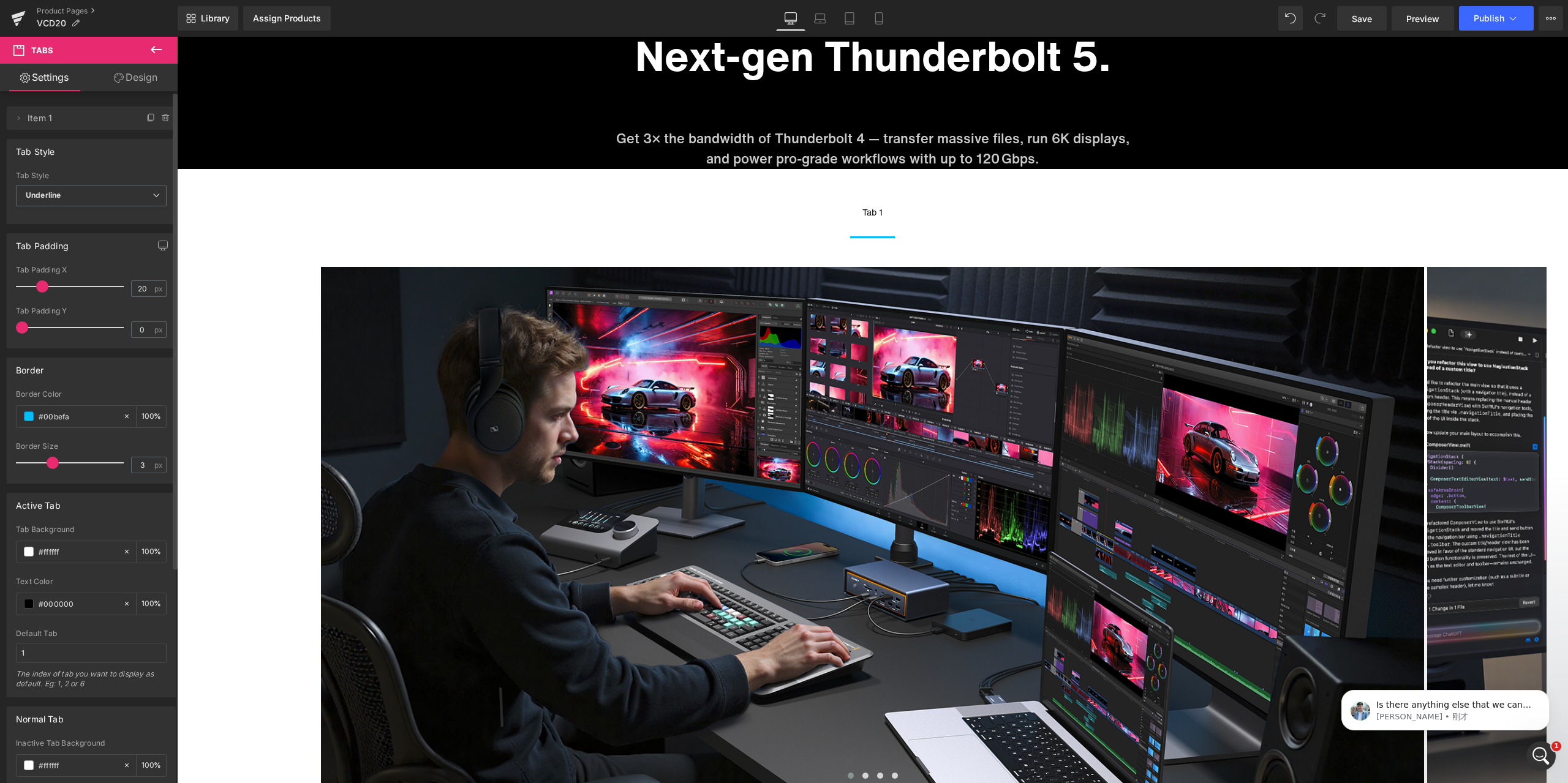
scroll to position [5167, 0]
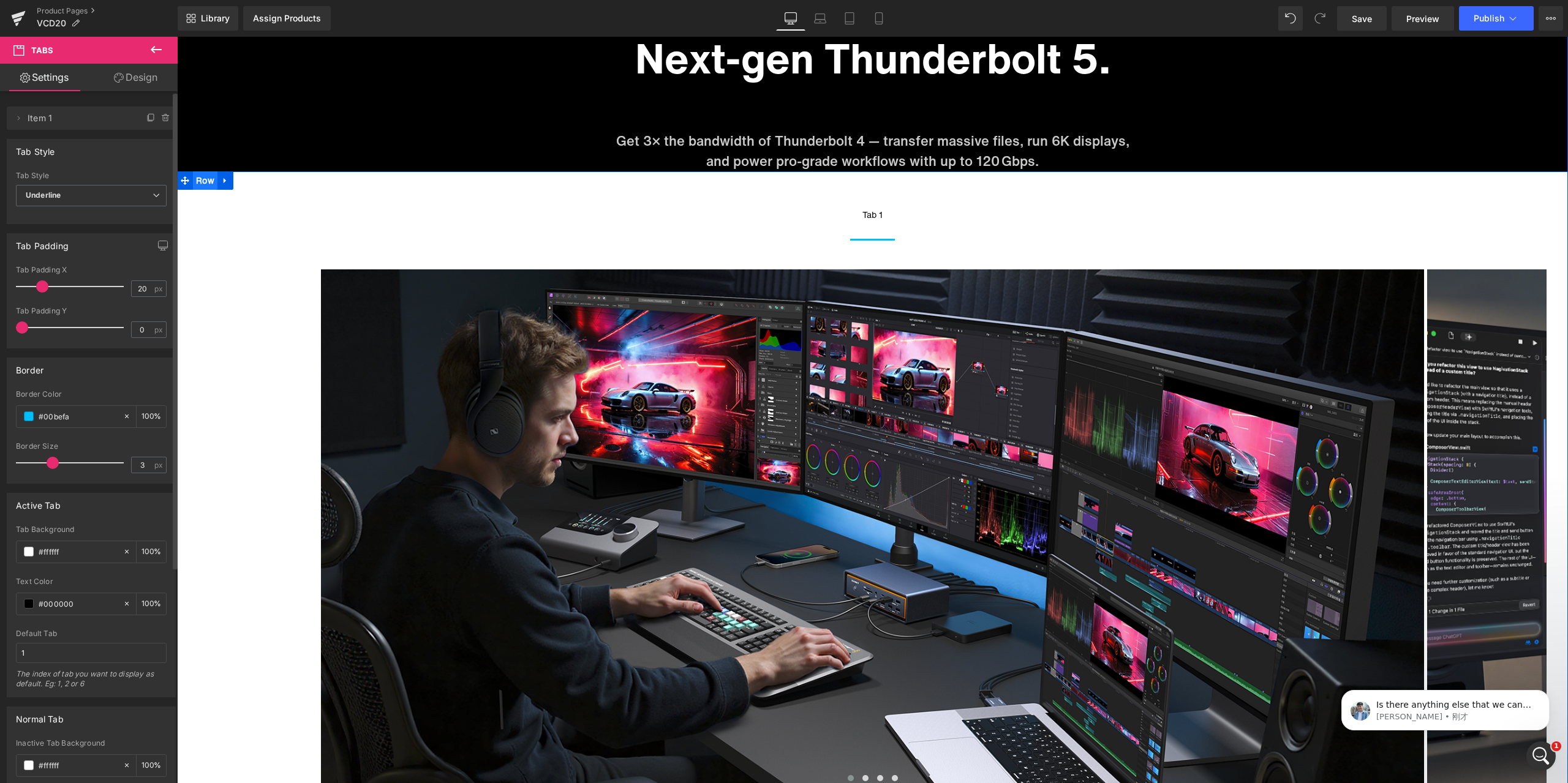
click at [204, 179] on span "Row" at bounding box center [206, 180] width 25 height 18
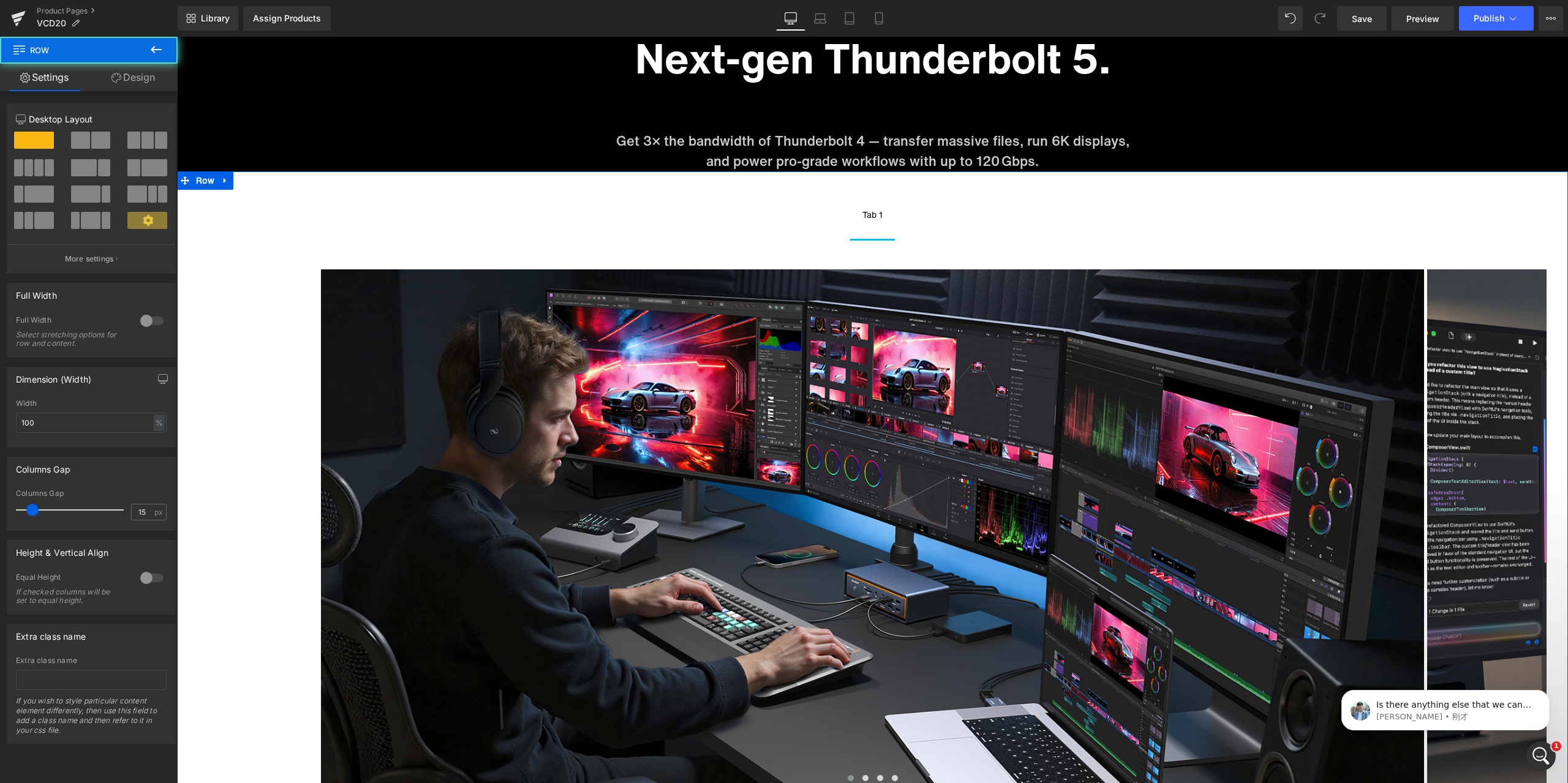
click at [130, 81] on link "Design" at bounding box center [133, 77] width 89 height 27
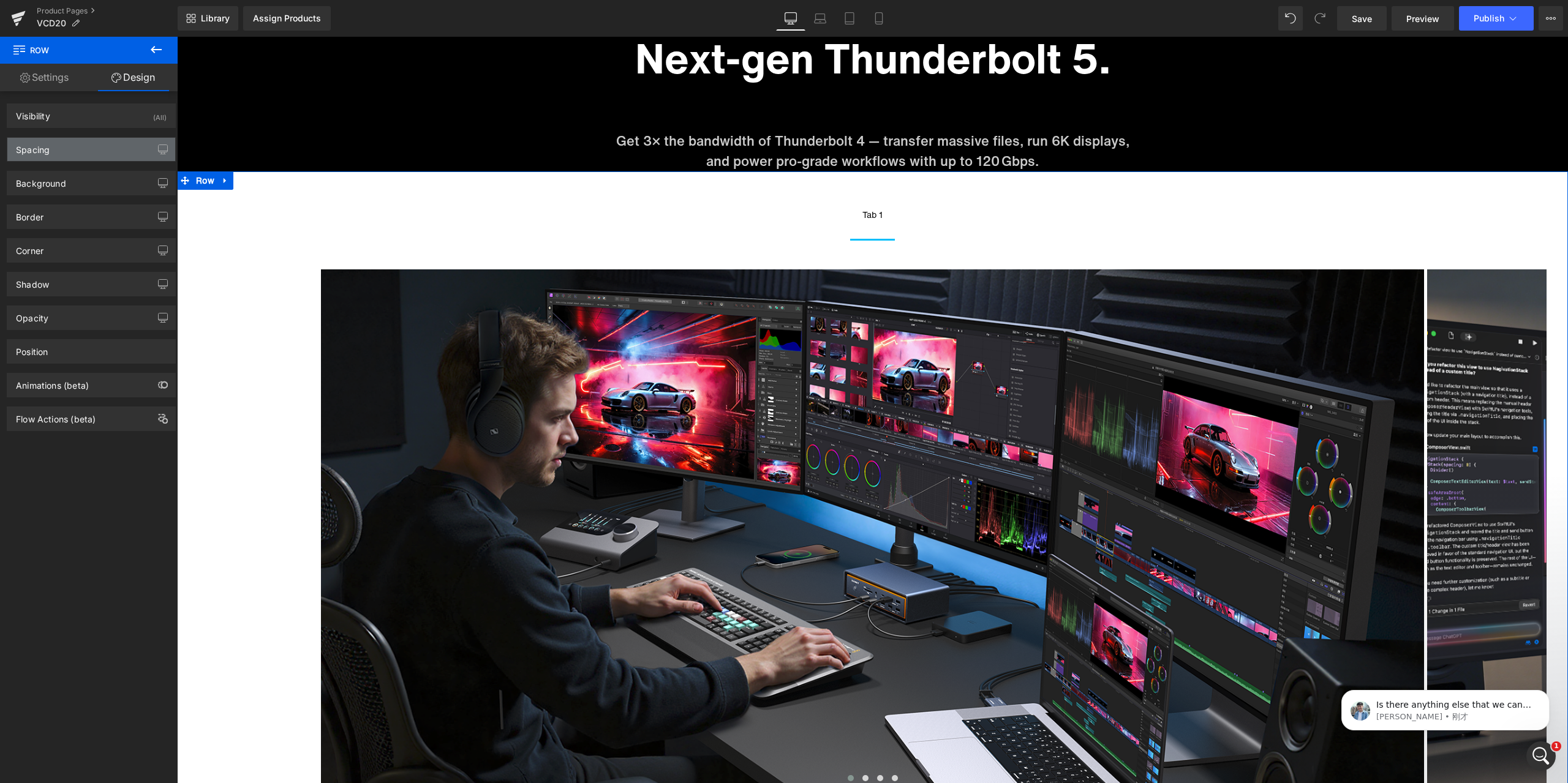
click at [64, 156] on div "Spacing" at bounding box center [92, 149] width 168 height 24
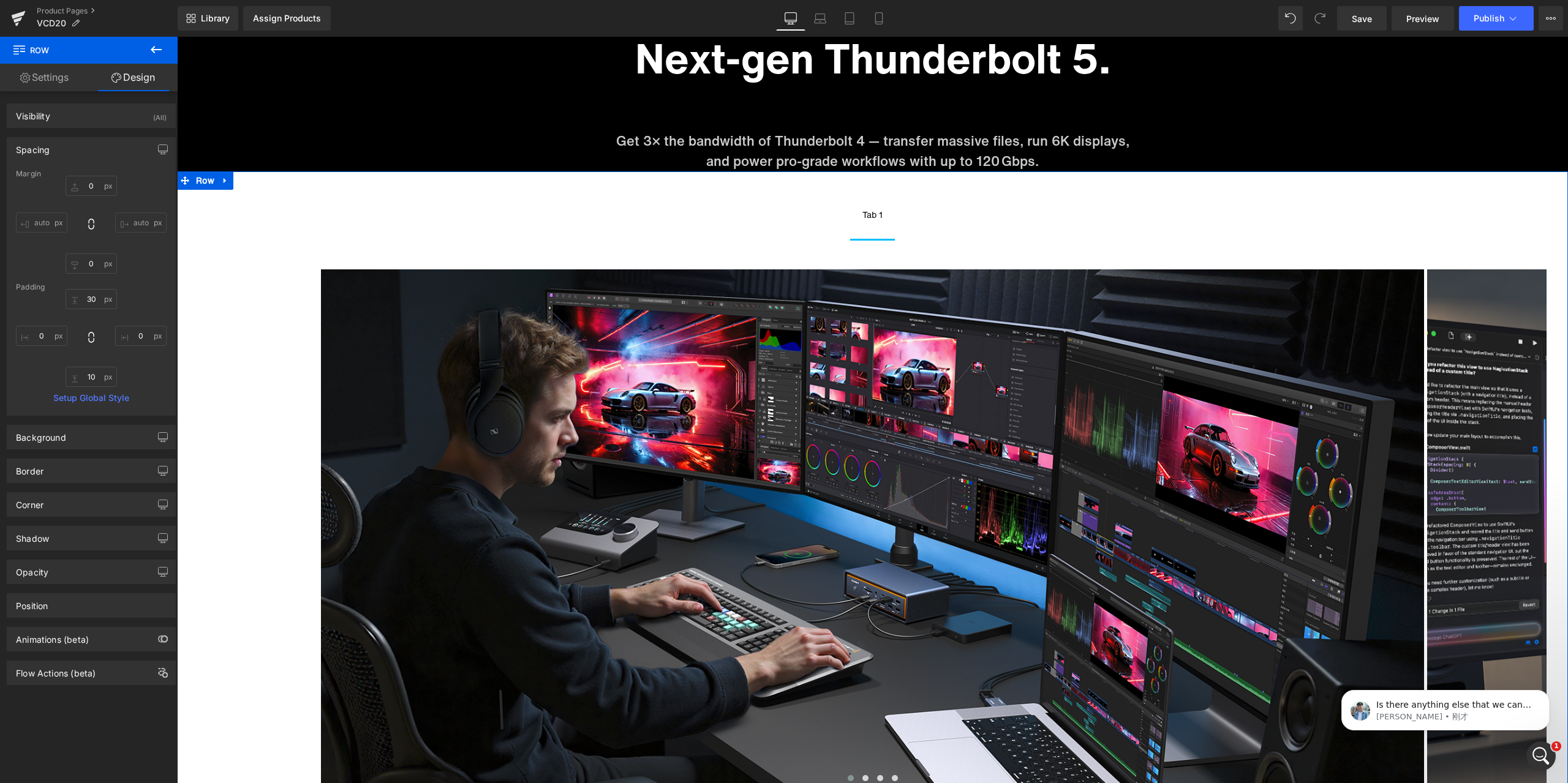
click at [65, 156] on div "Spacing" at bounding box center [92, 149] width 168 height 24
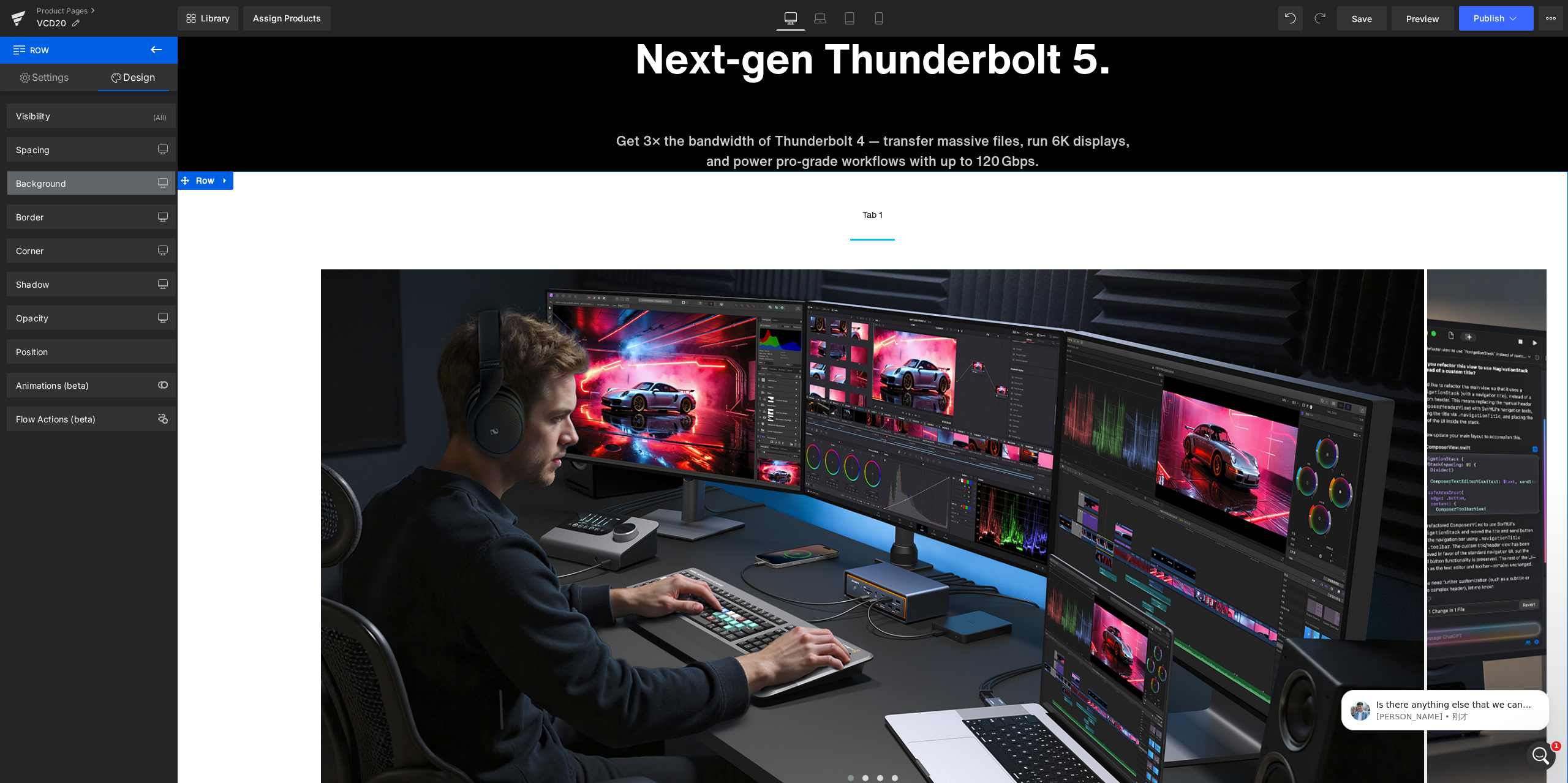
click at [70, 175] on div "Background" at bounding box center [92, 183] width 168 height 24
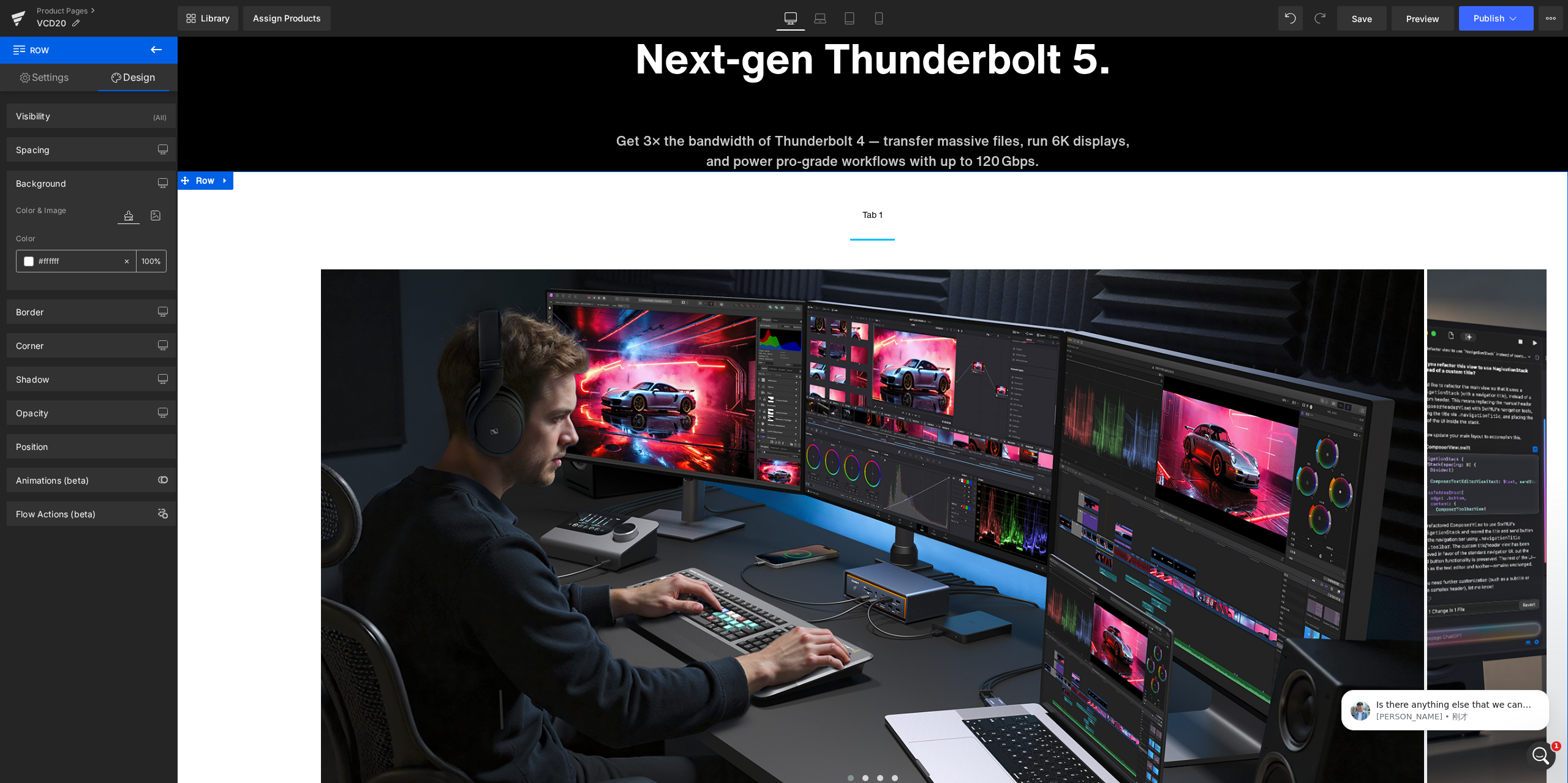
click at [32, 258] on span at bounding box center [28, 261] width 9 height 9
click at [125, 261] on icon at bounding box center [126, 261] width 4 height 4
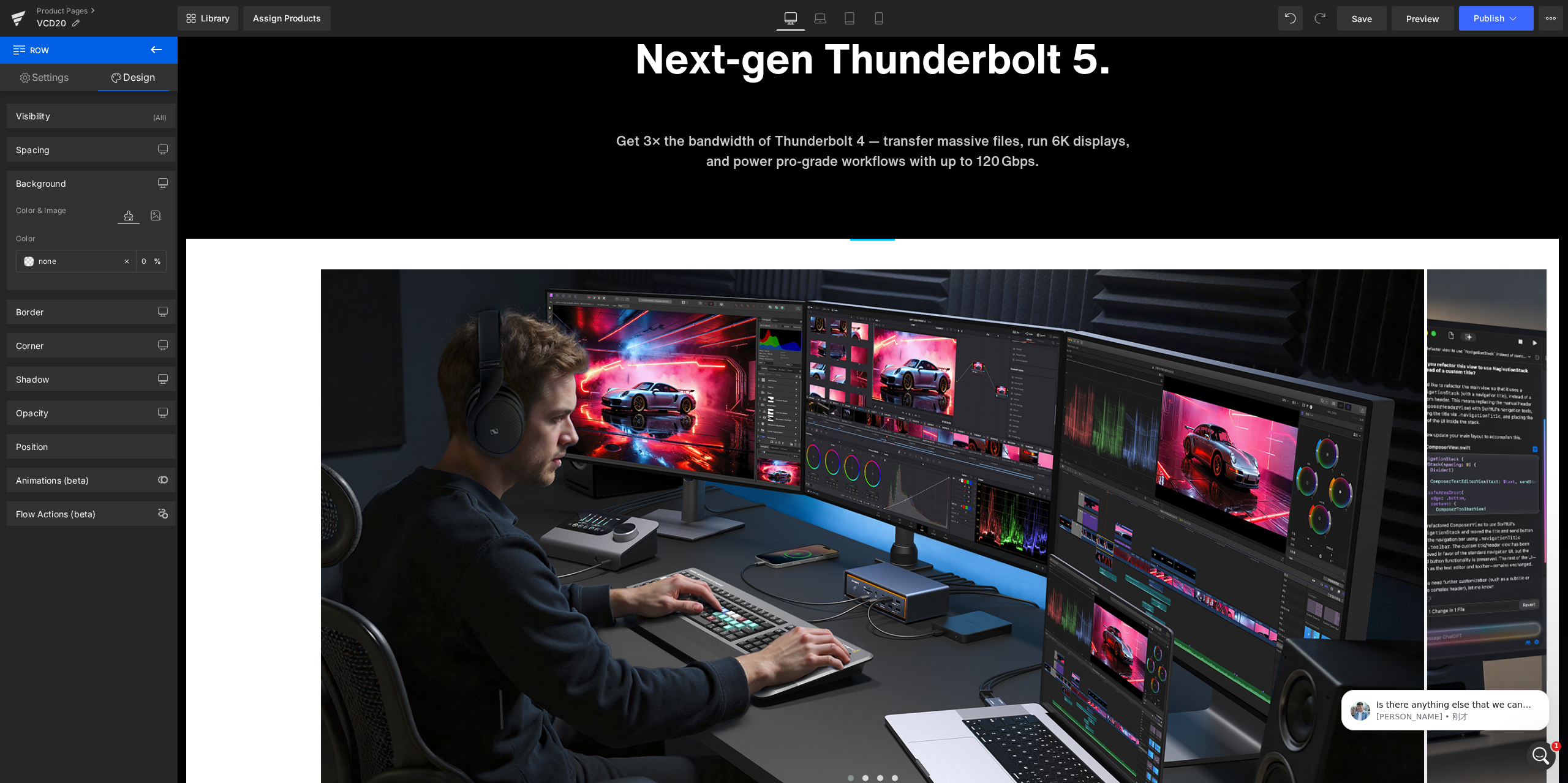
click at [235, 266] on body "Skip to content Just added to your cart Qty: View cart ( ) Continue shopping Su…" at bounding box center [873, 143] width 1392 height 10547
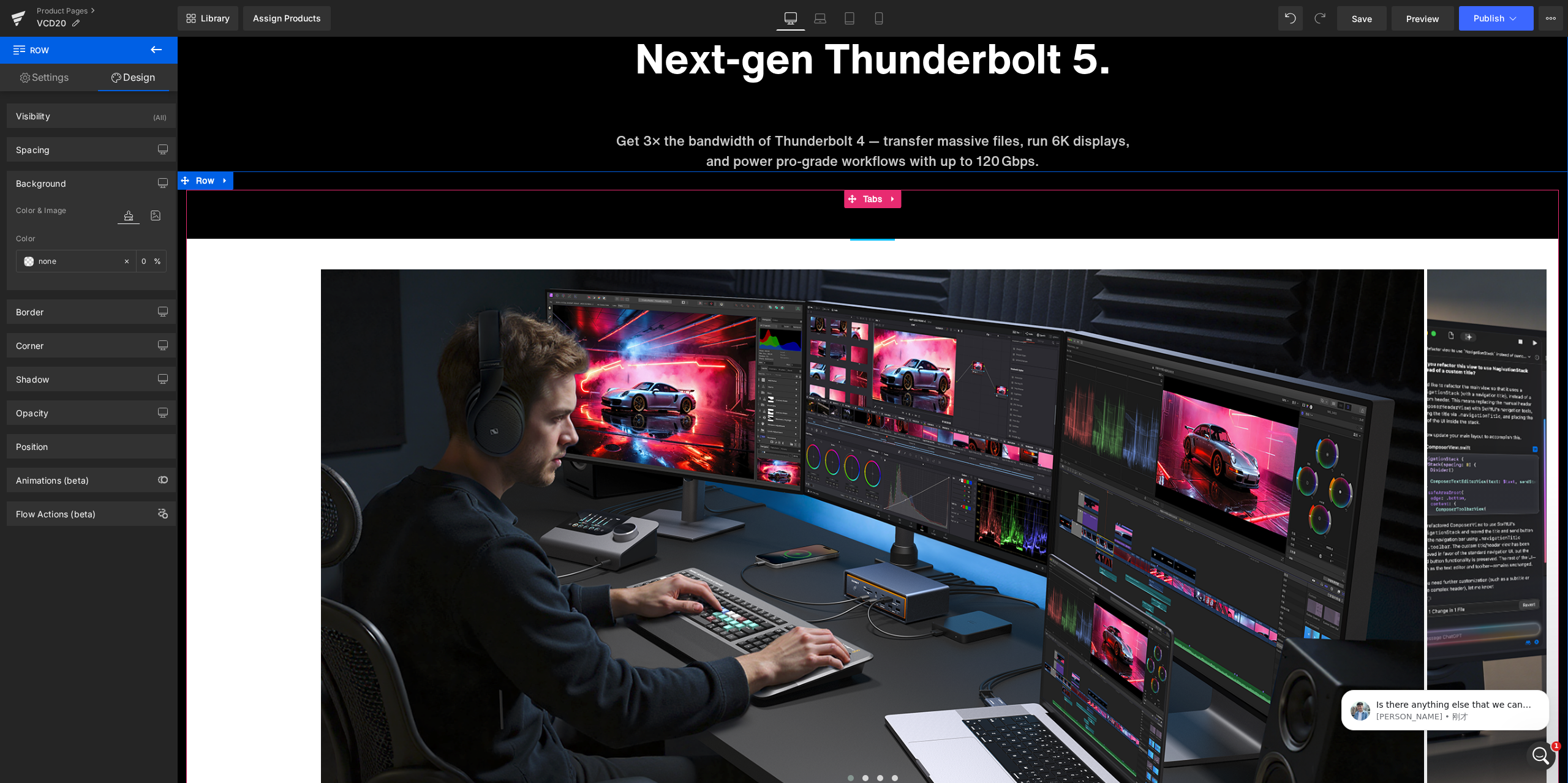
click at [853, 250] on div "Image Image Image Image ‹ › [GEOGRAPHIC_DATA]" at bounding box center [872, 518] width 1373 height 559
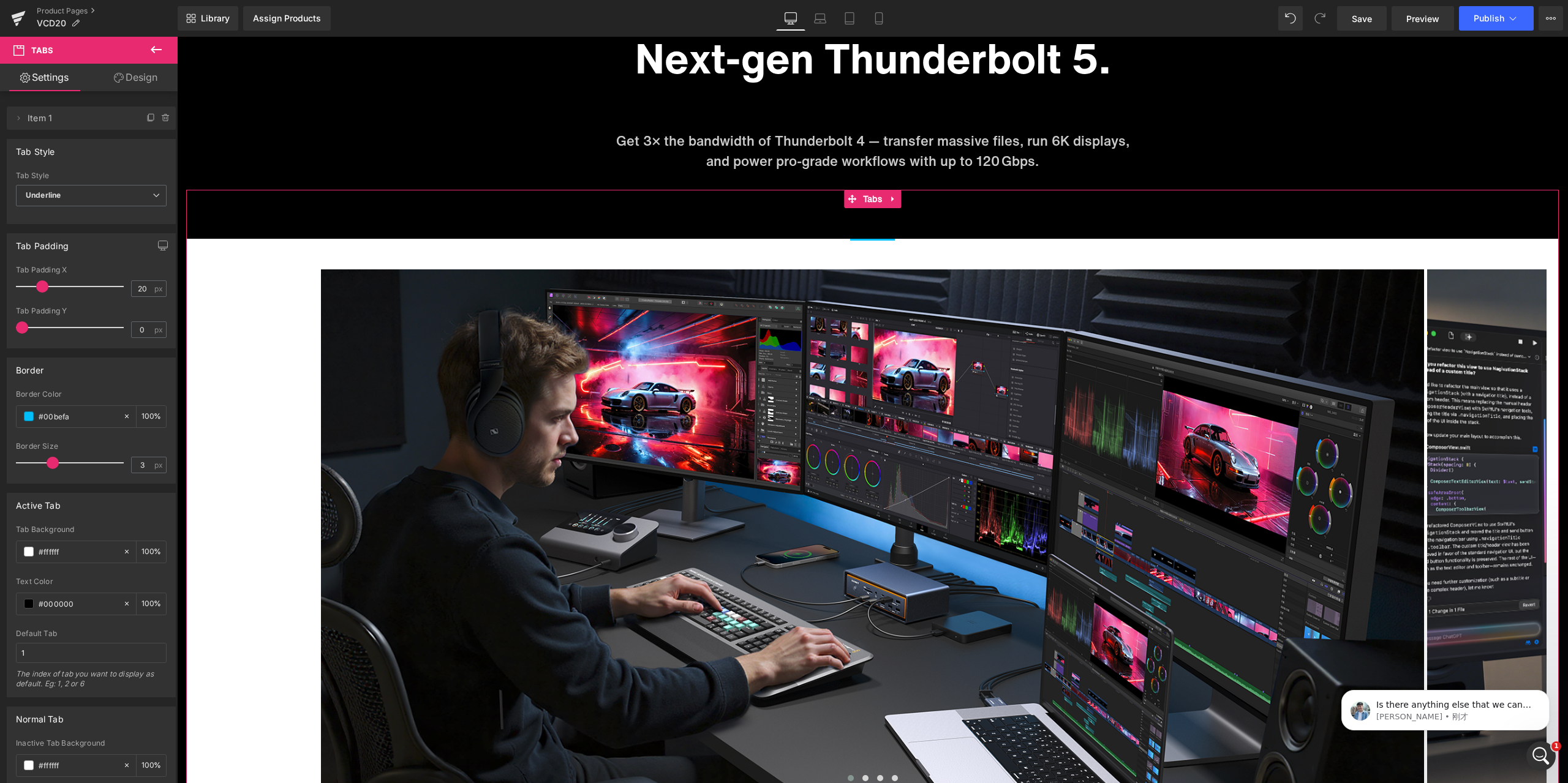
click at [130, 81] on link "Design" at bounding box center [136, 77] width 89 height 27
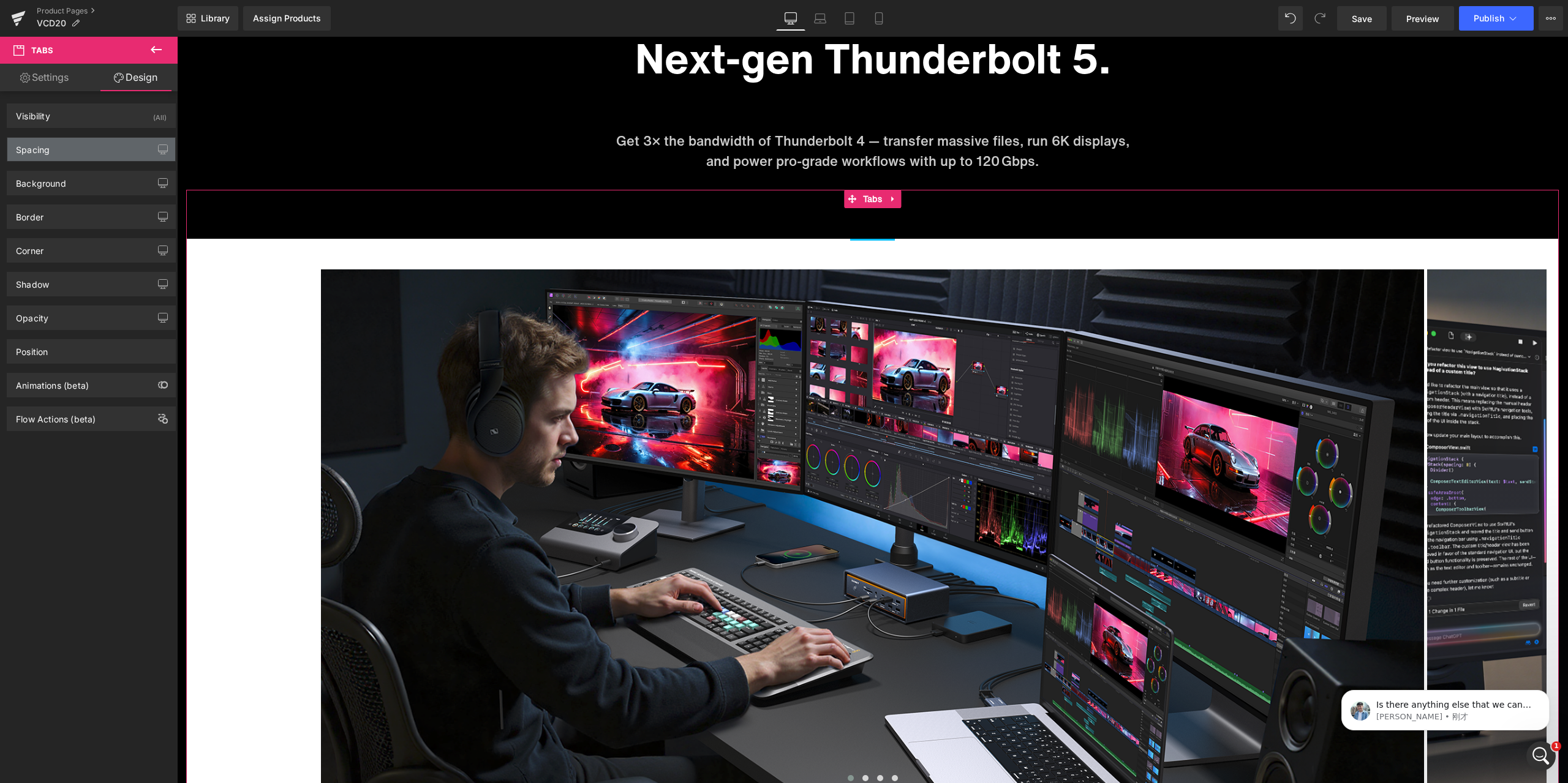
click at [77, 155] on div "Spacing" at bounding box center [92, 149] width 168 height 24
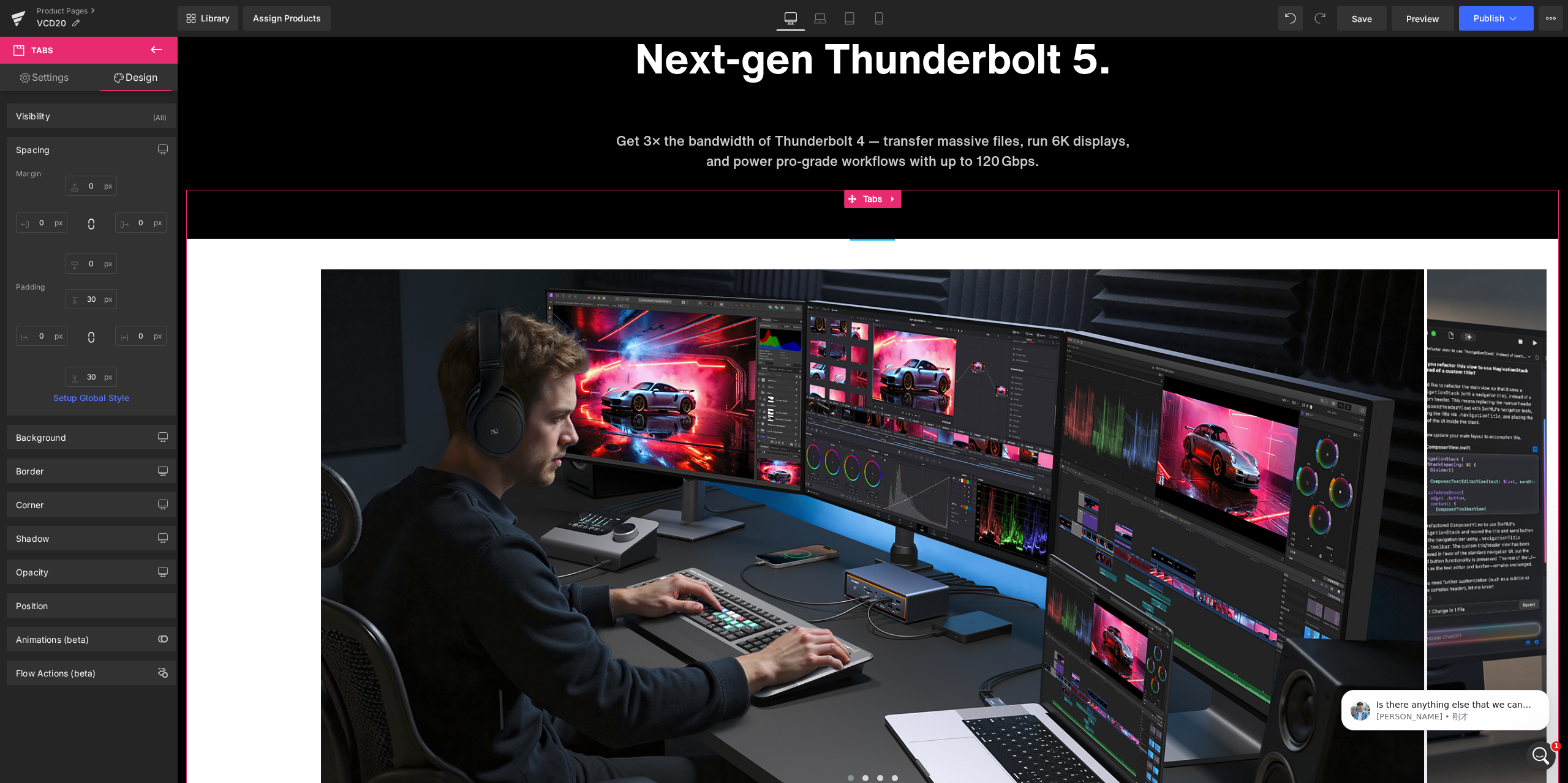
click at [79, 149] on div "Spacing" at bounding box center [92, 149] width 168 height 24
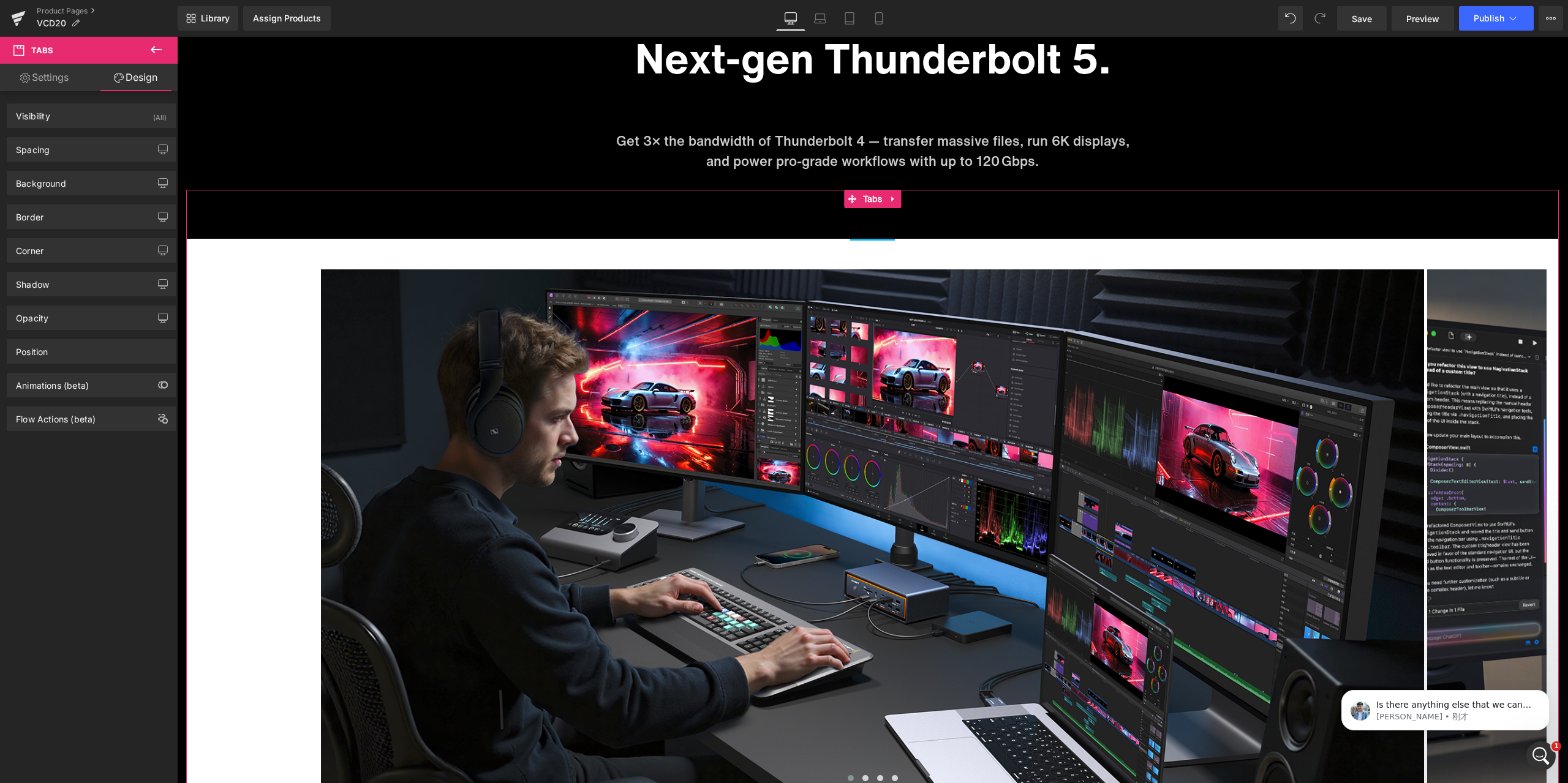
click at [72, 169] on div "Background Color & Image color Color % Image Replace Image Upload image or Brow…" at bounding box center [92, 178] width 183 height 34
click at [68, 178] on div "Background" at bounding box center [92, 183] width 168 height 24
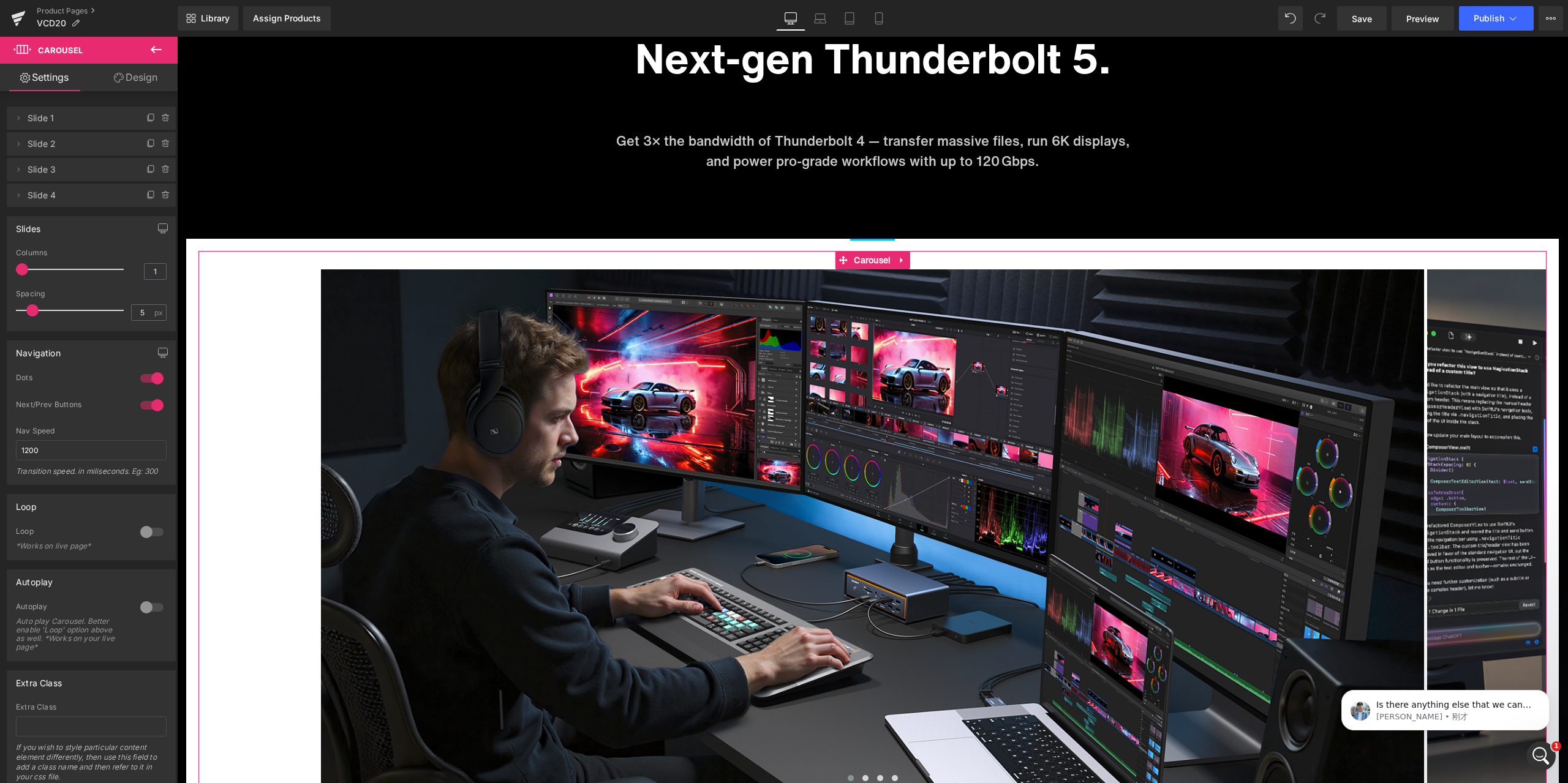
click at [143, 80] on link "Design" at bounding box center [136, 77] width 89 height 27
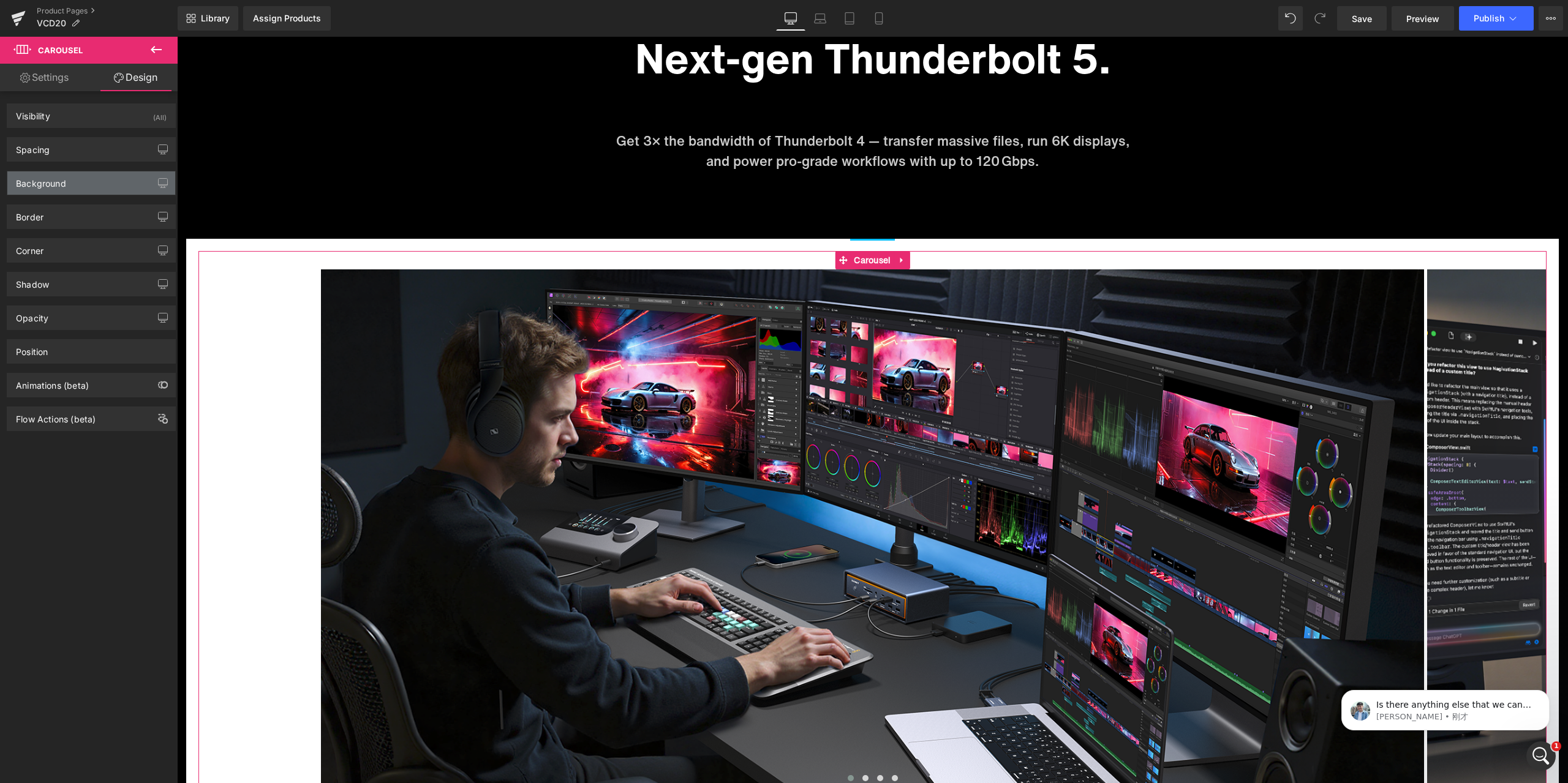
click at [79, 181] on div "Background" at bounding box center [92, 183] width 168 height 24
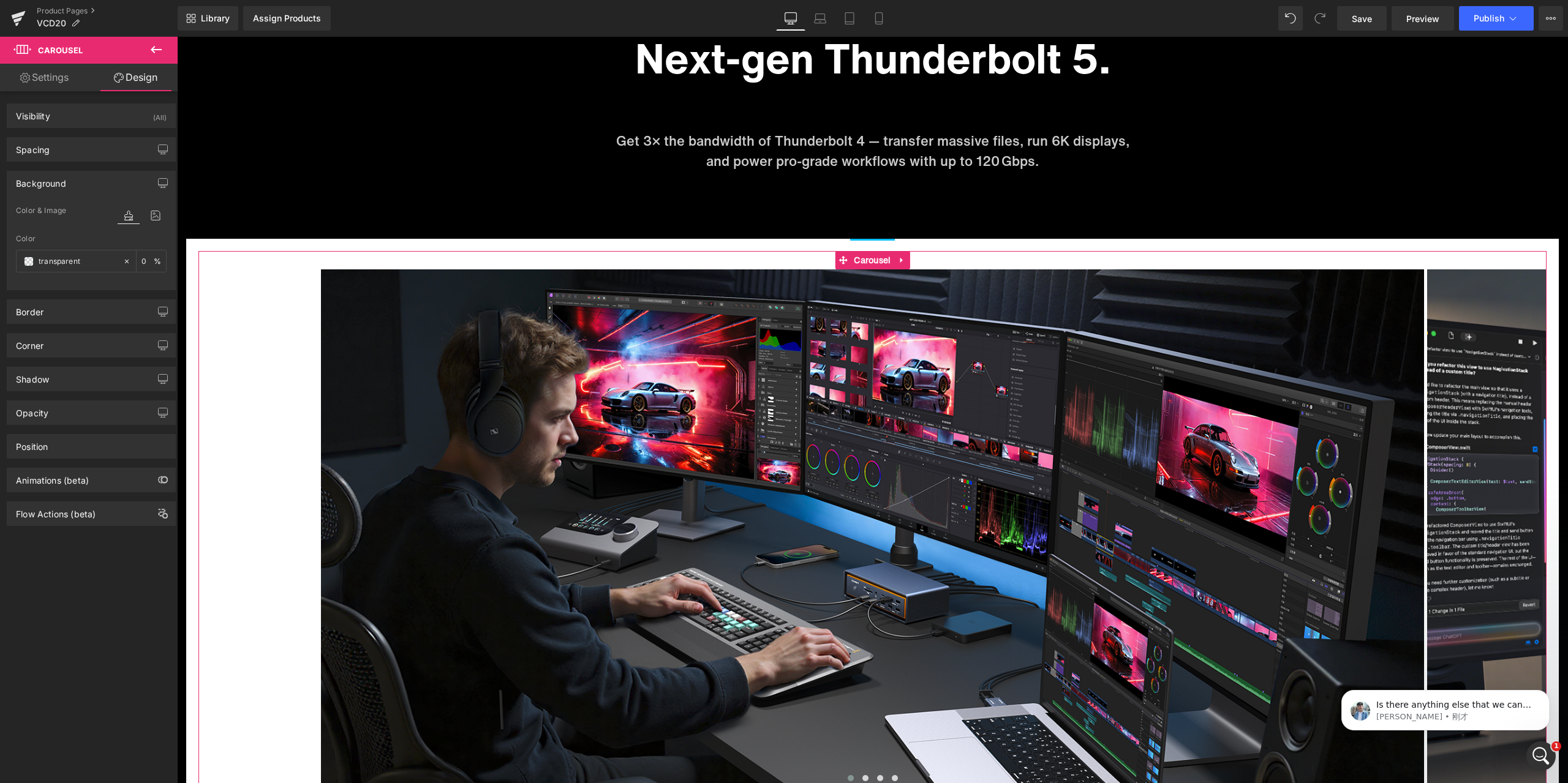
click at [71, 186] on div "Background" at bounding box center [92, 183] width 168 height 24
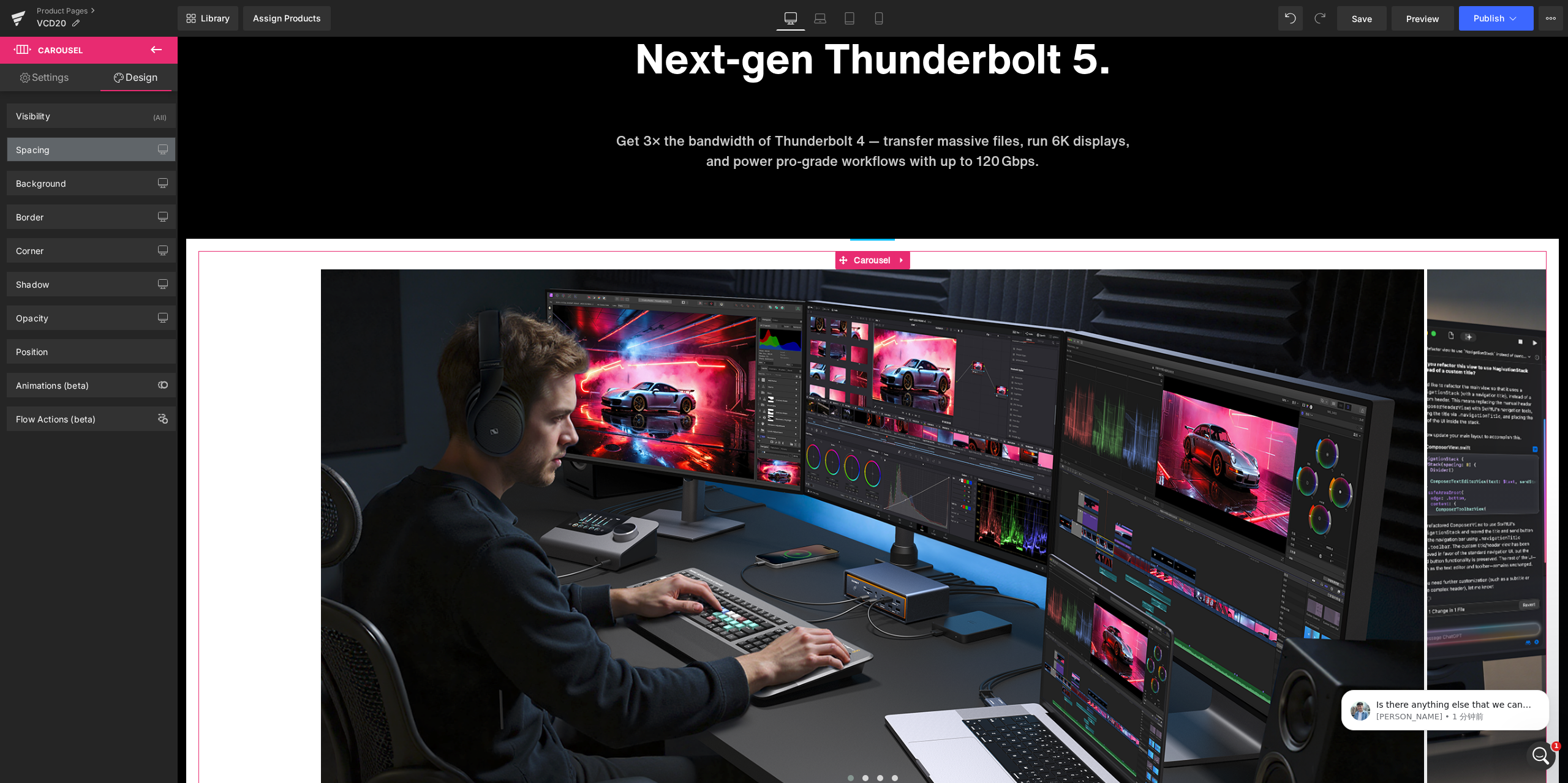
click at [75, 159] on div "Spacing" at bounding box center [92, 149] width 168 height 24
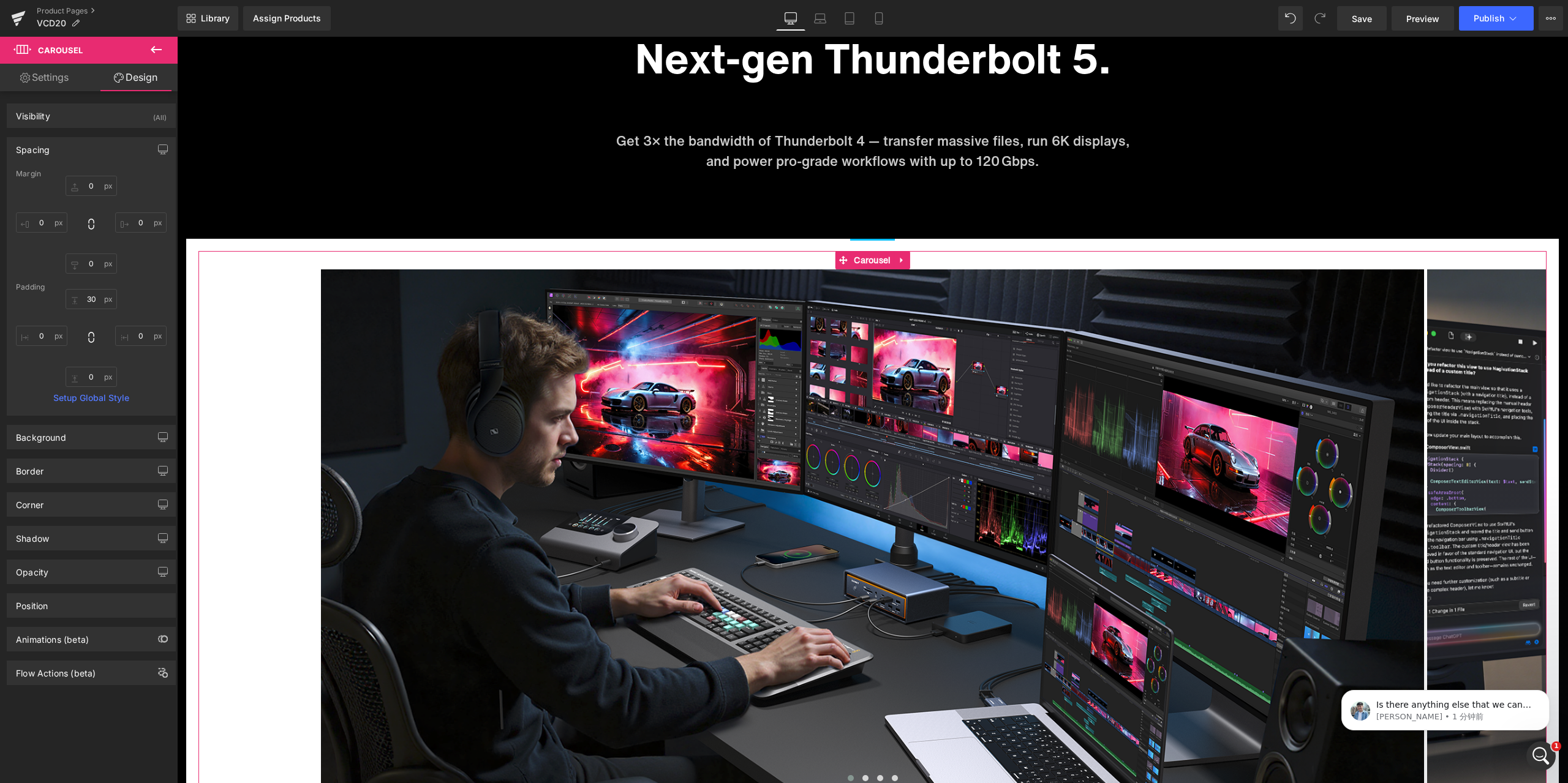
click at [75, 159] on div "Spacing" at bounding box center [92, 149] width 168 height 24
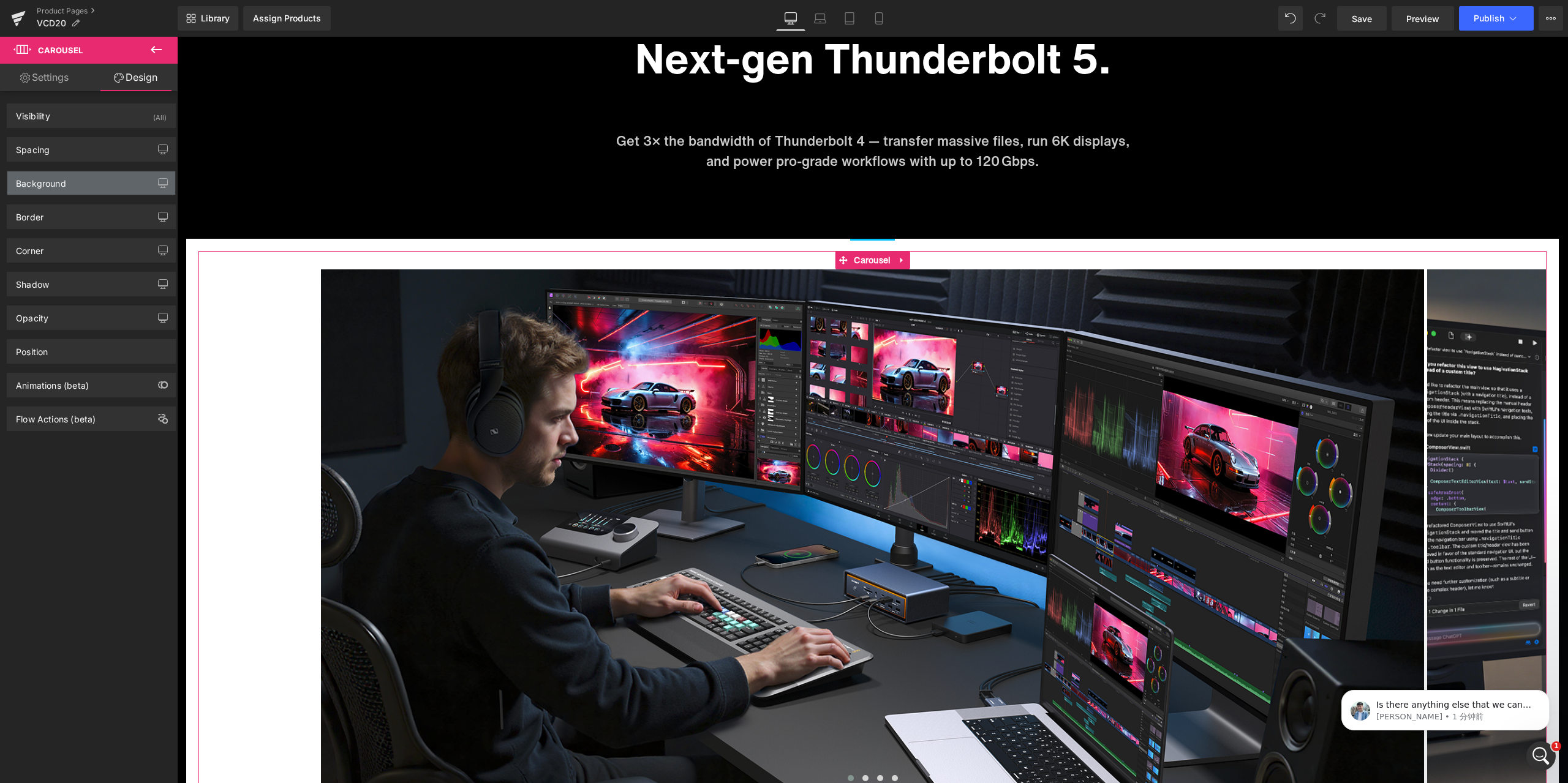
click at [69, 184] on div "Background" at bounding box center [92, 183] width 168 height 24
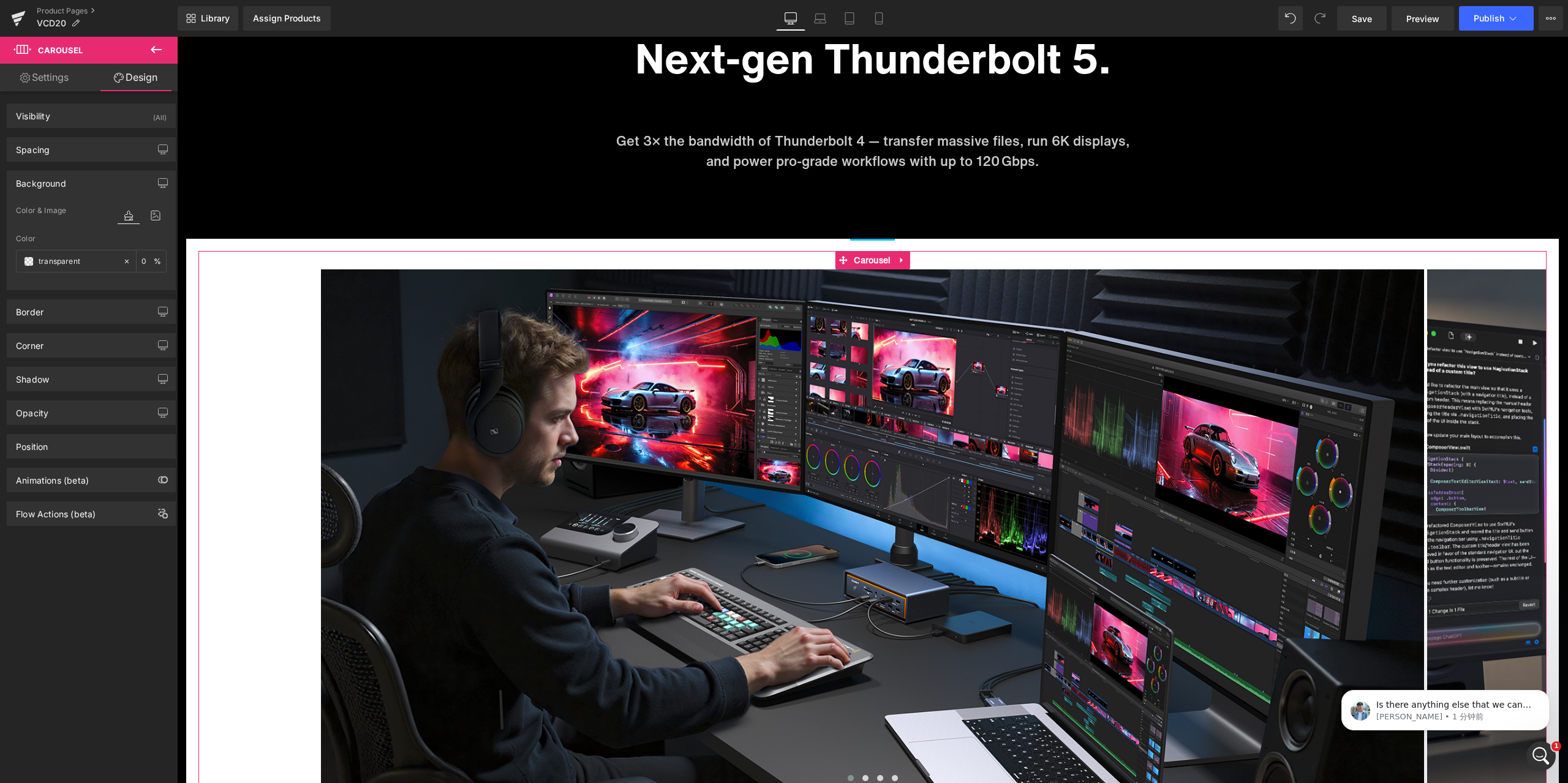
click at [69, 185] on div "Background" at bounding box center [92, 183] width 168 height 24
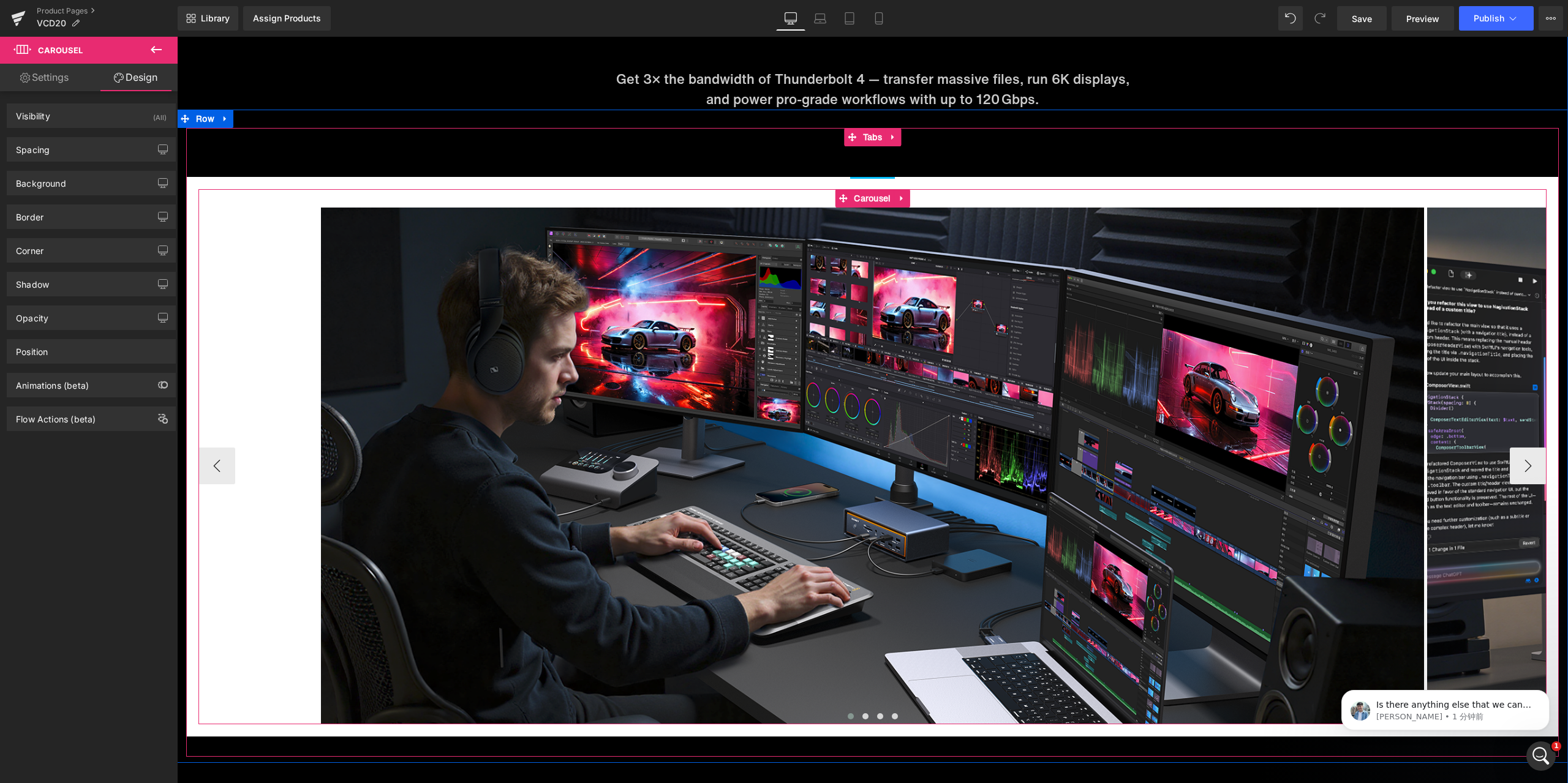
scroll to position [5228, 0]
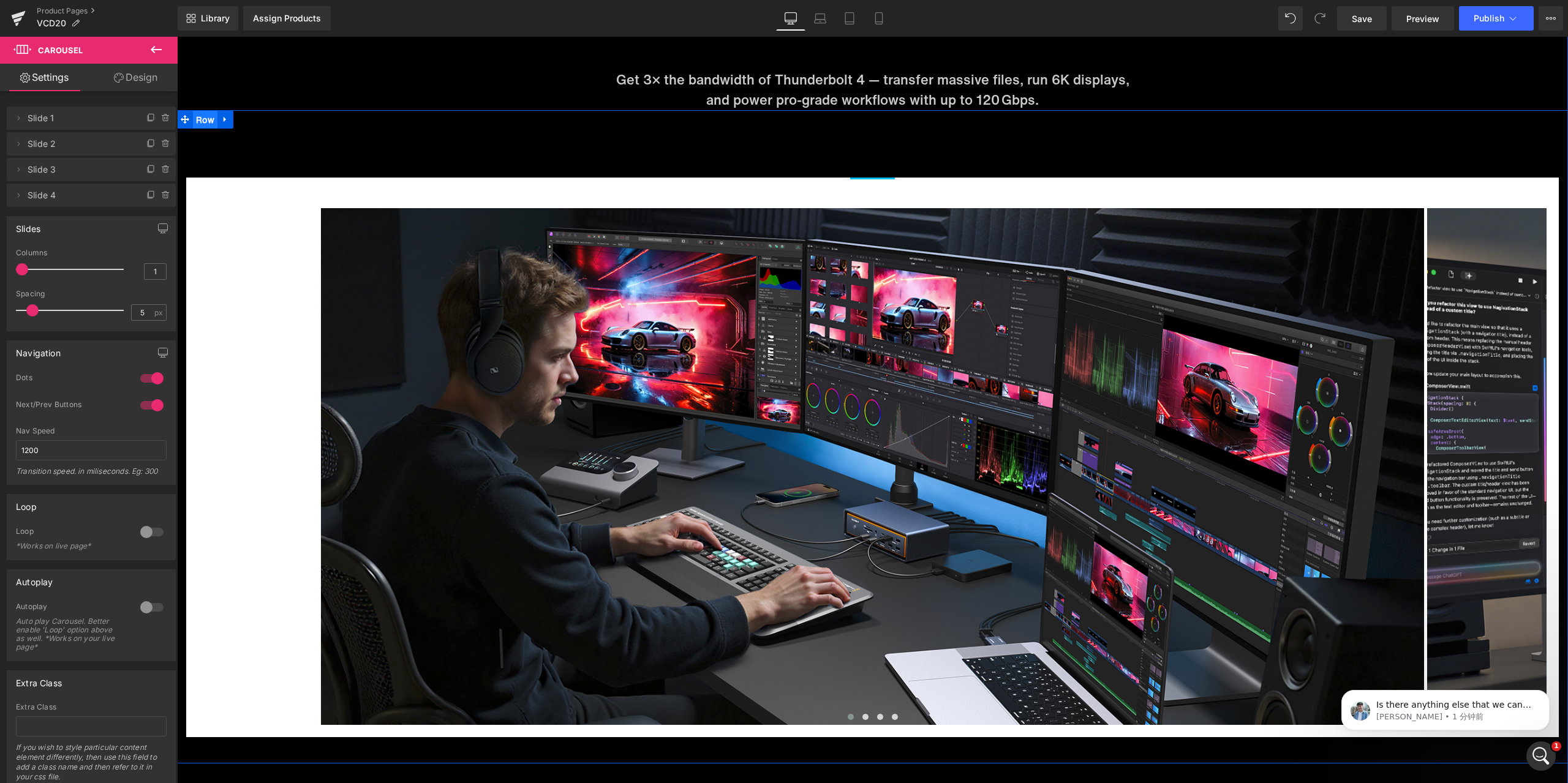
click at [200, 119] on ul "Row" at bounding box center [206, 119] width 57 height 18
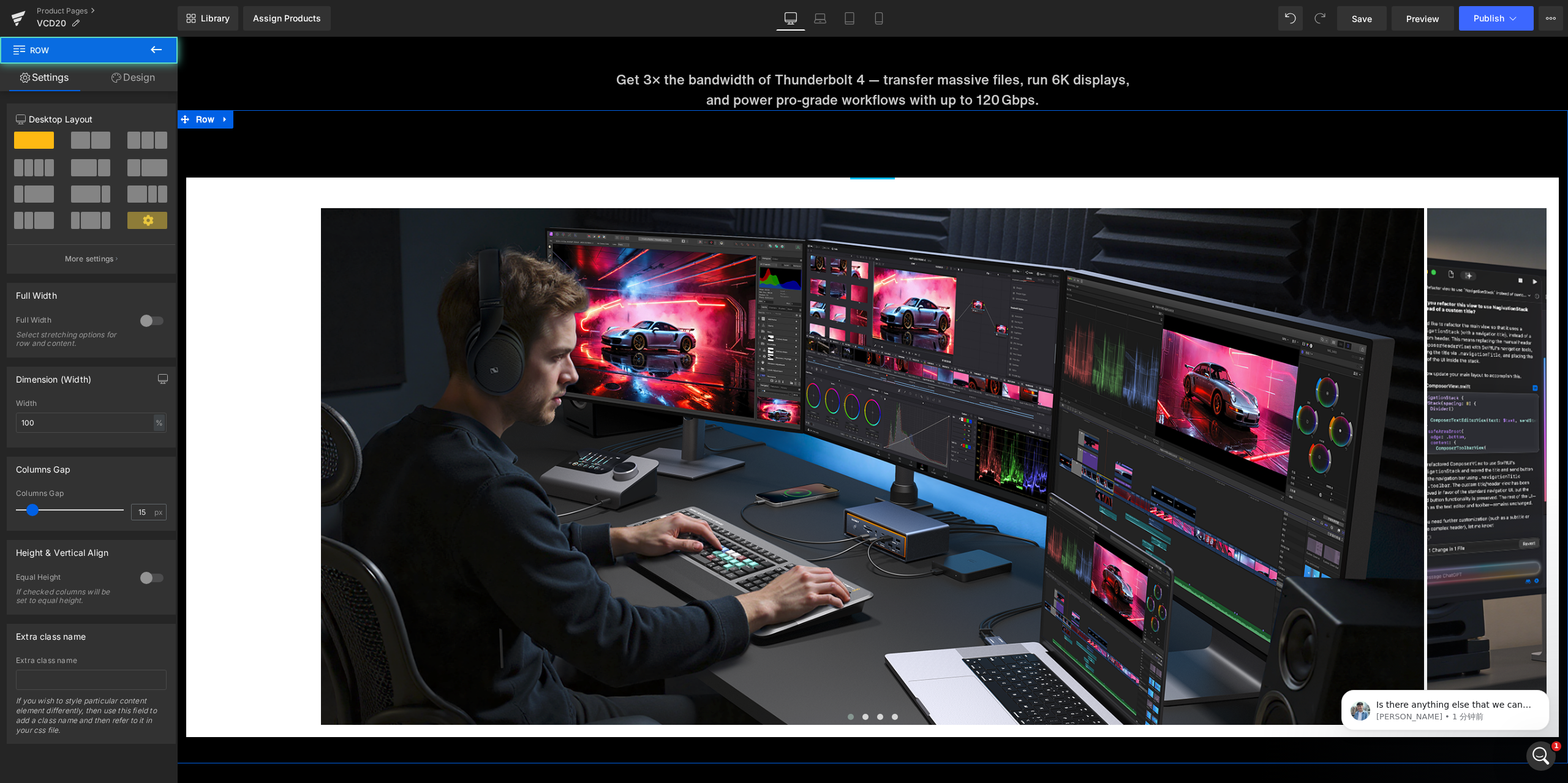
click at [142, 76] on link "Design" at bounding box center [133, 77] width 89 height 27
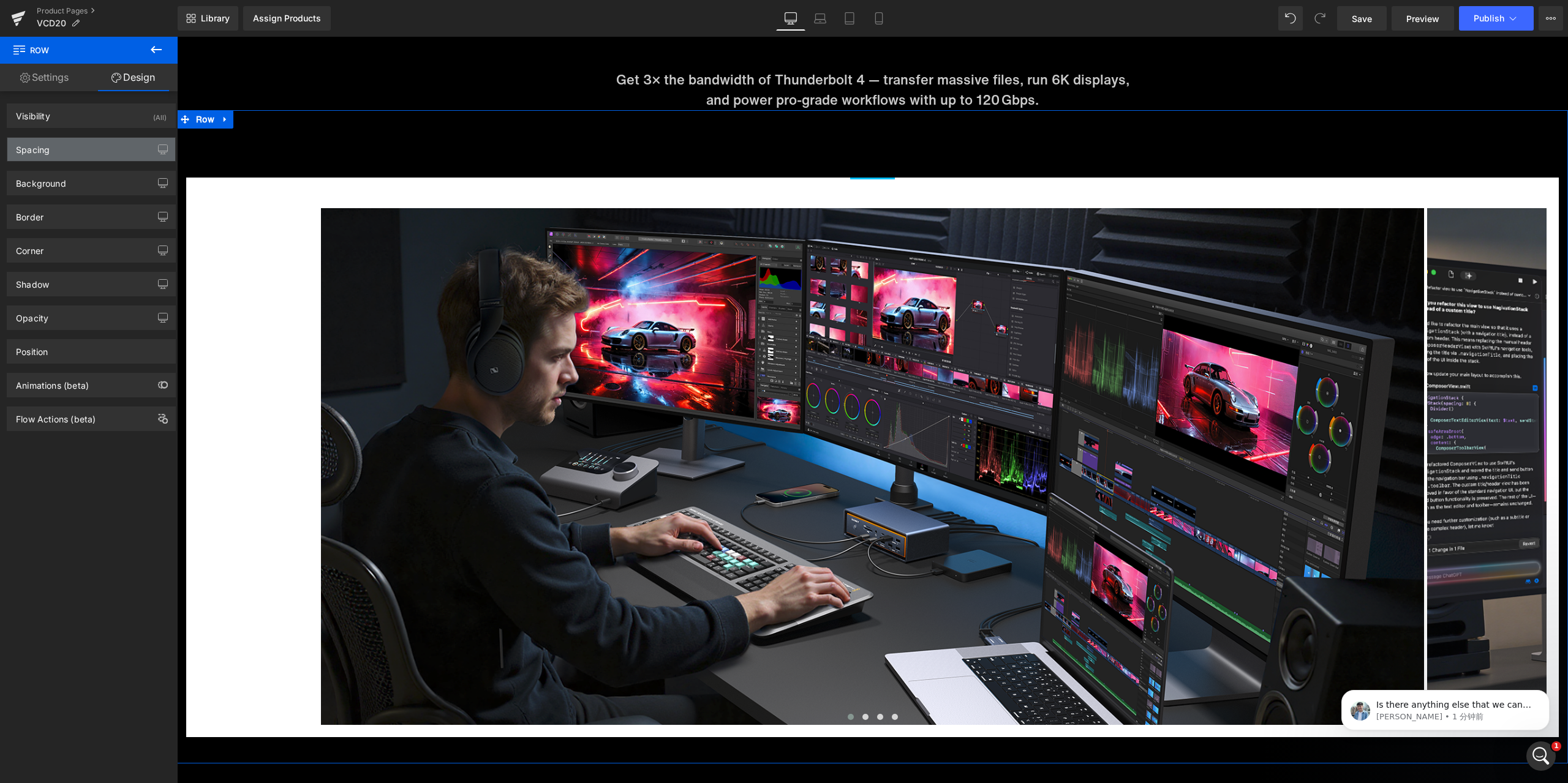
click at [77, 153] on div "Spacing" at bounding box center [92, 149] width 168 height 24
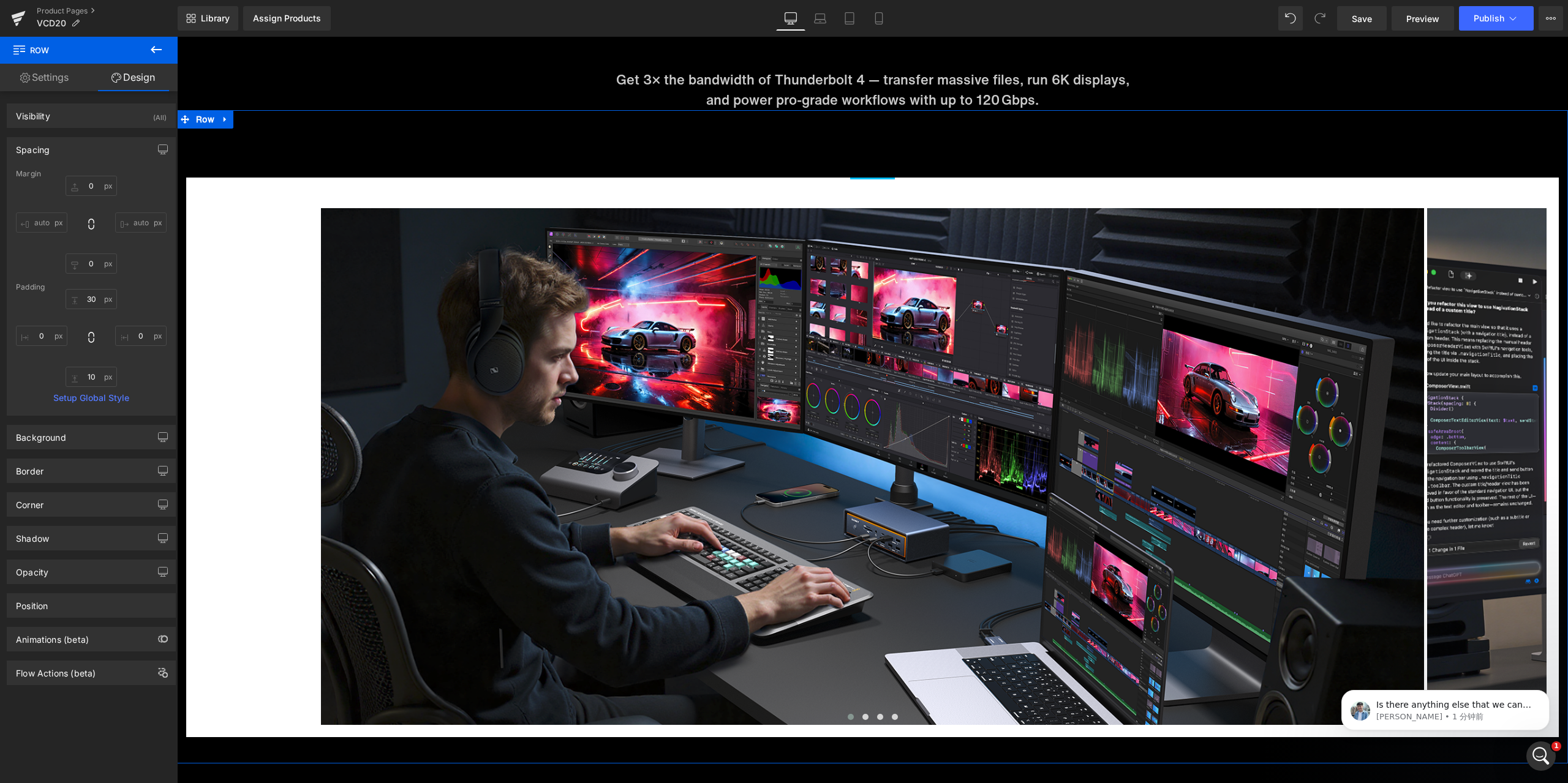
click at [77, 153] on div "Spacing" at bounding box center [92, 149] width 168 height 24
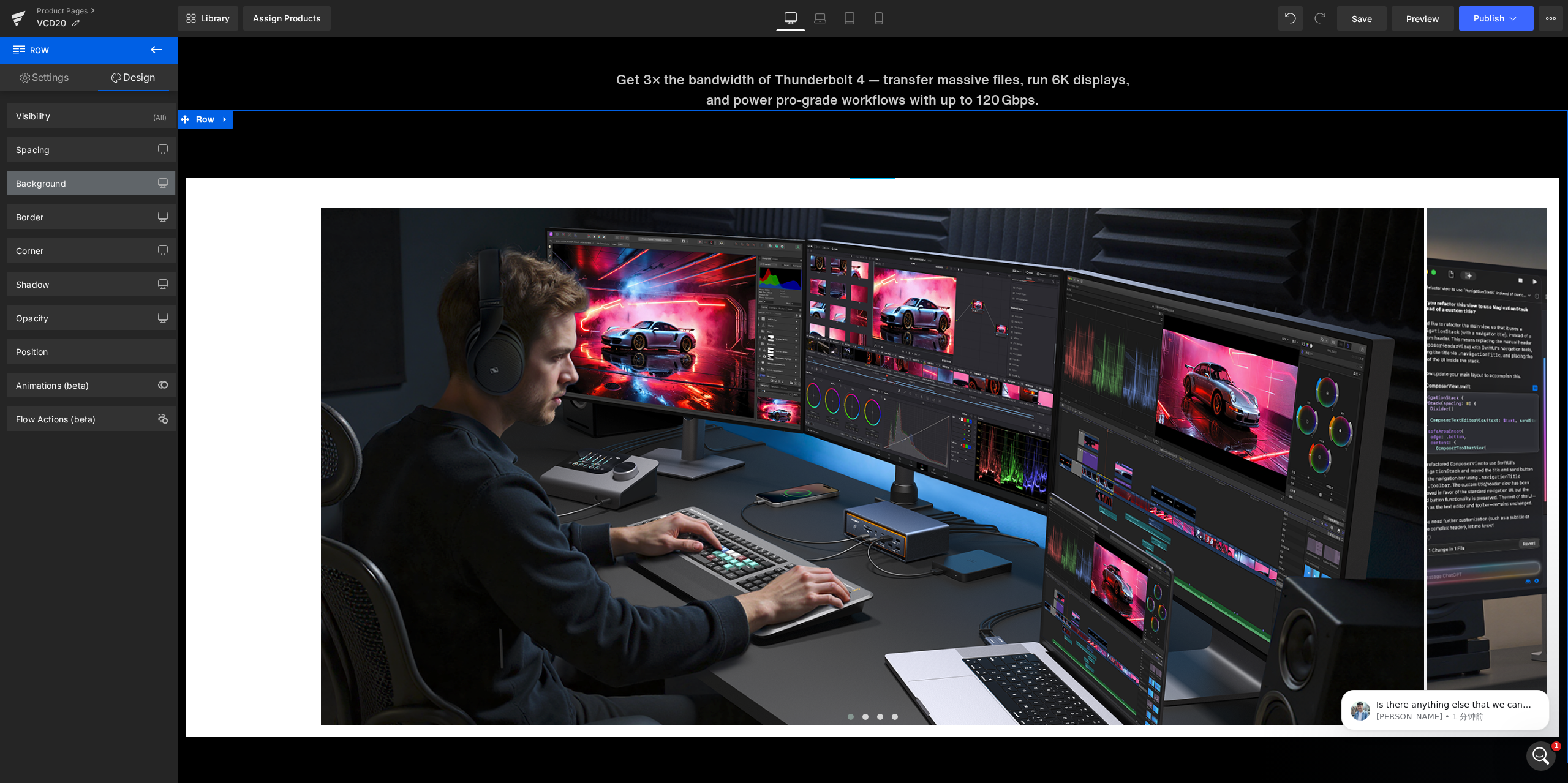
click at [72, 187] on div "Background" at bounding box center [92, 183] width 168 height 24
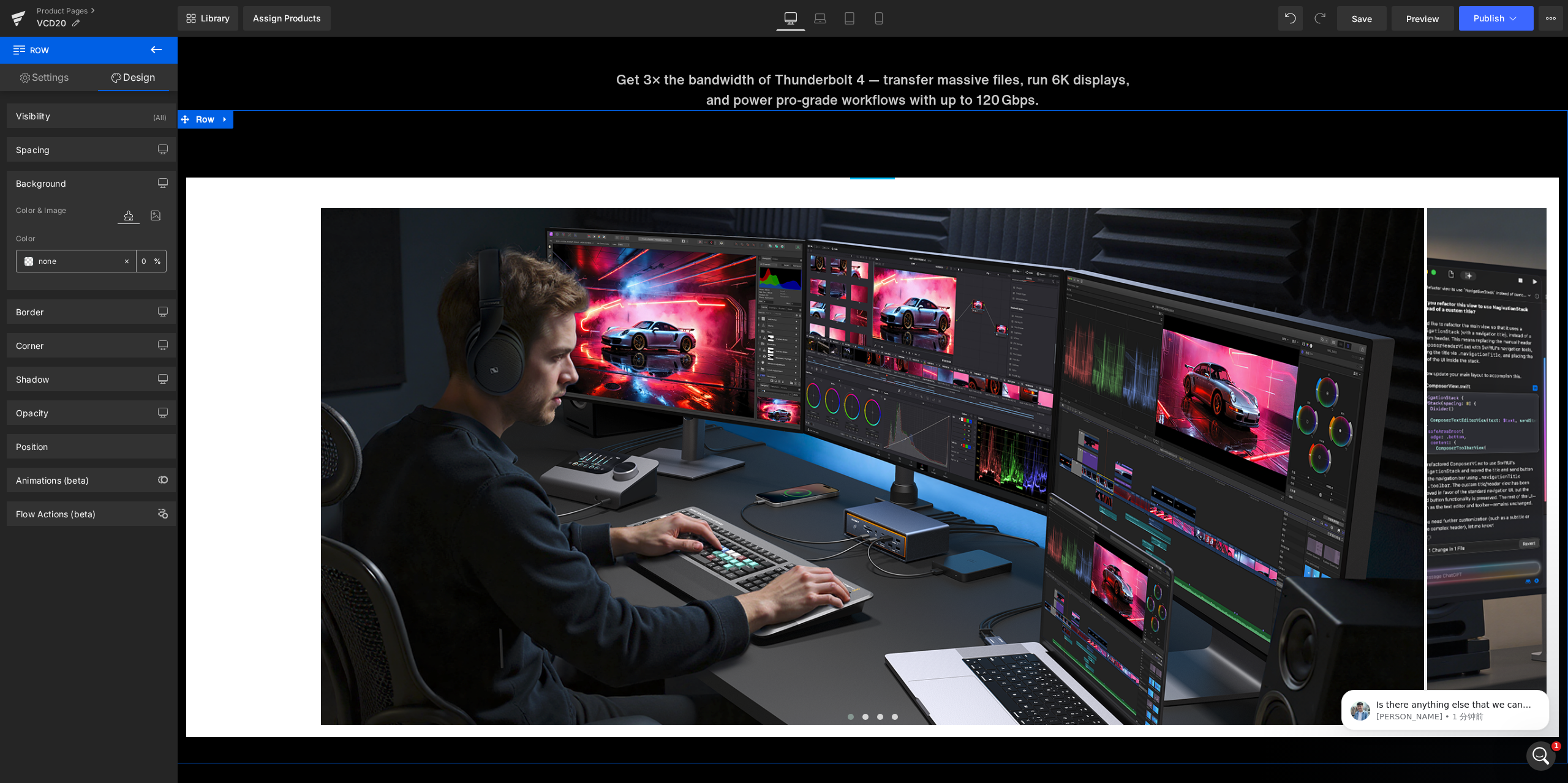
click at [30, 263] on span at bounding box center [28, 261] width 9 height 9
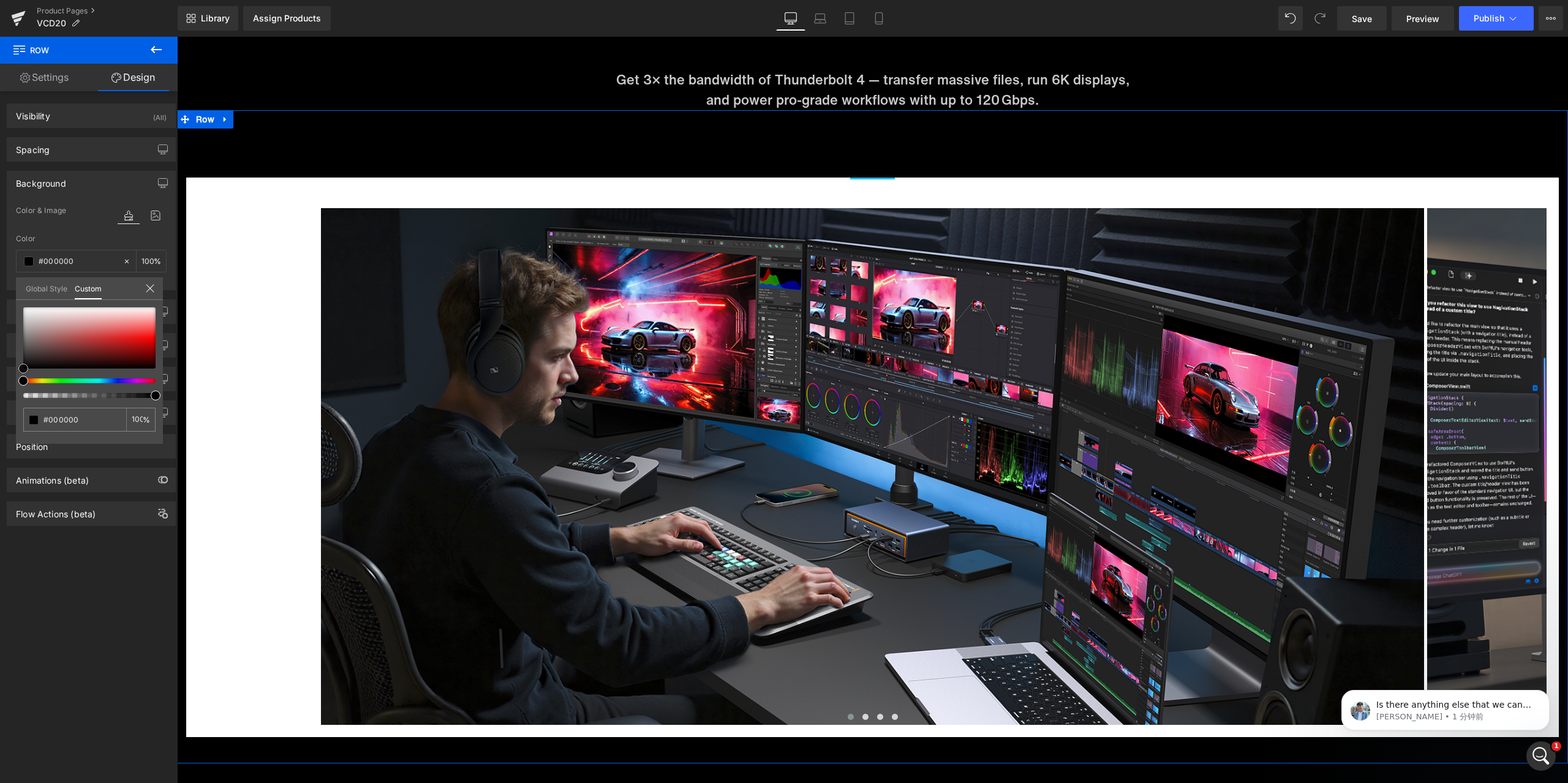
drag, startPoint x: 25, startPoint y: 368, endPoint x: 9, endPoint y: 379, distance: 19.4
click at [9, 291] on div "Background Color & Image color Color none 0 % Image Replace Image Upload image …" at bounding box center [92, 225] width 183 height 128
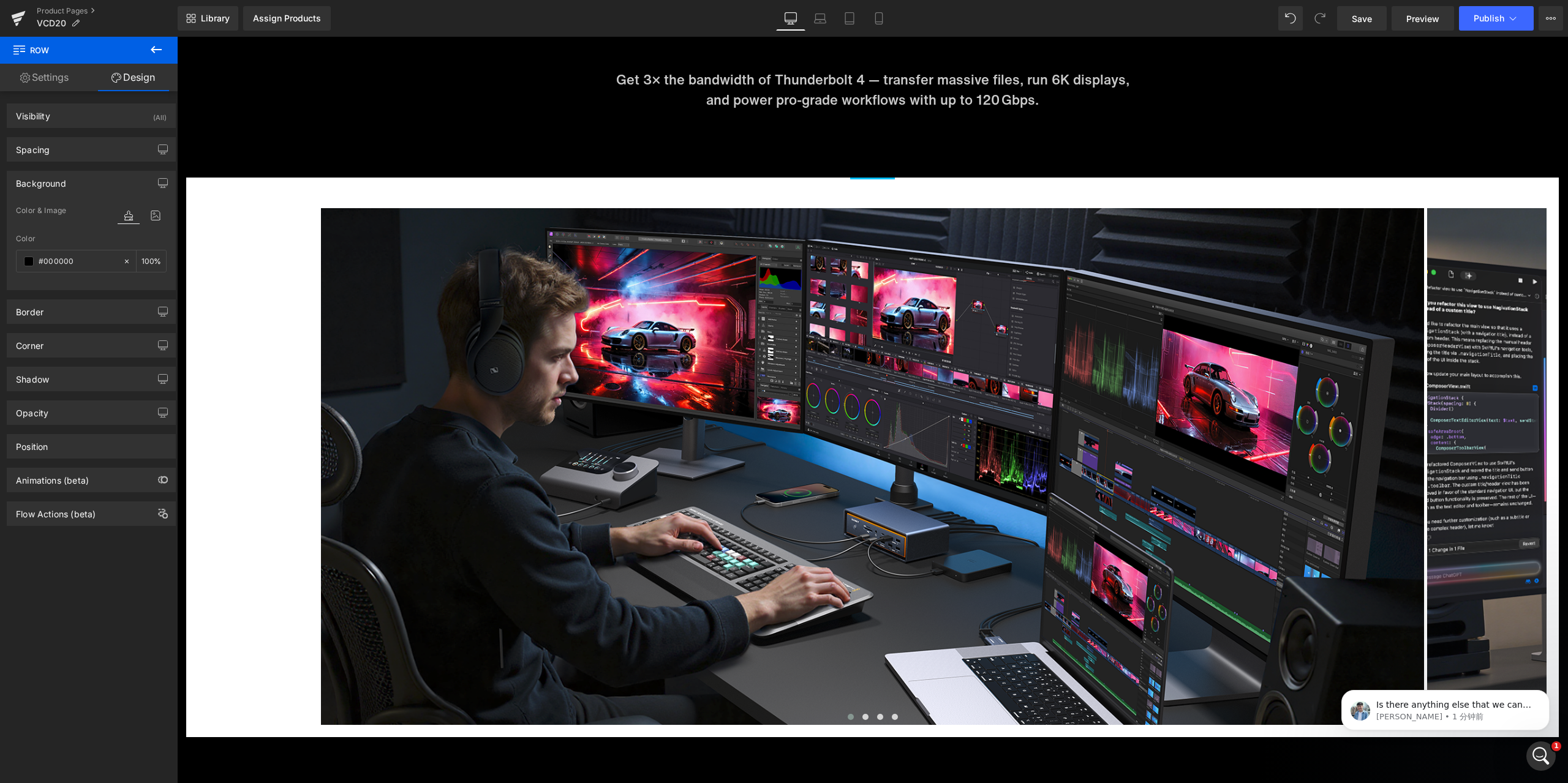
click at [246, 207] on body "Skip to content Just added to your cart Qty: View cart ( ) Continue shopping Su…" at bounding box center [873, 82] width 1392 height 10547
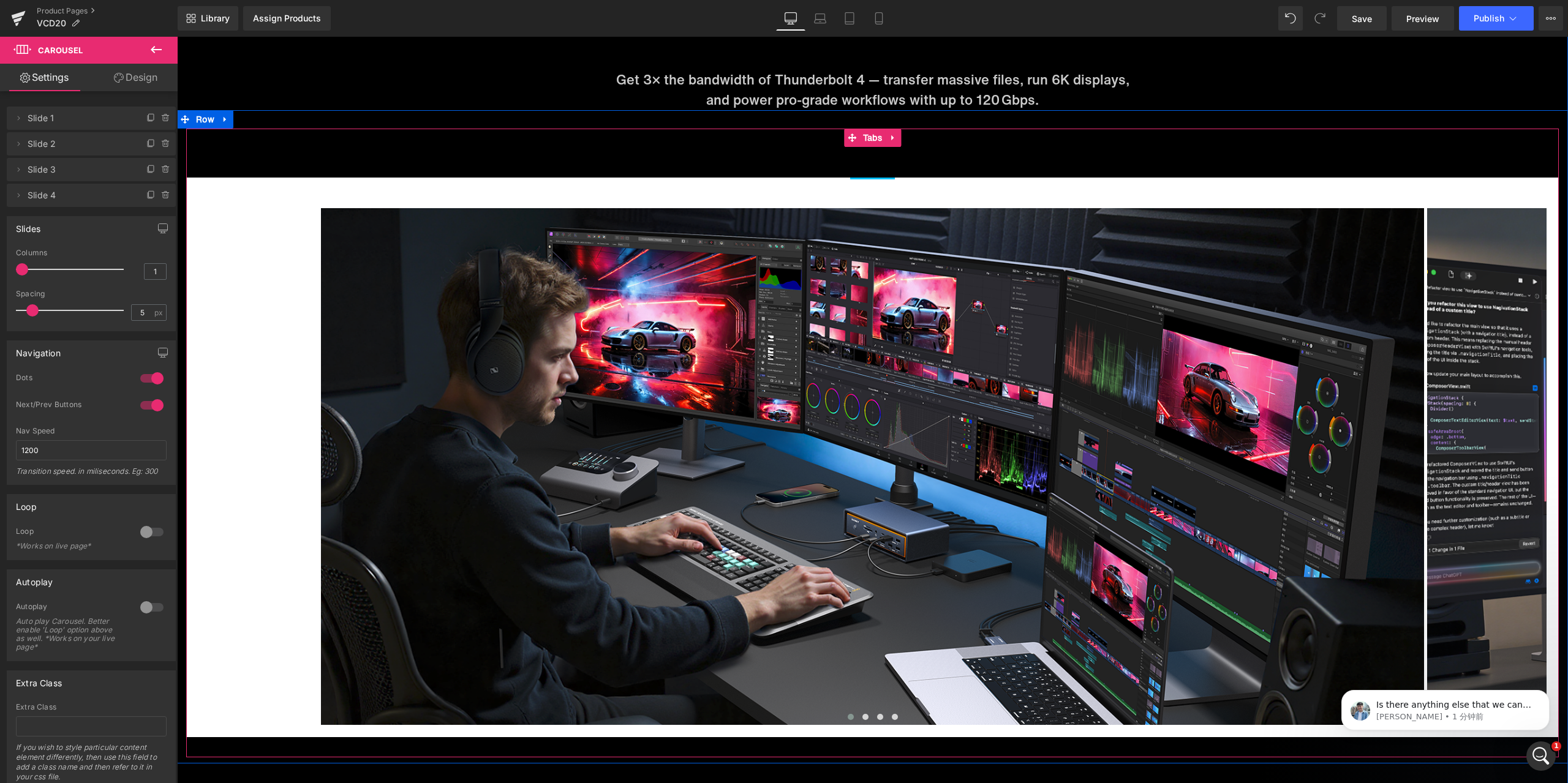
click at [748, 185] on div "Image Image Image Image ‹ › [GEOGRAPHIC_DATA]" at bounding box center [872, 457] width 1373 height 559
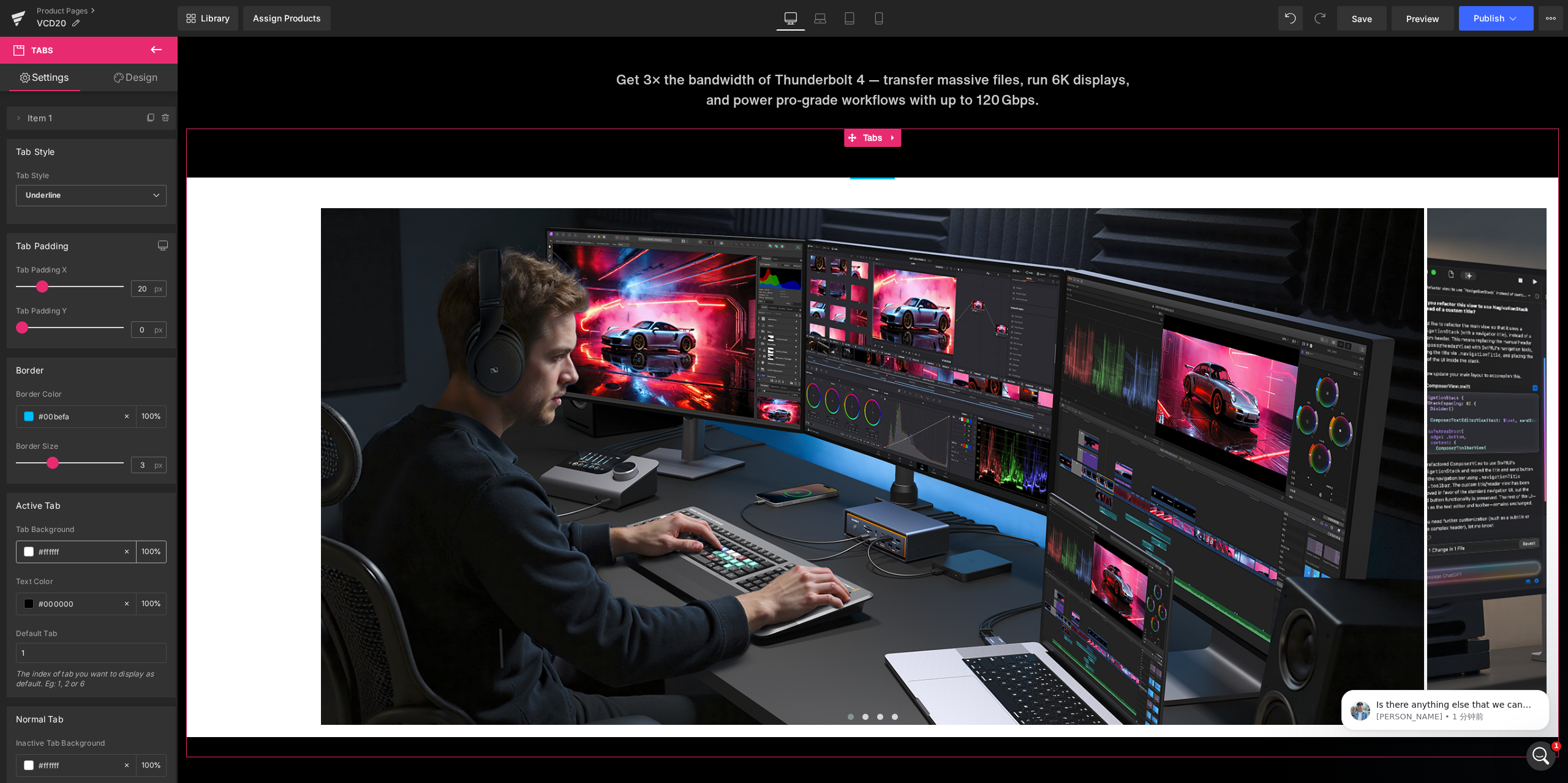
click at [29, 550] on span at bounding box center [28, 552] width 9 height 9
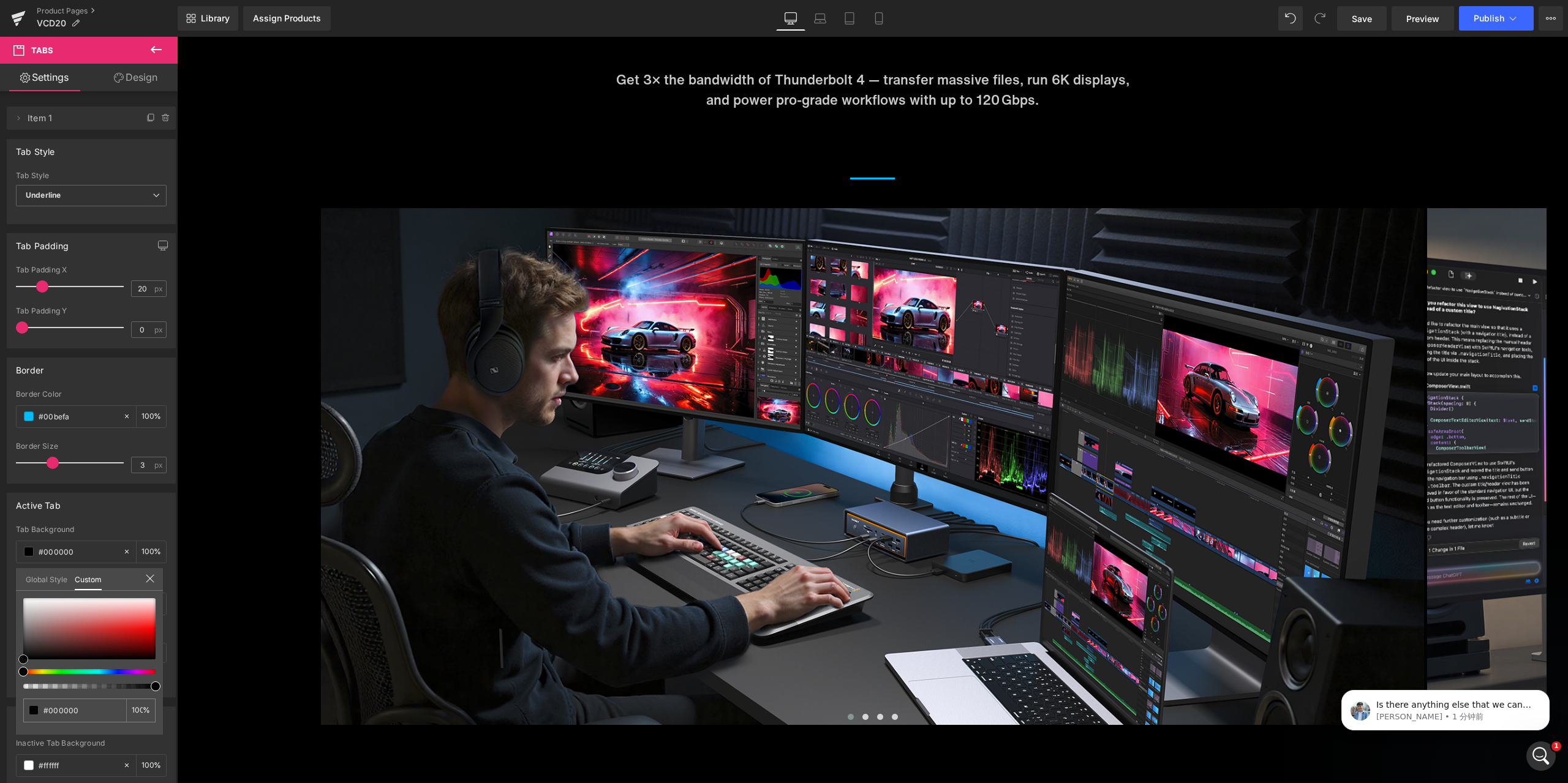
drag, startPoint x: 26, startPoint y: 598, endPoint x: 9, endPoint y: 680, distance: 83.7
click at [9, 680] on div "Active Tab rgba(255, 255, 255, 1) Tab Background #ffffff 100 % rgba(0, 0, 0, 1)…" at bounding box center [92, 591] width 183 height 214
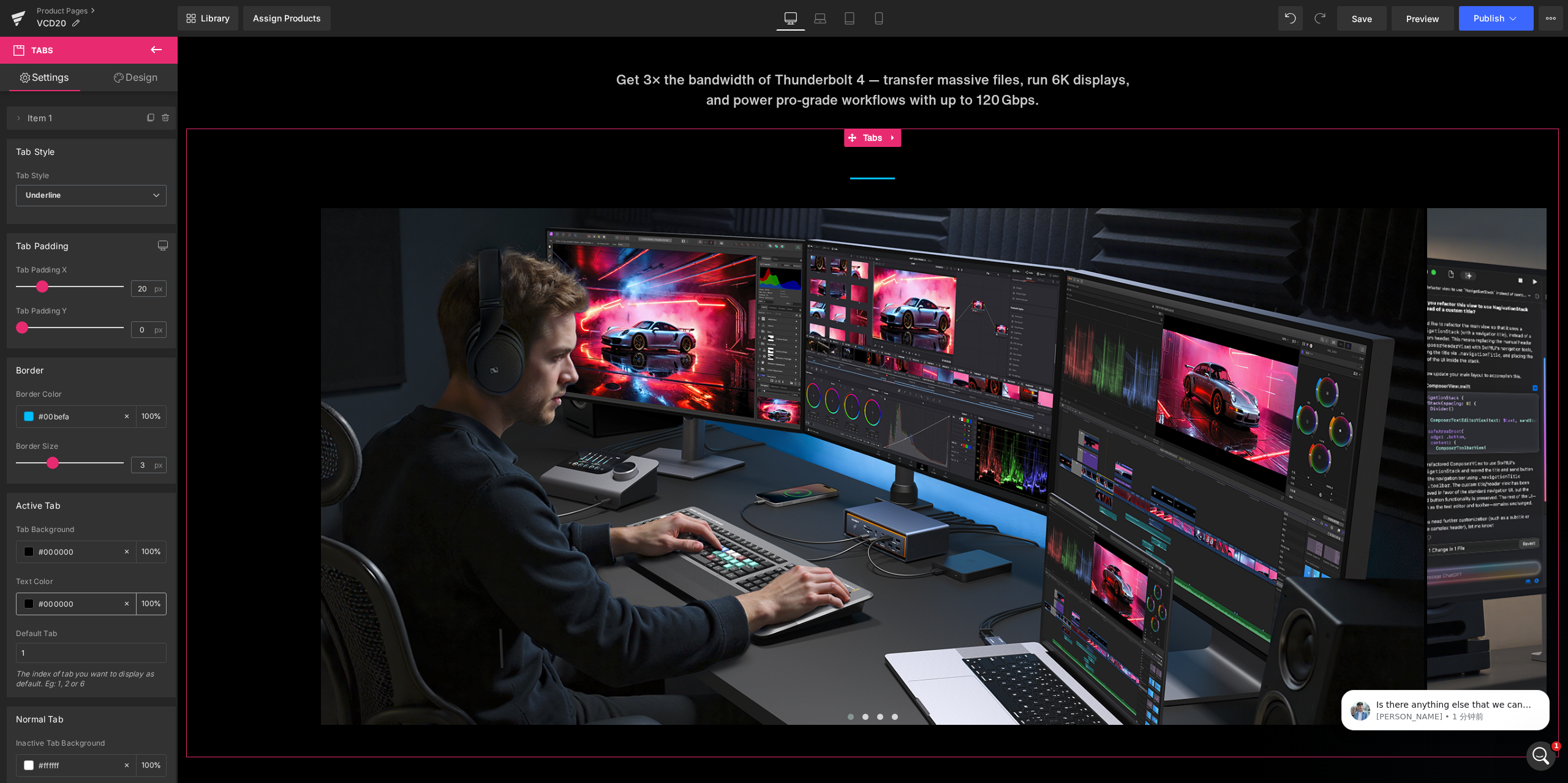
click at [29, 605] on span at bounding box center [28, 604] width 9 height 9
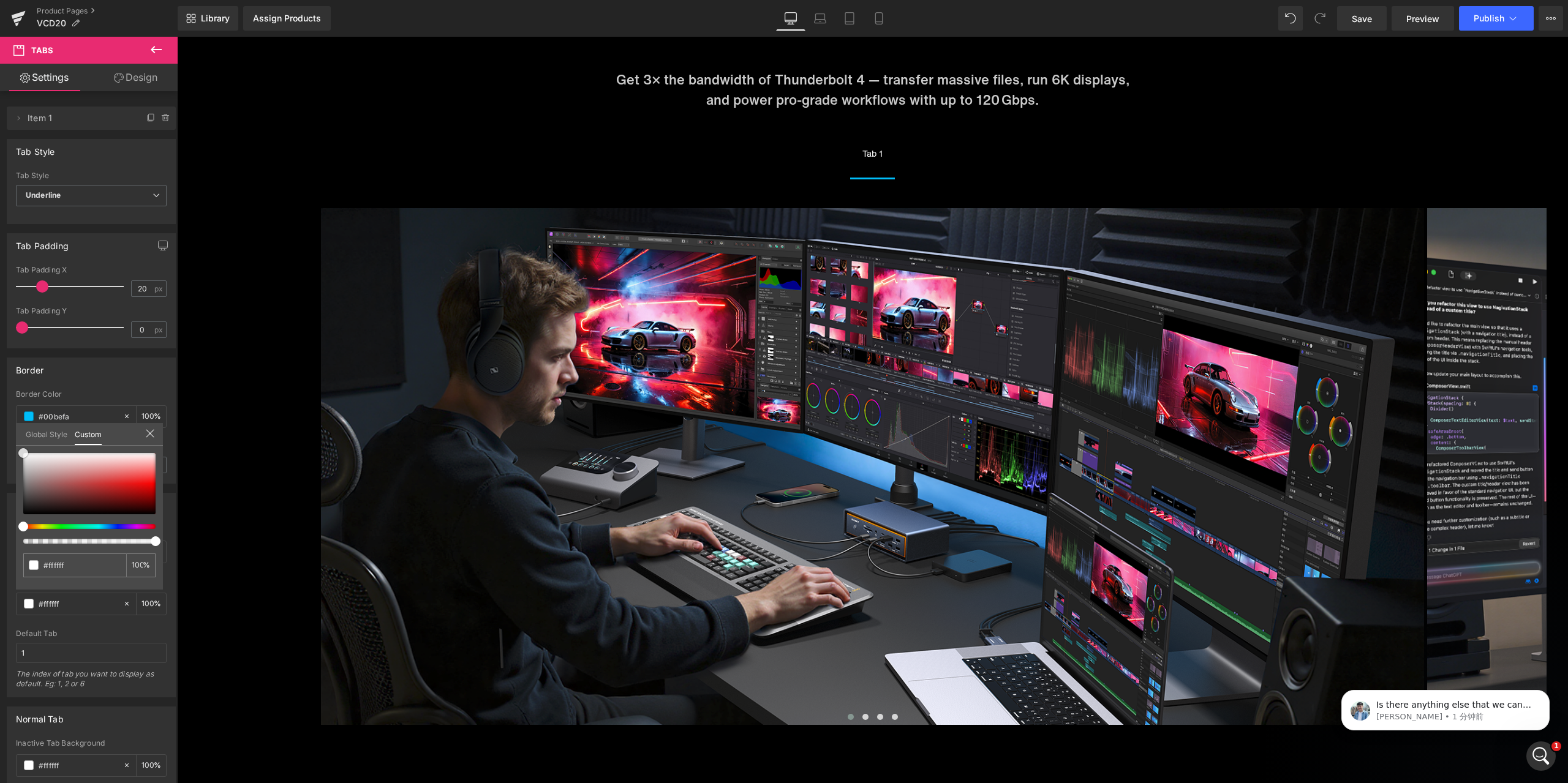
drag, startPoint x: 20, startPoint y: 511, endPoint x: 17, endPoint y: 425, distance: 86.1
click at [17, 425] on div "Global Style Custom Setup Global Style #000000 100 %" at bounding box center [90, 442] width 147 height 38
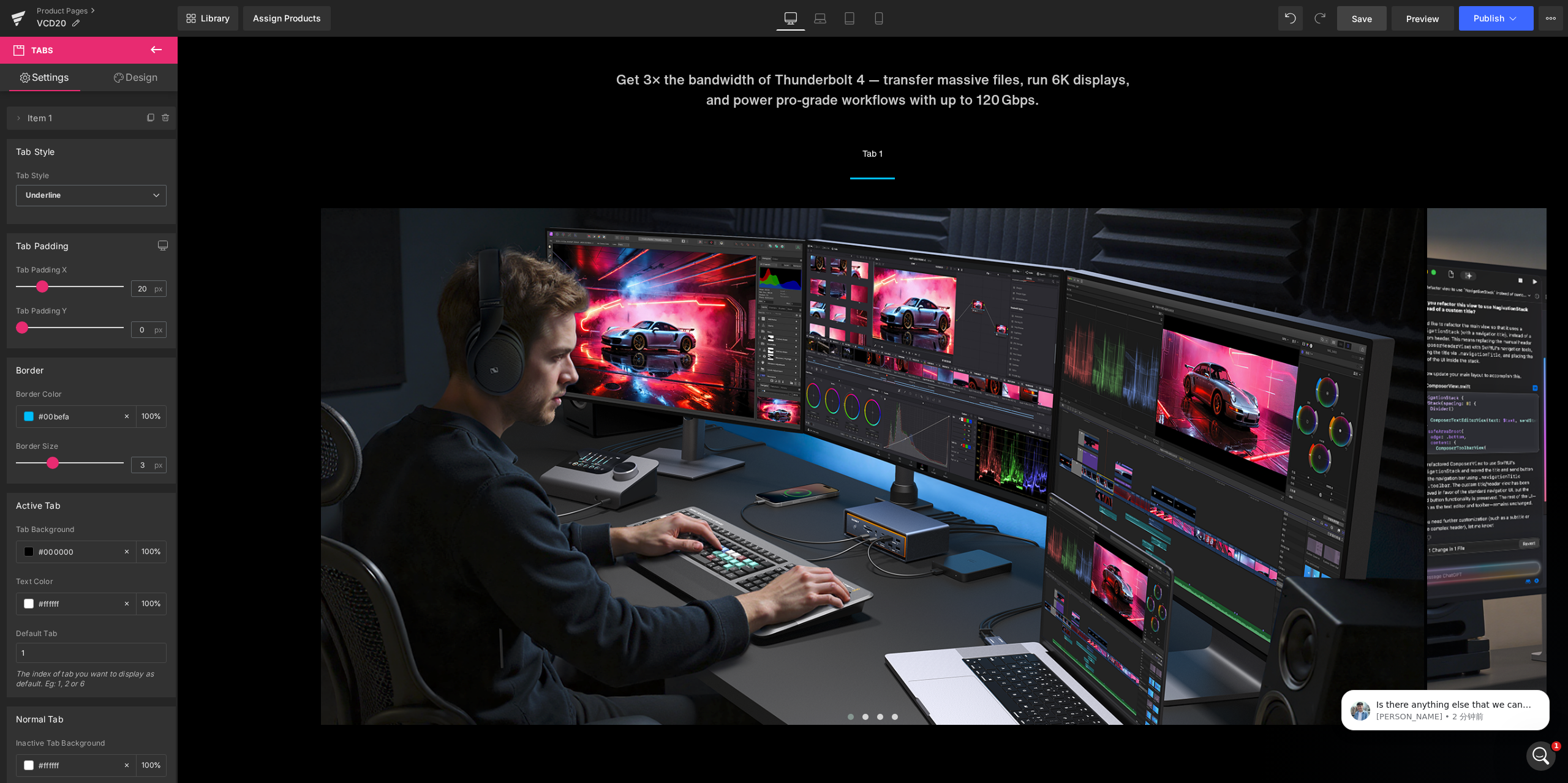
click at [1372, 20] on span "Save" at bounding box center [1361, 19] width 20 height 13
drag, startPoint x: 143, startPoint y: 465, endPoint x: 112, endPoint y: 464, distance: 31.0
click at [112, 464] on div "Border Size 3 px" at bounding box center [92, 463] width 151 height 42
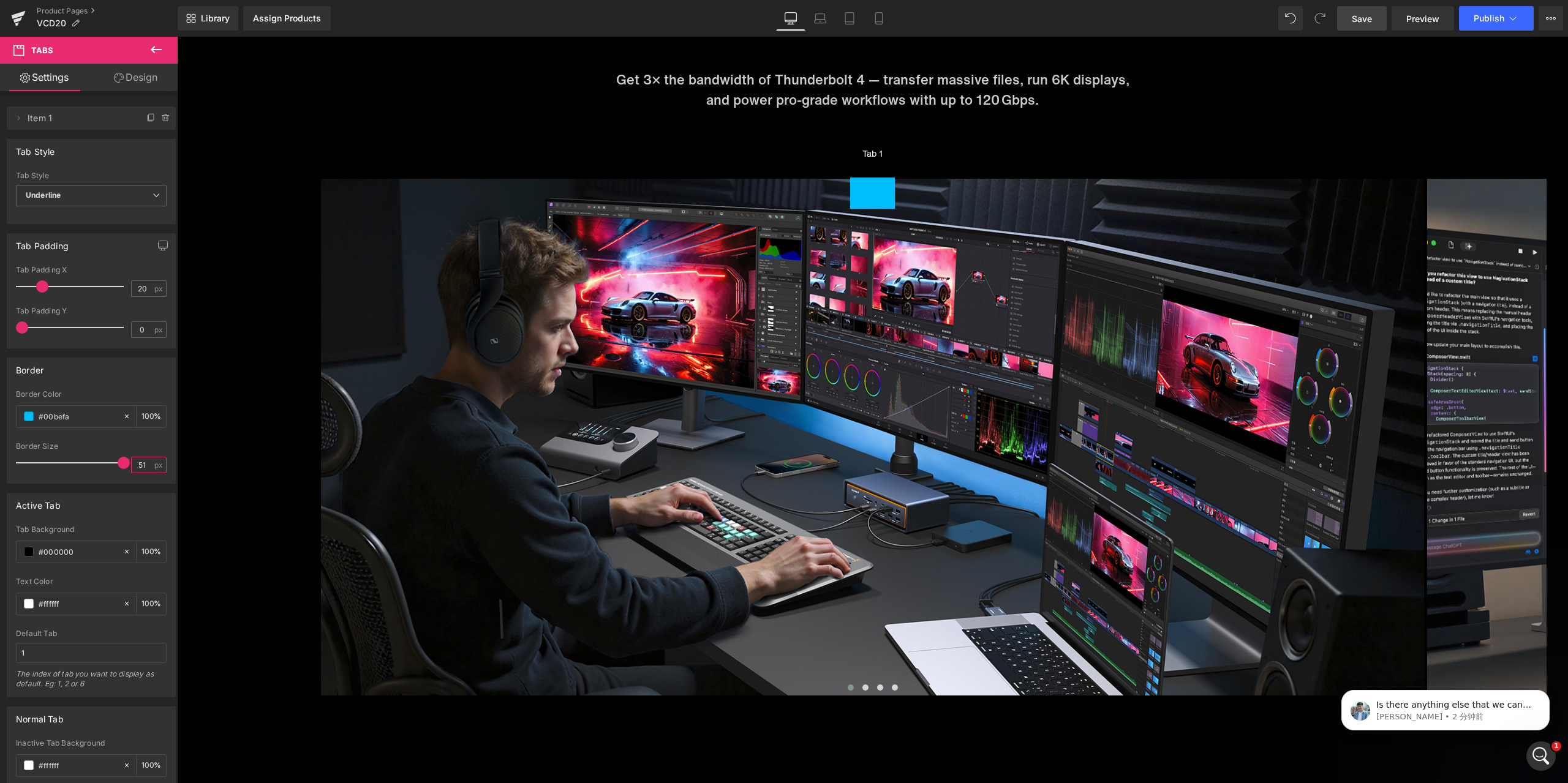
type input "5"
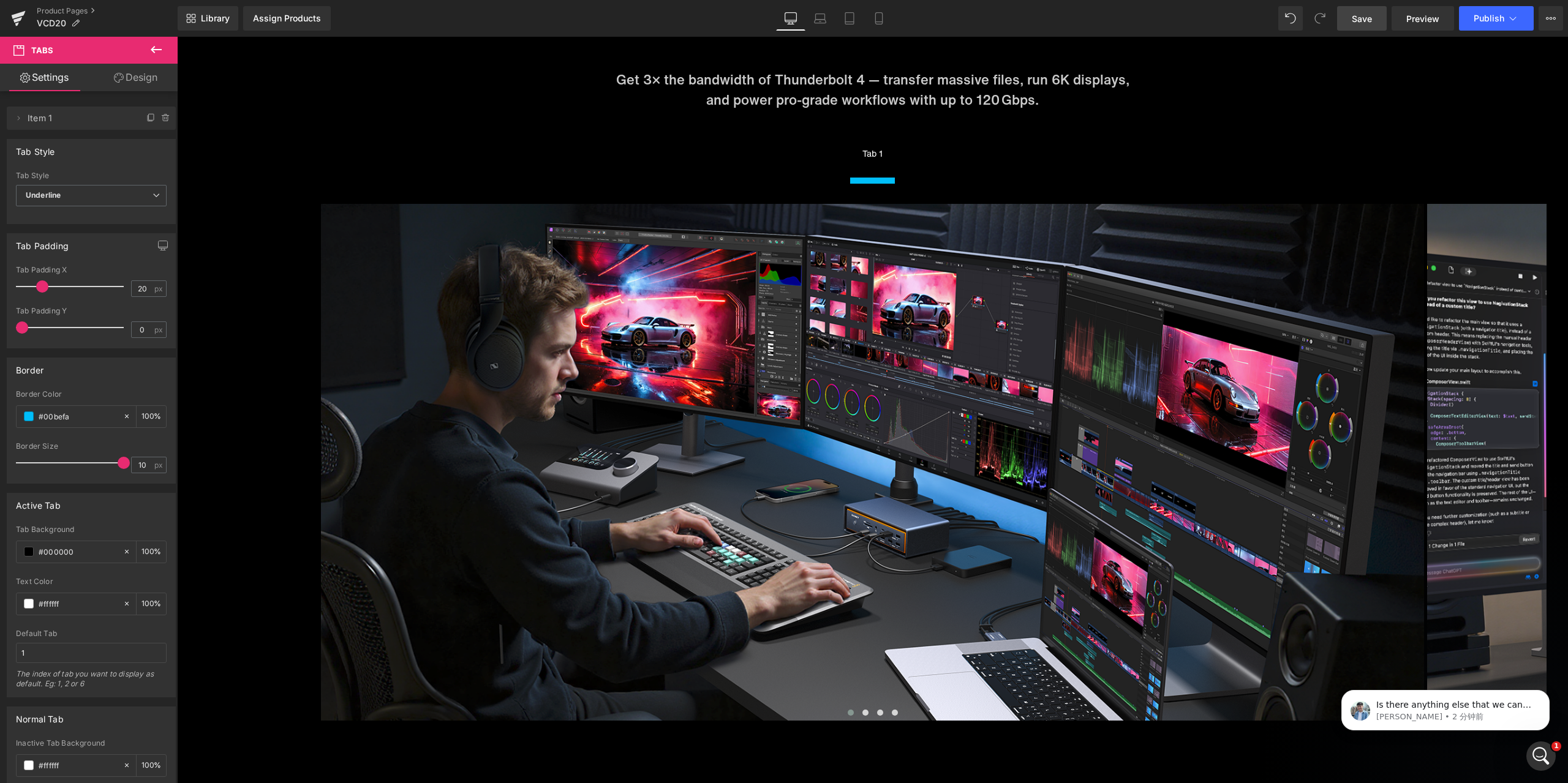
click at [112, 444] on div "Border Size" at bounding box center [92, 446] width 151 height 8
drag, startPoint x: 144, startPoint y: 462, endPoint x: 126, endPoint y: 458, distance: 18.4
click at [131, 458] on div "10 px" at bounding box center [149, 465] width 36 height 17
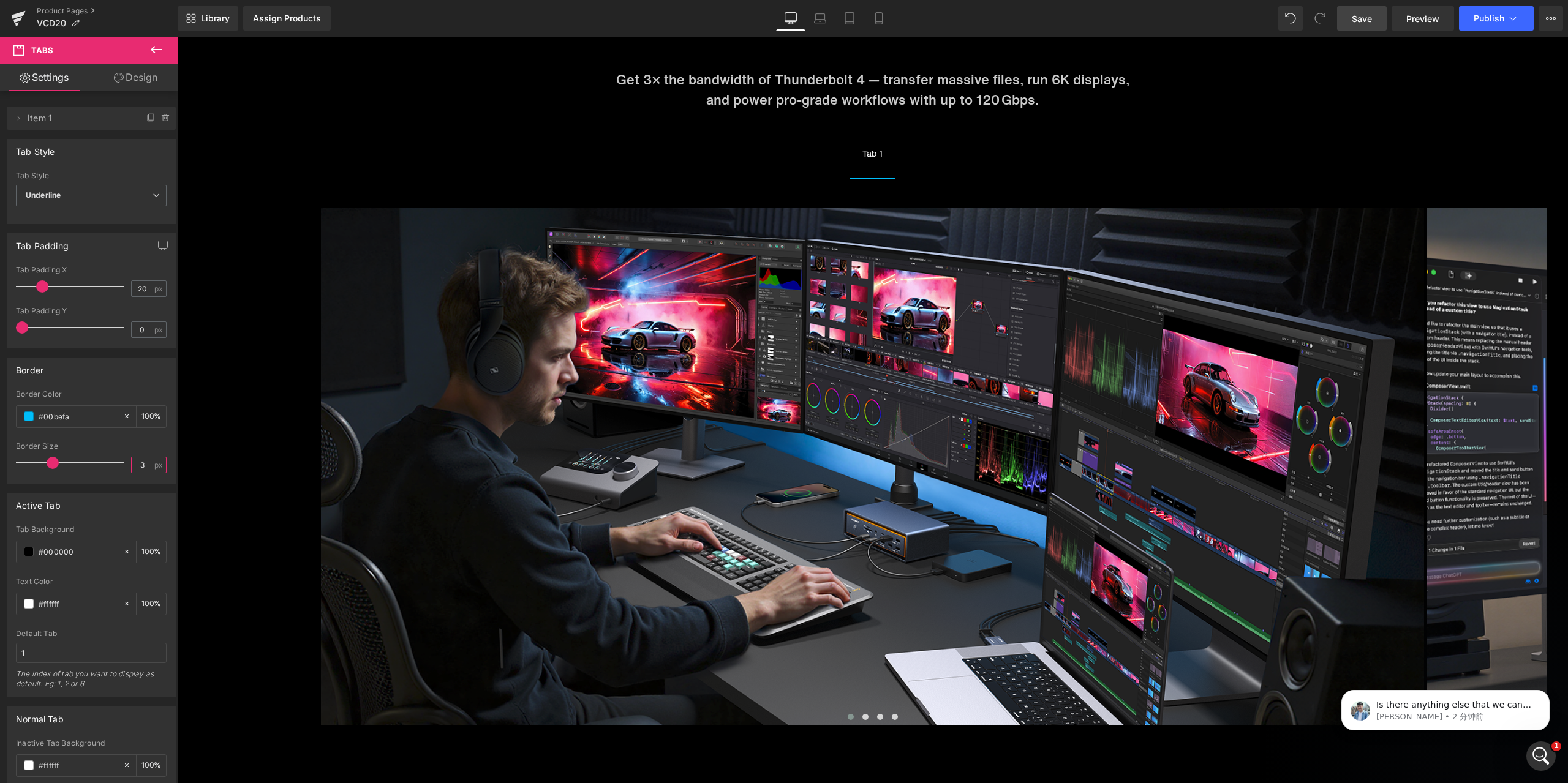
type input "3"
click at [149, 443] on div "Border Size" at bounding box center [92, 446] width 151 height 8
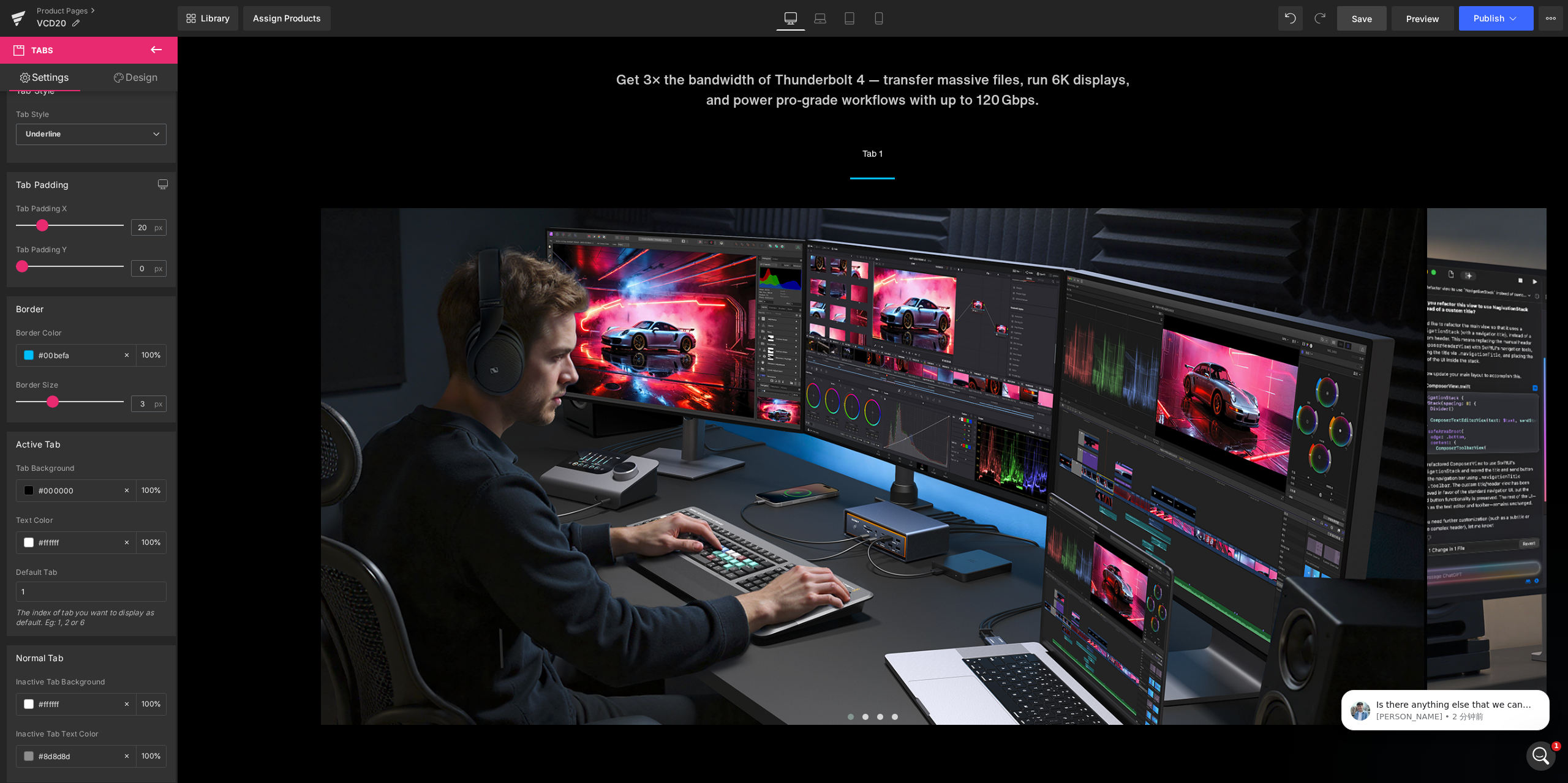
scroll to position [0, 0]
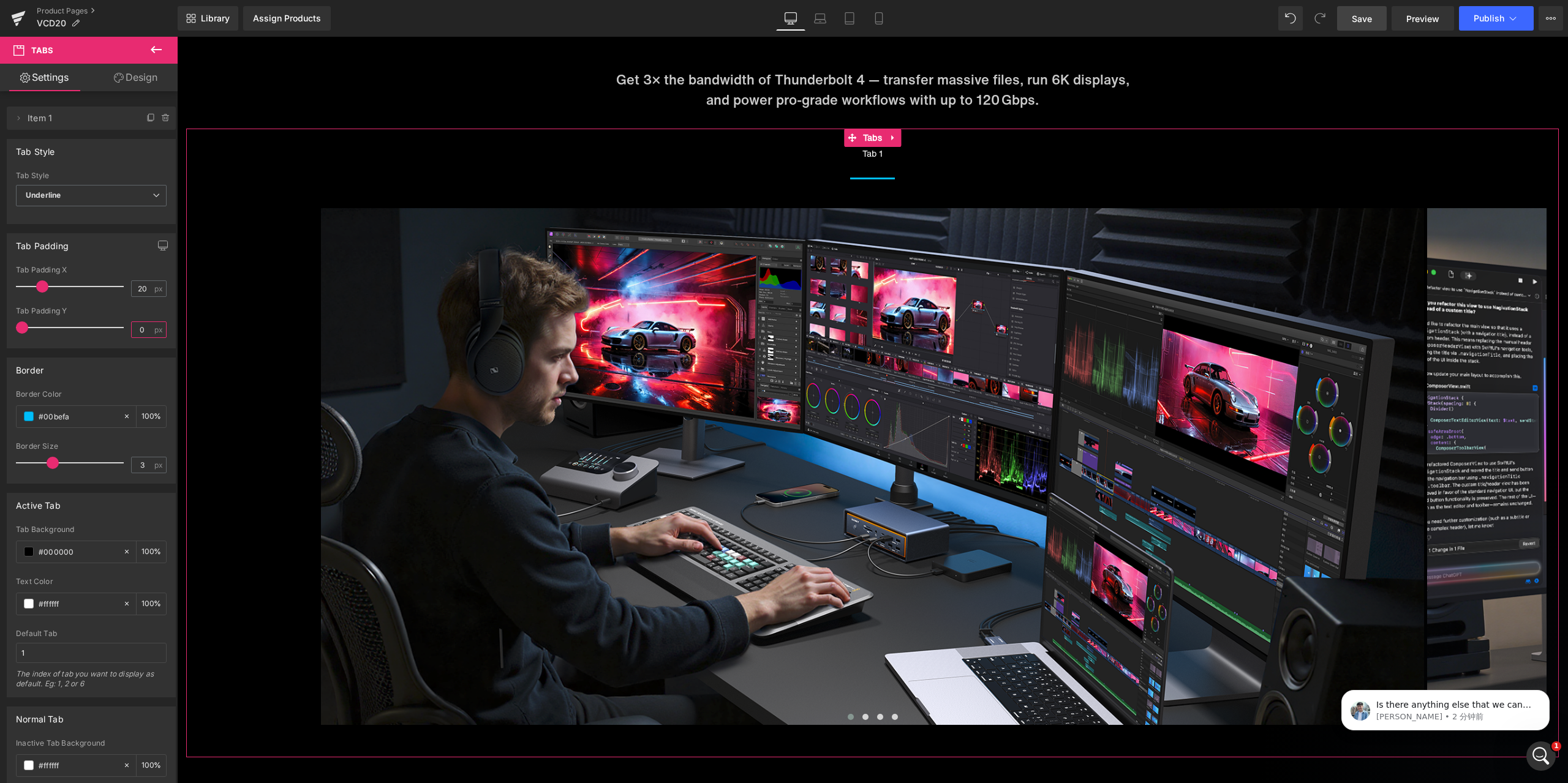
click at [139, 327] on input "0" at bounding box center [142, 330] width 22 height 15
drag, startPoint x: 139, startPoint y: 327, endPoint x: 114, endPoint y: 324, distance: 25.2
click at [114, 324] on div "Tab Padding Y 0 px" at bounding box center [92, 327] width 151 height 42
type input "1"
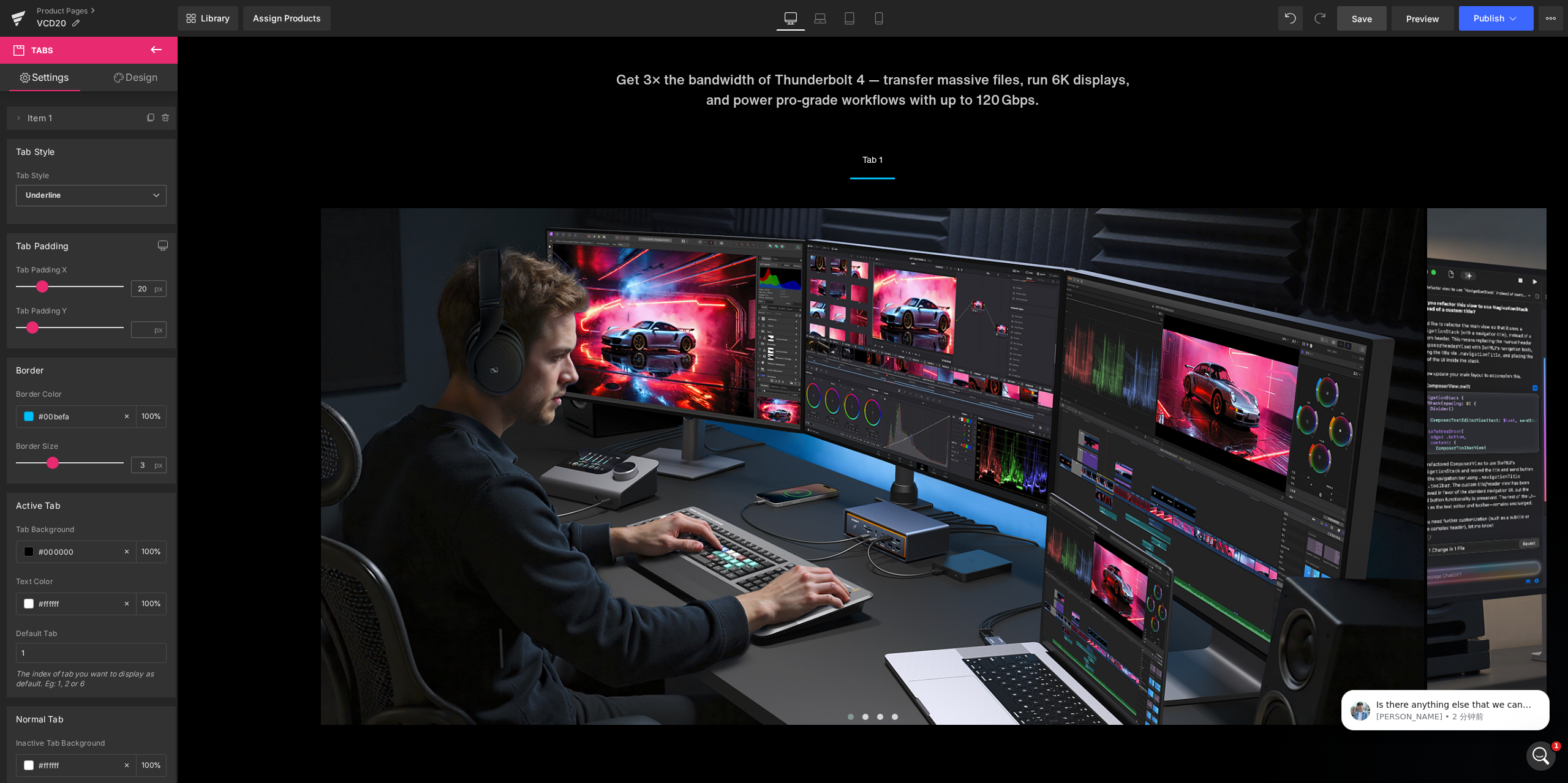
click at [902, 247] on div at bounding box center [873, 409] width 1392 height 746
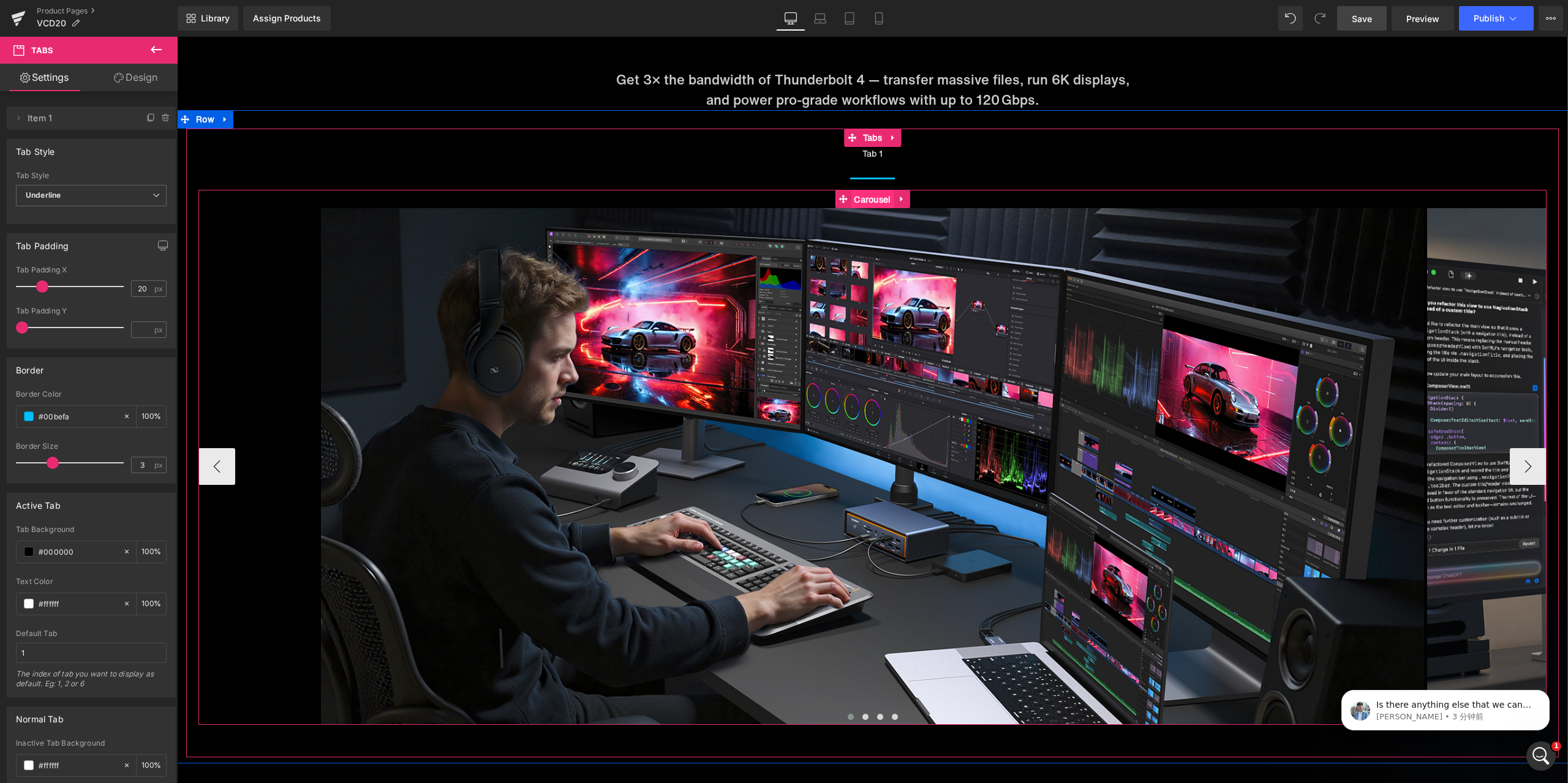
click at [870, 200] on span "Carousel" at bounding box center [872, 199] width 42 height 18
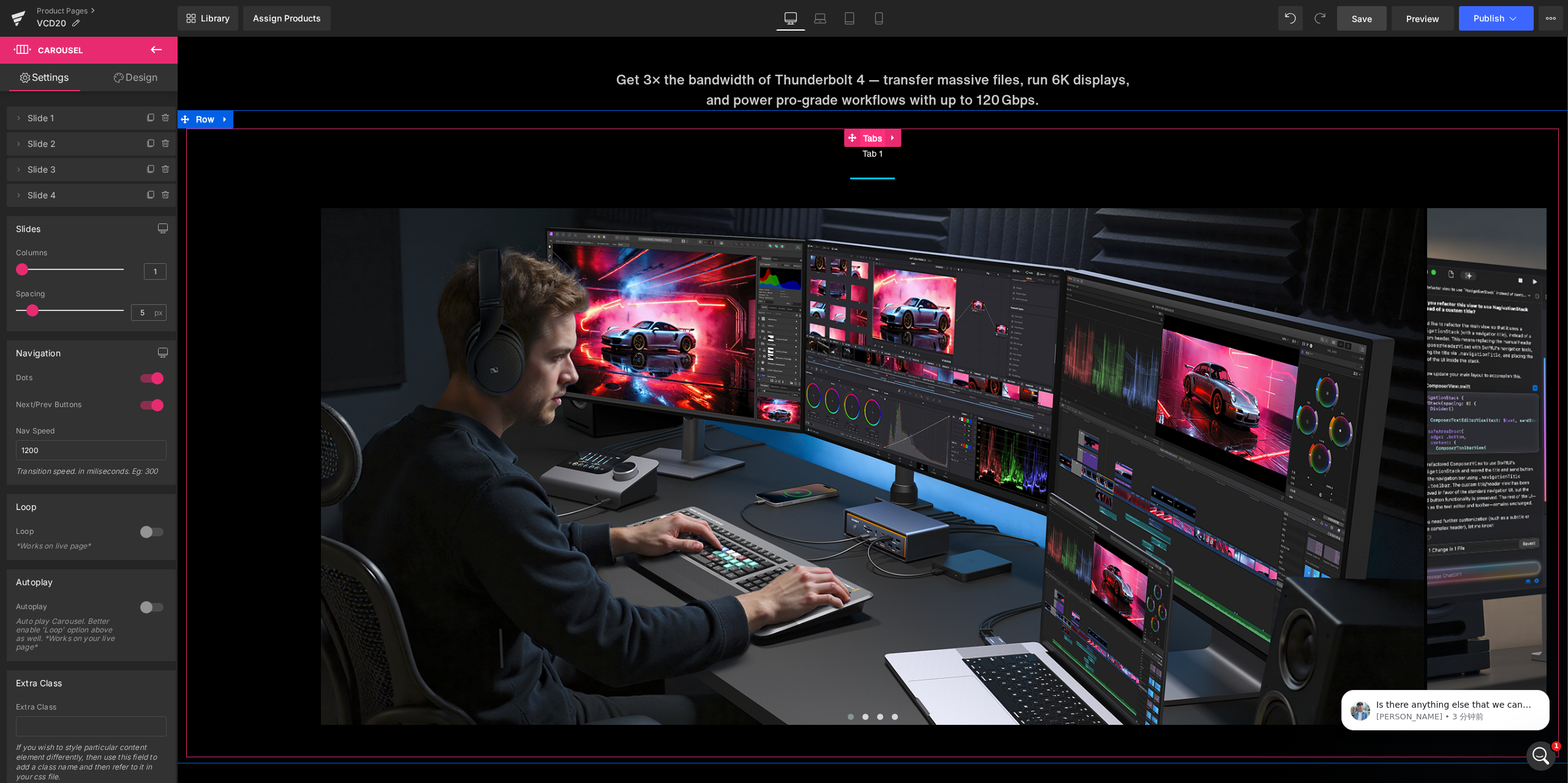
click at [865, 142] on span "Tabs" at bounding box center [873, 138] width 25 height 18
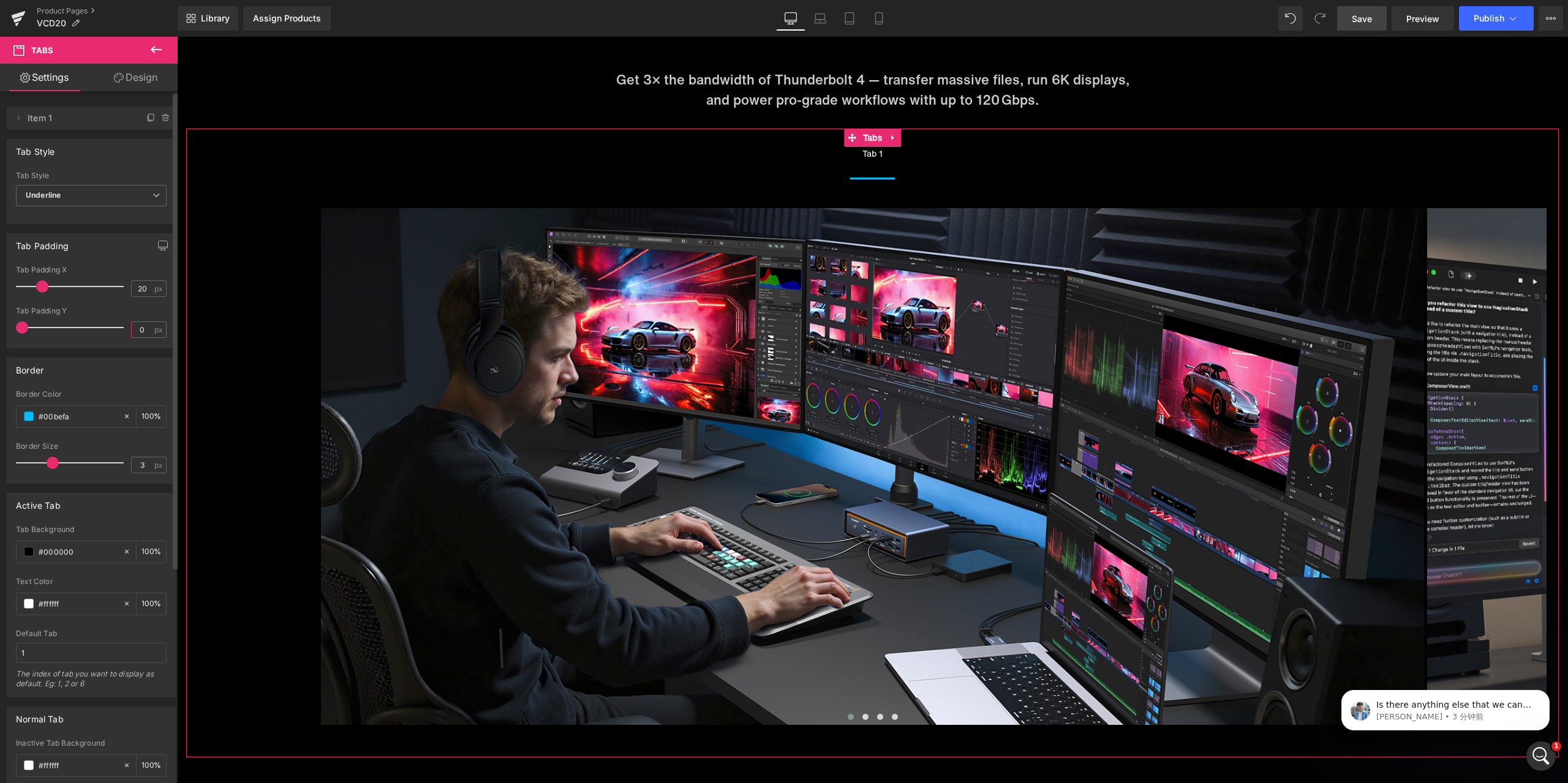
click at [137, 325] on input "0" at bounding box center [142, 330] width 22 height 15
drag, startPoint x: 140, startPoint y: 329, endPoint x: 111, endPoint y: 329, distance: 29.0
click at [111, 329] on div "Tab Padding Y 0 px" at bounding box center [92, 327] width 151 height 42
type input "10"
click at [112, 308] on div "Tab Padding Y" at bounding box center [92, 310] width 151 height 8
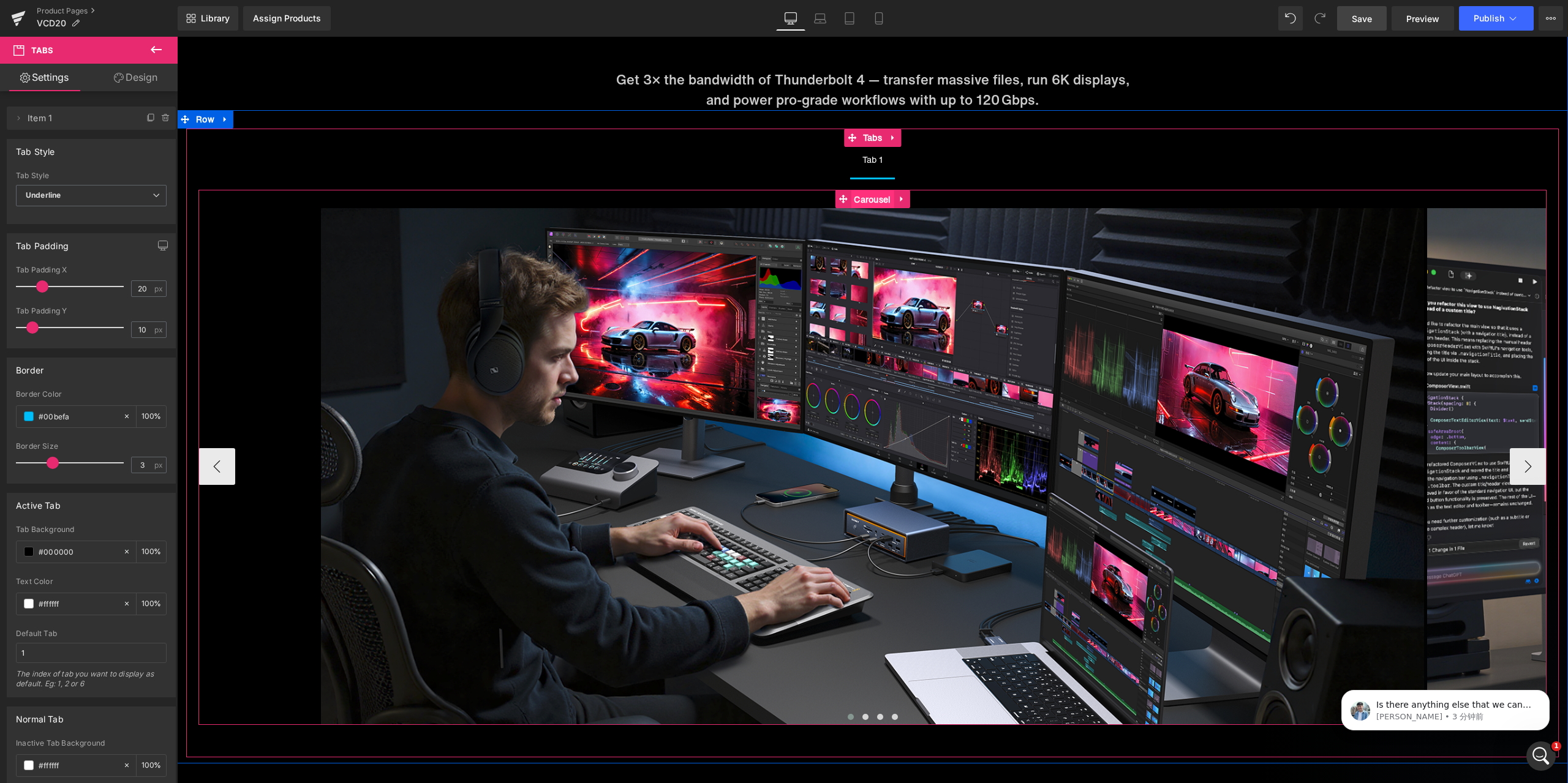
click at [877, 198] on span "Carousel" at bounding box center [872, 199] width 42 height 18
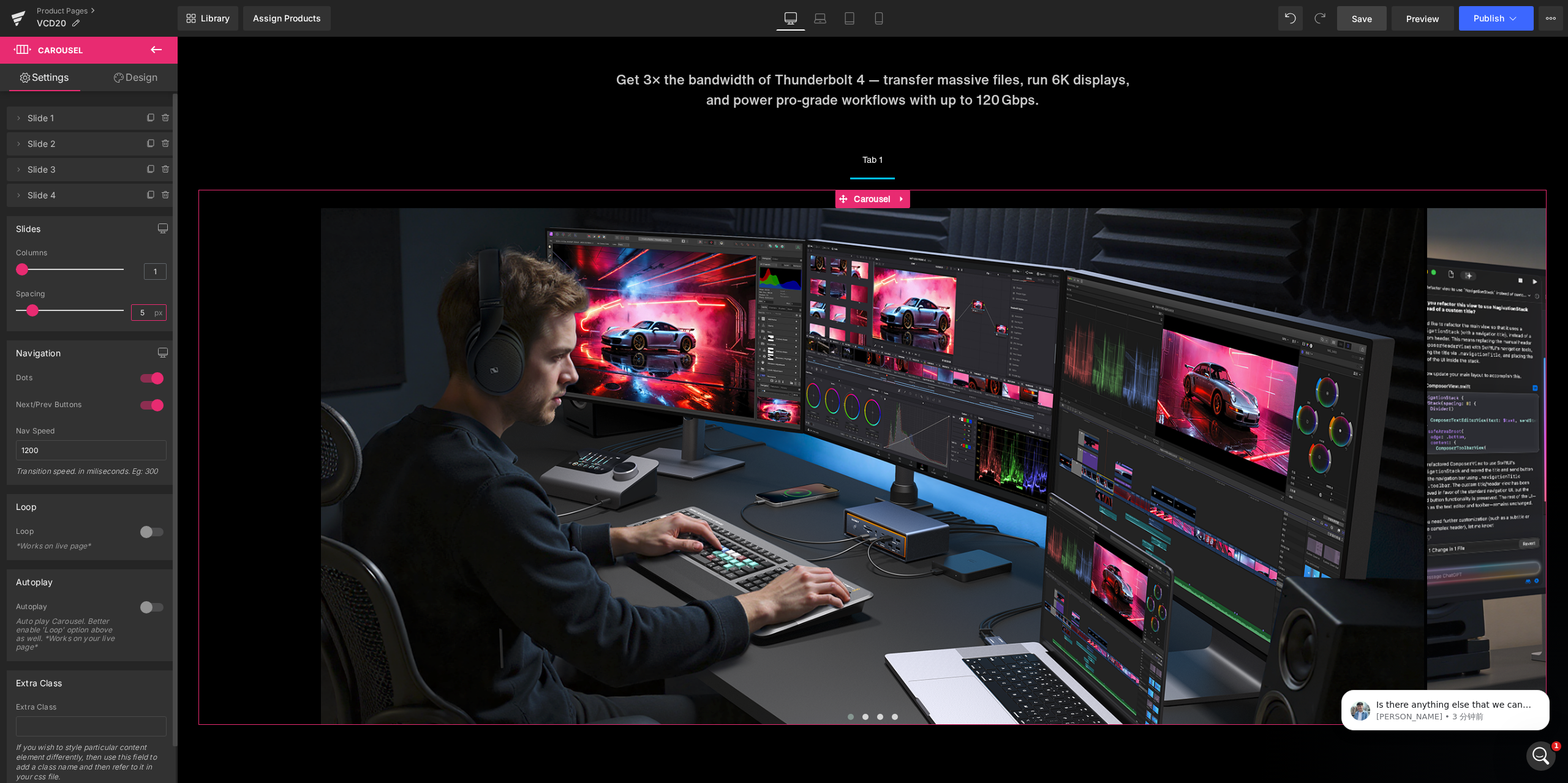
drag, startPoint x: 131, startPoint y: 313, endPoint x: 118, endPoint y: 311, distance: 13.2
click at [118, 311] on div "Spacing 5 px" at bounding box center [92, 310] width 151 height 42
type input "10"
click at [115, 292] on div "Spacing" at bounding box center [92, 293] width 151 height 8
drag, startPoint x: 1360, startPoint y: 13, endPoint x: 886, endPoint y: 174, distance: 500.6
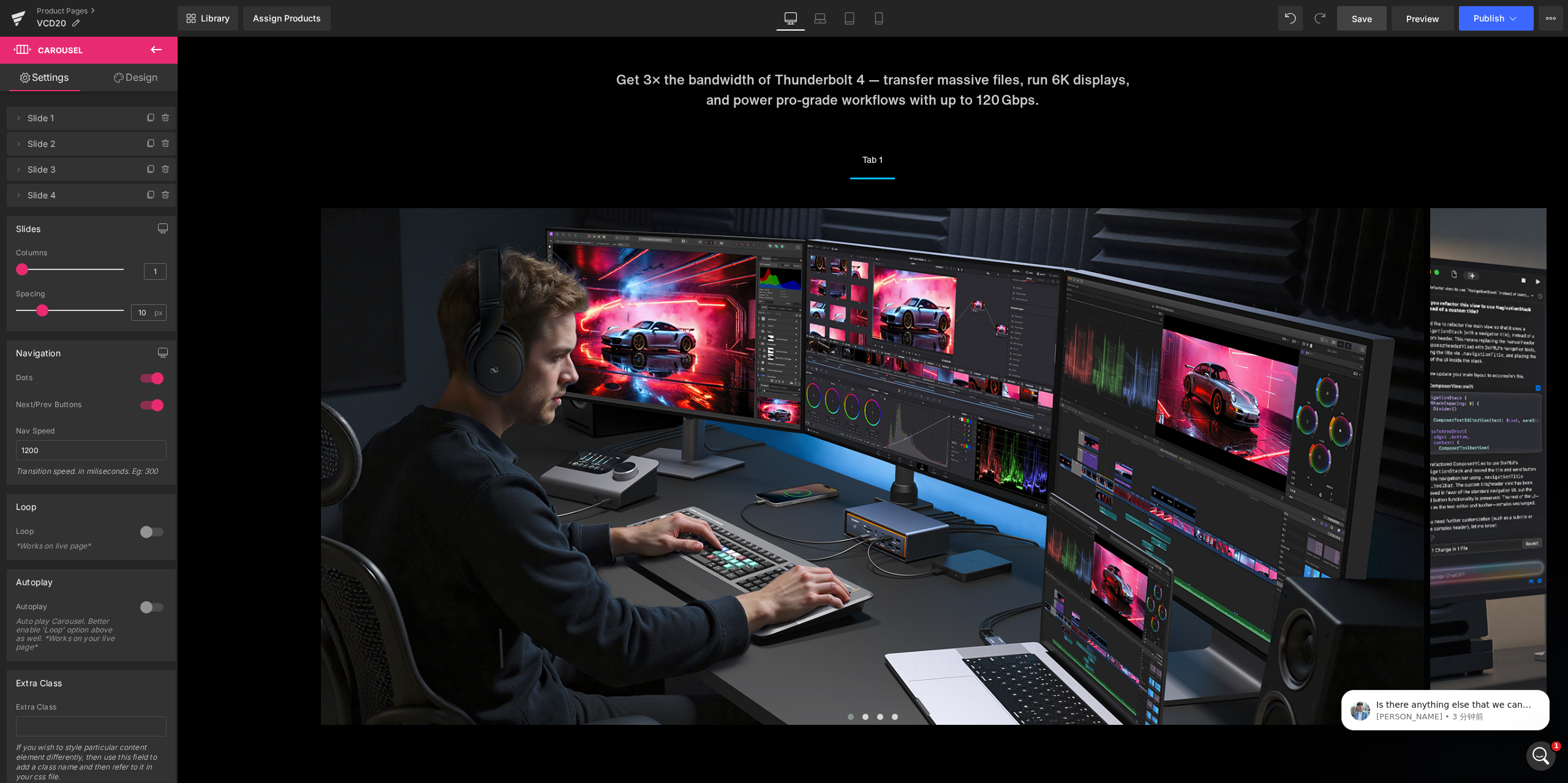
click at [1360, 13] on span "Save" at bounding box center [1361, 19] width 20 height 13
